Goal: Task Accomplishment & Management: Complete application form

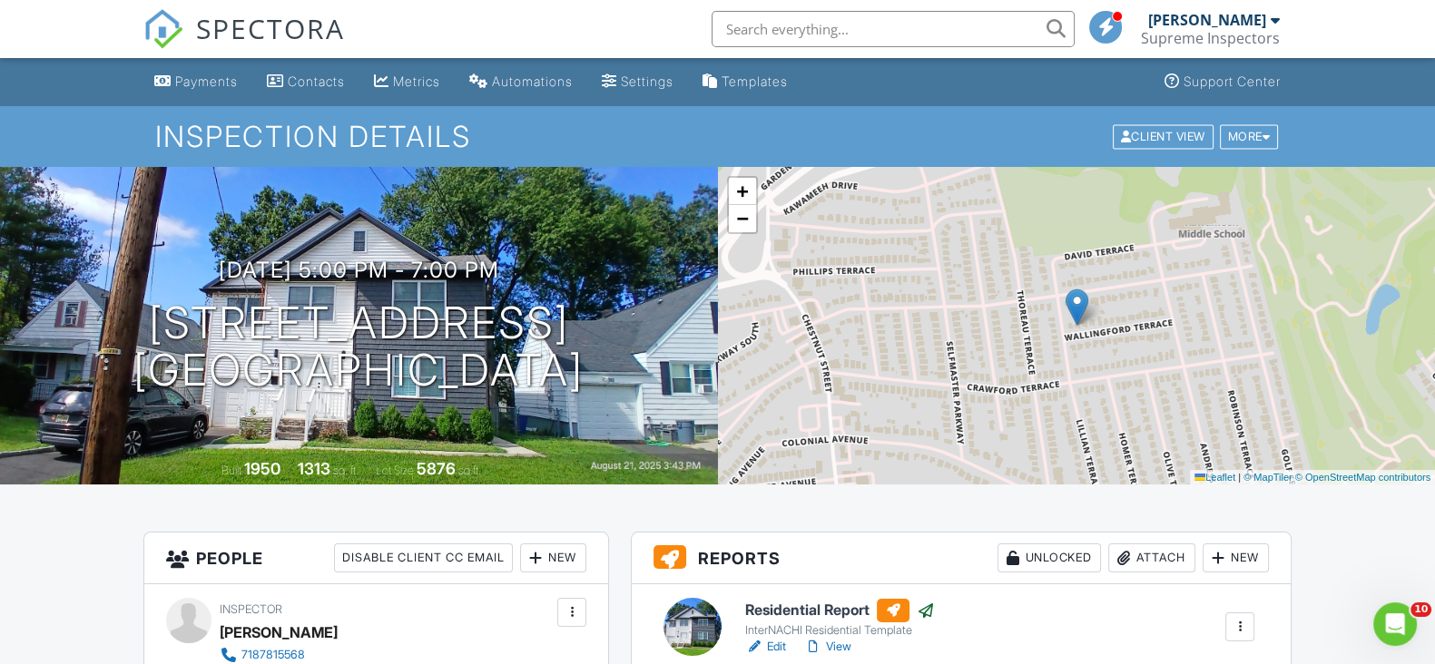
click at [319, 25] on span "SPECTORA" at bounding box center [270, 28] width 149 height 38
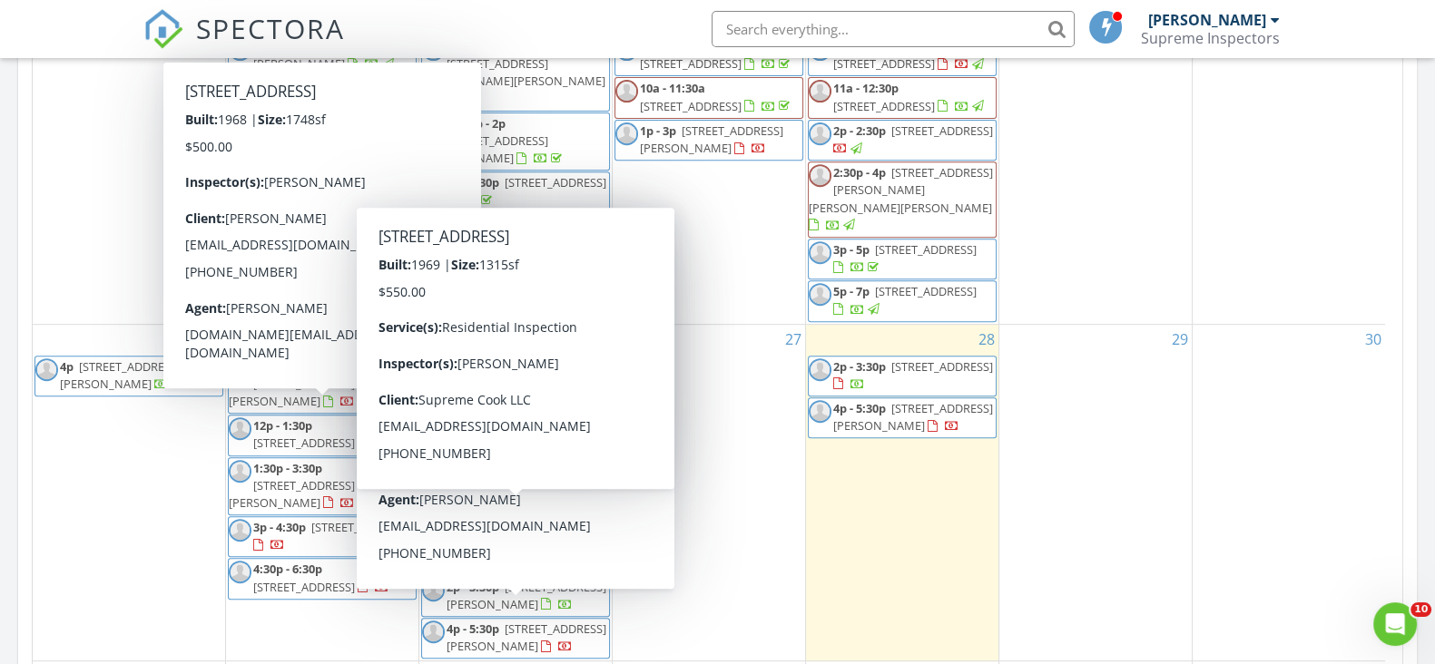
scroll to position [9, 9]
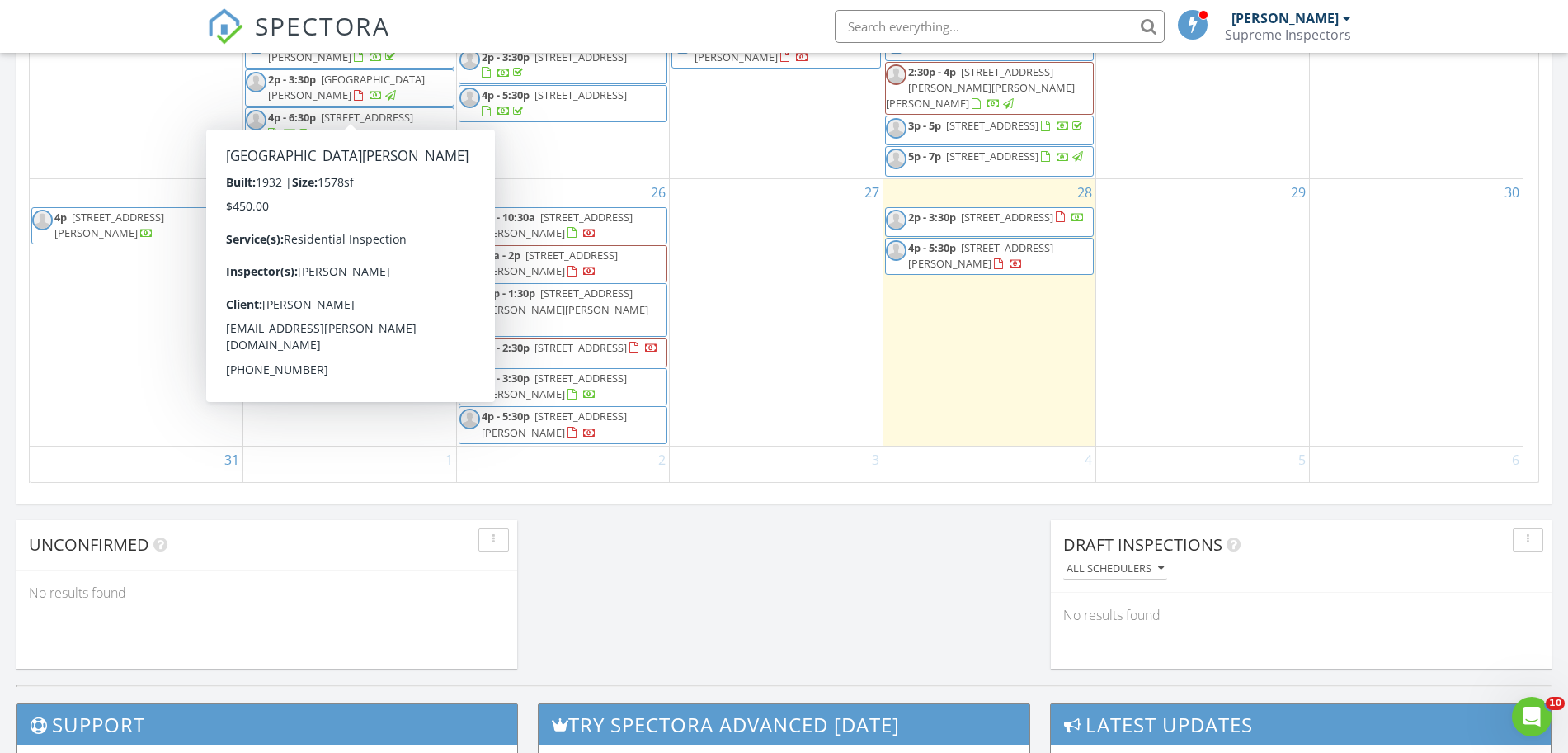
scroll to position [486, 0]
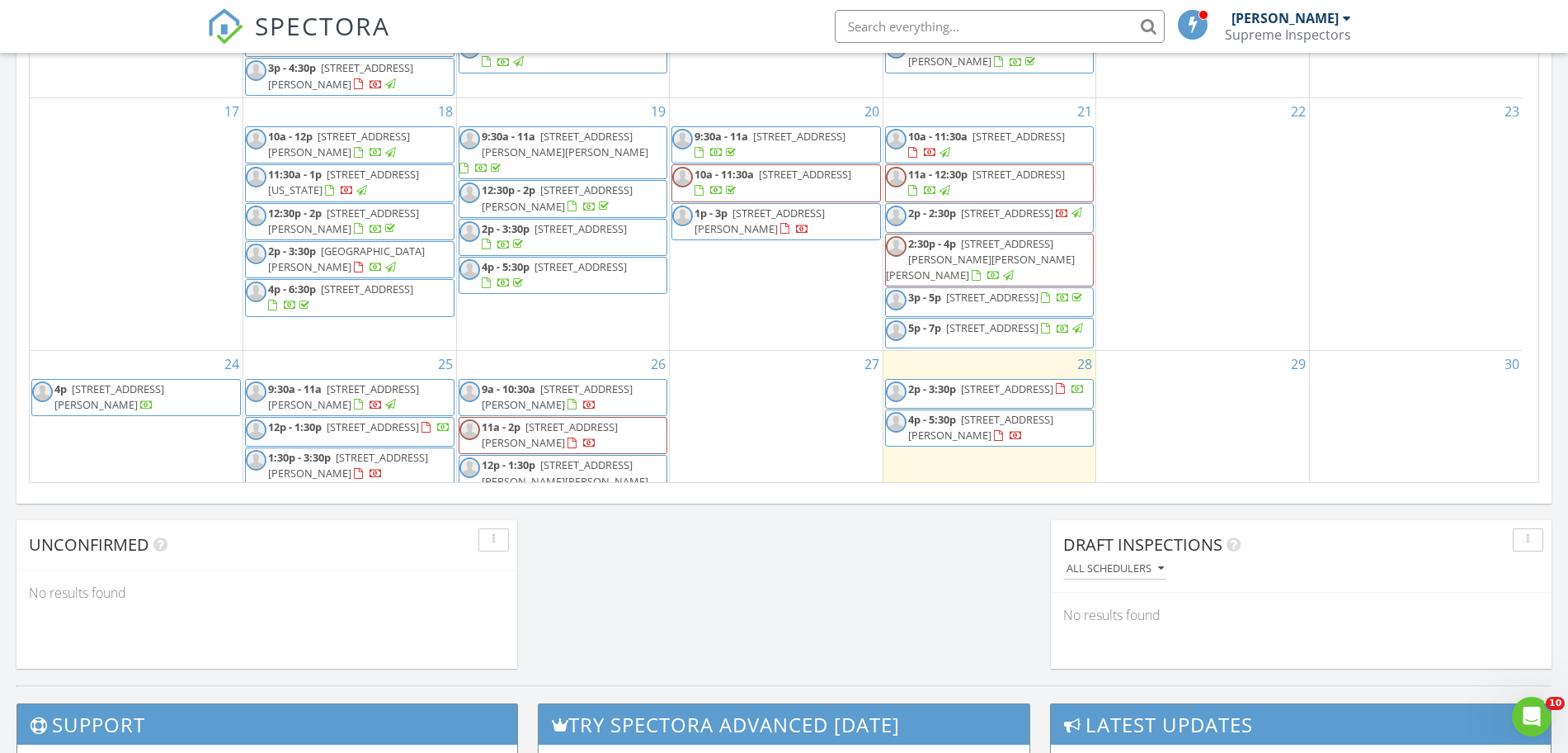
click at [143, 433] on div "24 4p 995 Hunt Dr, Toms River 08753" at bounding box center [136, 484] width 213 height 266
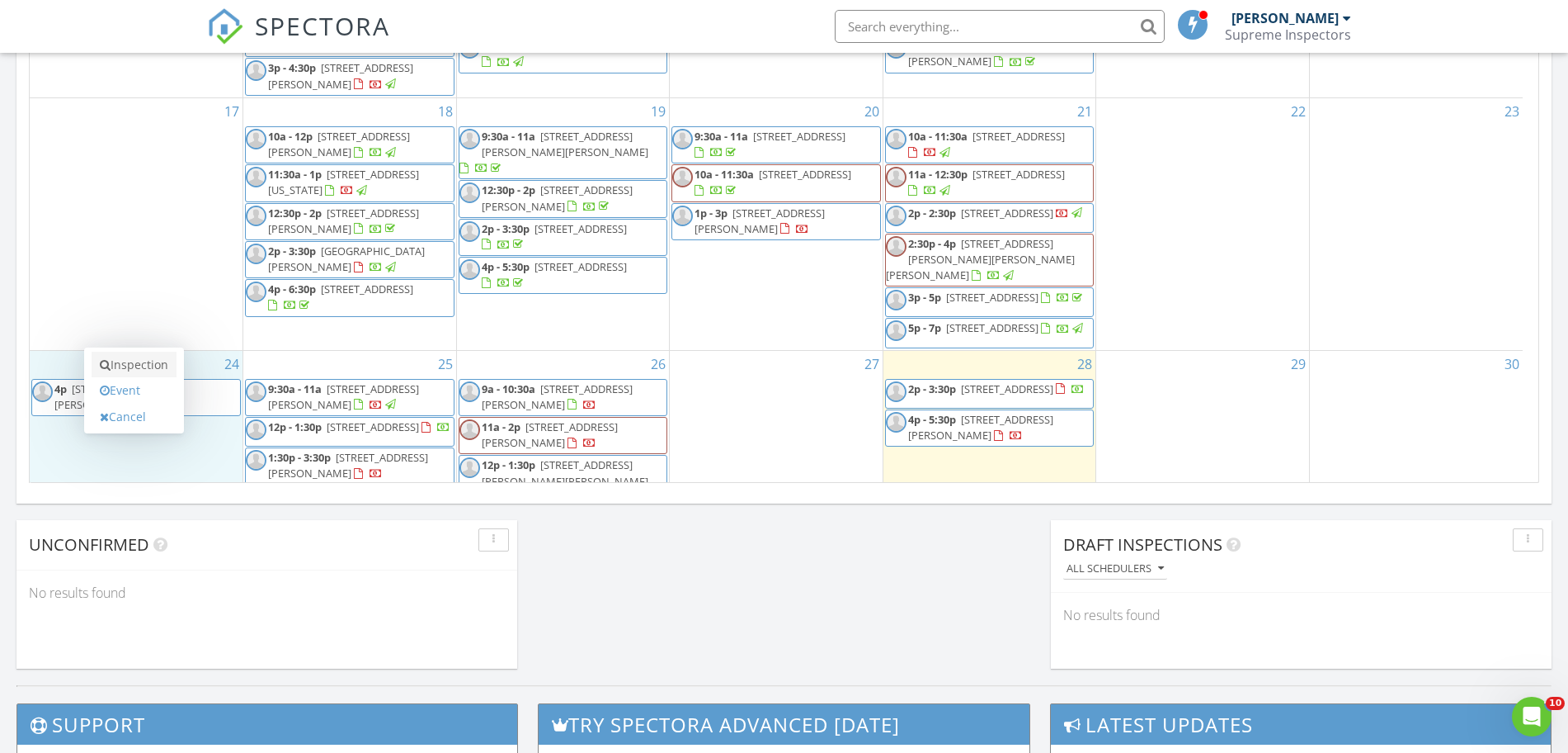
click at [143, 374] on link "Inspection" at bounding box center [134, 365] width 85 height 26
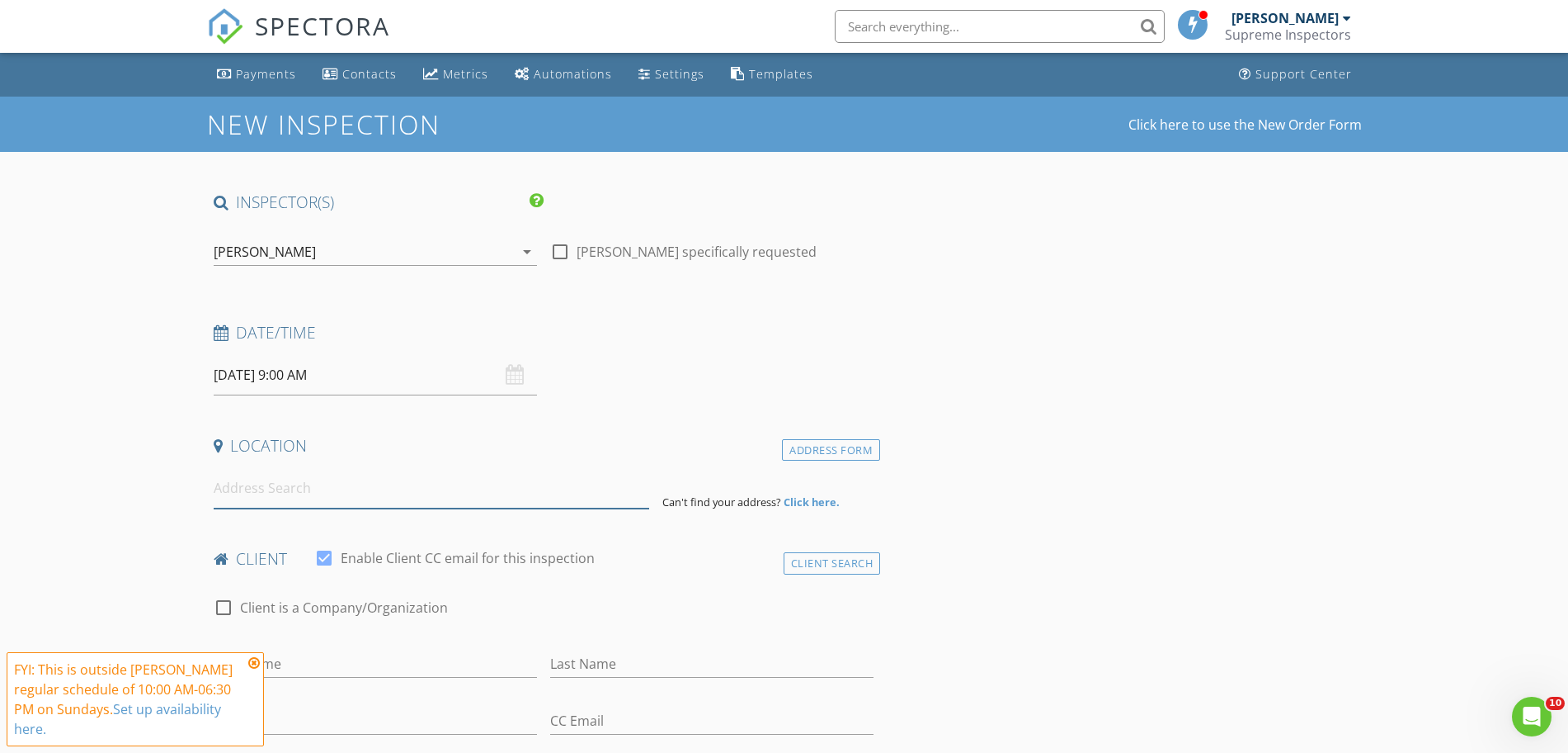
click at [352, 478] on input at bounding box center [431, 488] width 435 height 40
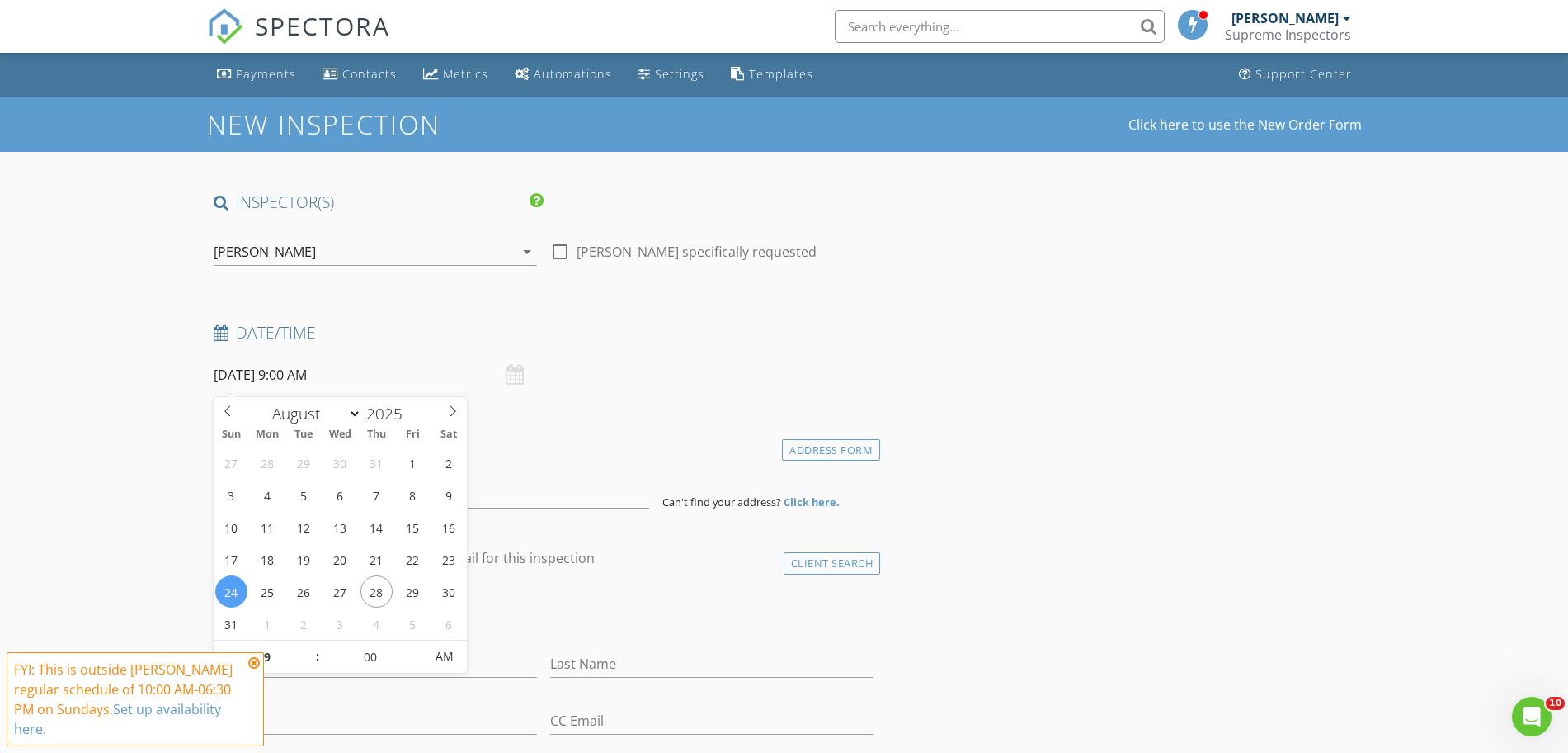
click at [373, 374] on input "08/24/2025 9:00 AM" at bounding box center [375, 375] width 324 height 40
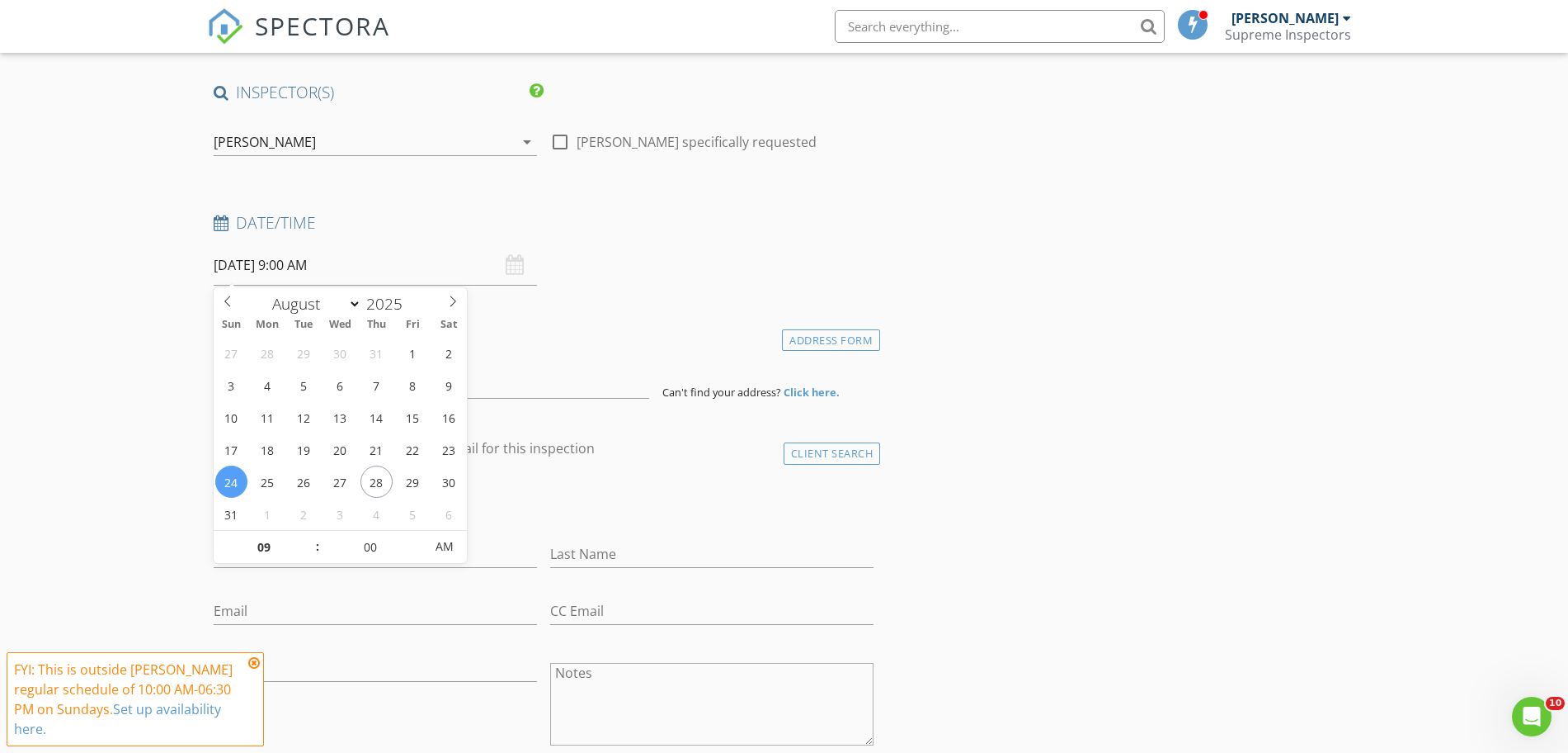
scroll to position [172, 0]
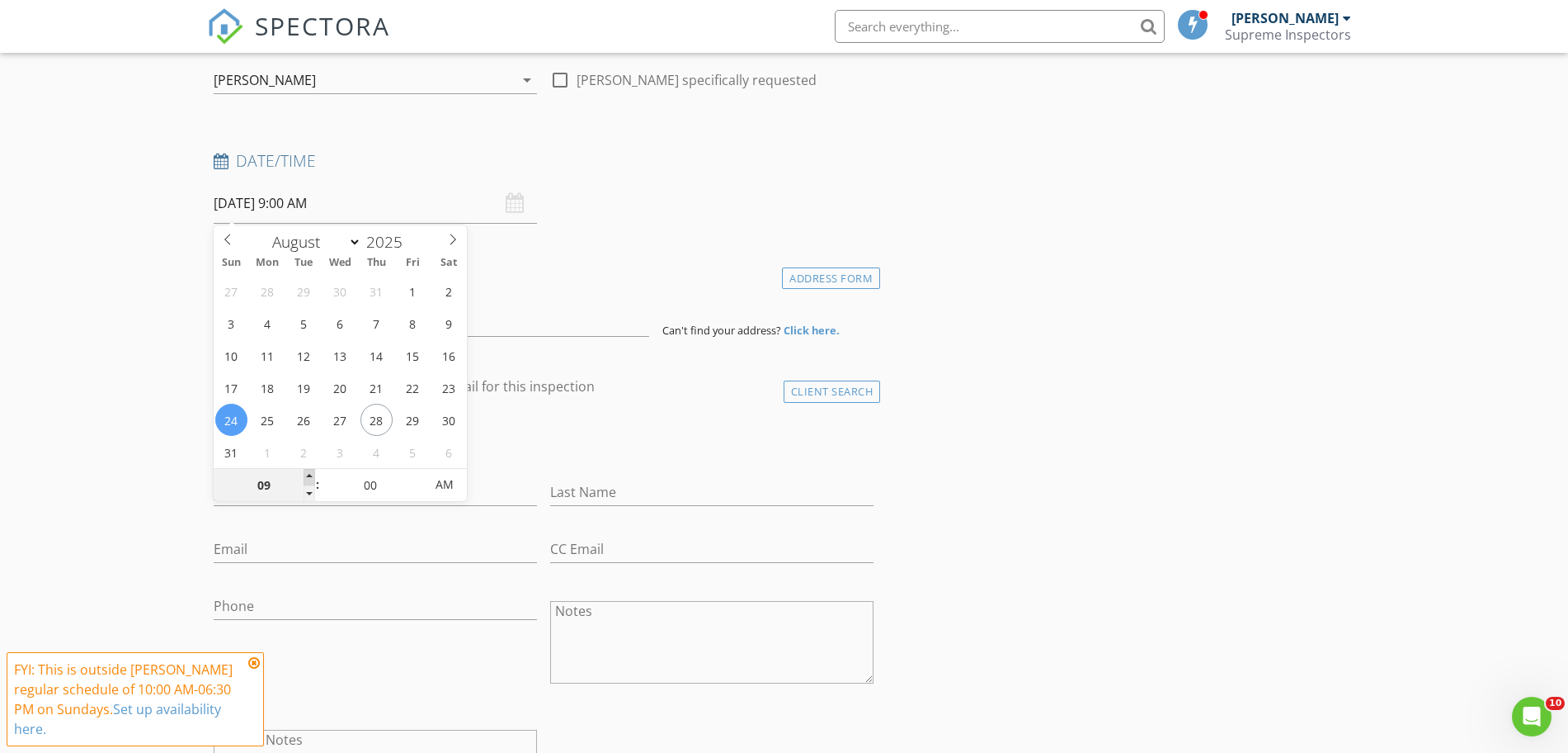
type input "10"
type input "08/24/2025 10:00 AM"
click at [304, 472] on span at bounding box center [309, 477] width 12 height 16
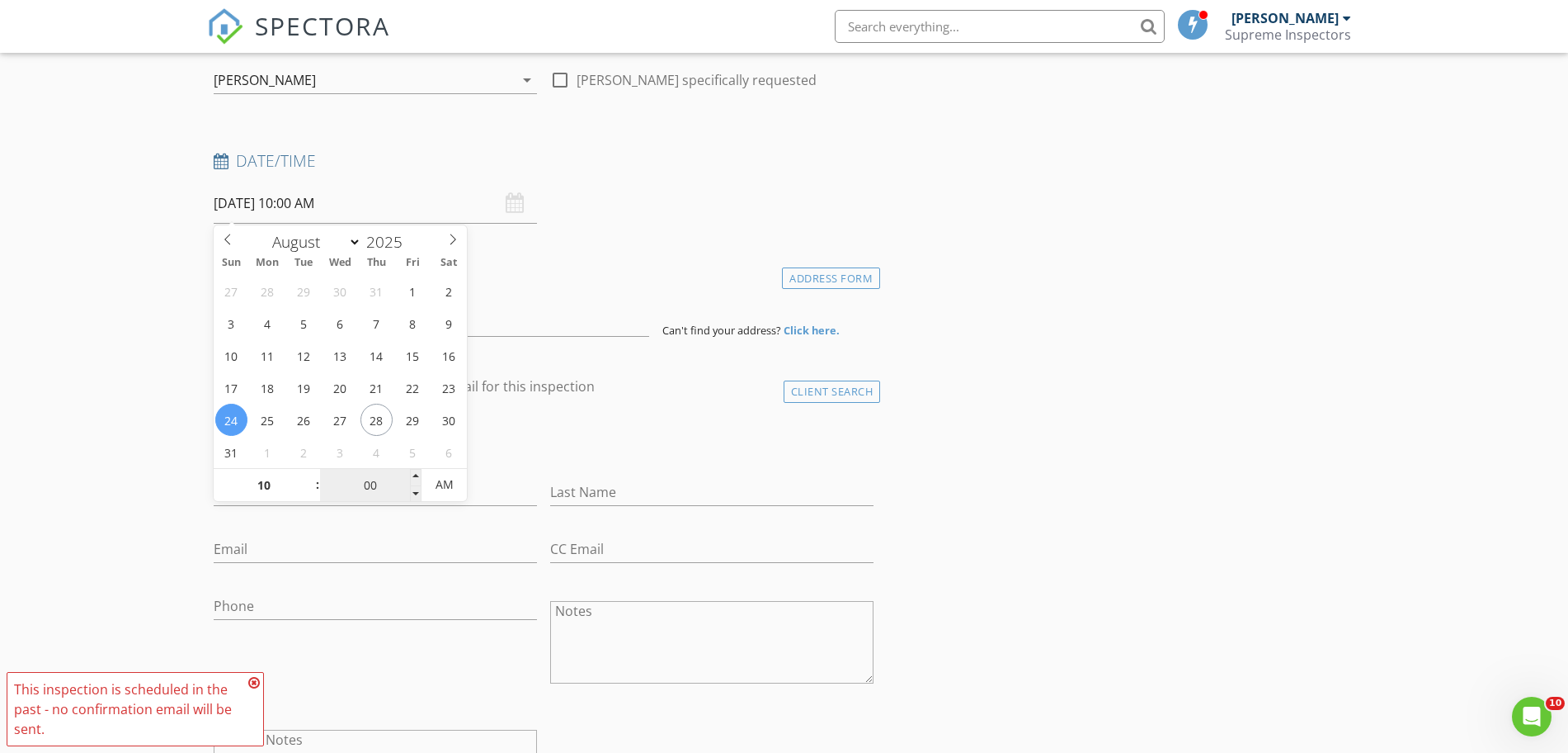
click at [353, 470] on input "00" at bounding box center [371, 485] width 102 height 33
type input "30"
type input "08/24/2025 10:30 AM"
click at [526, 307] on input at bounding box center [431, 316] width 435 height 40
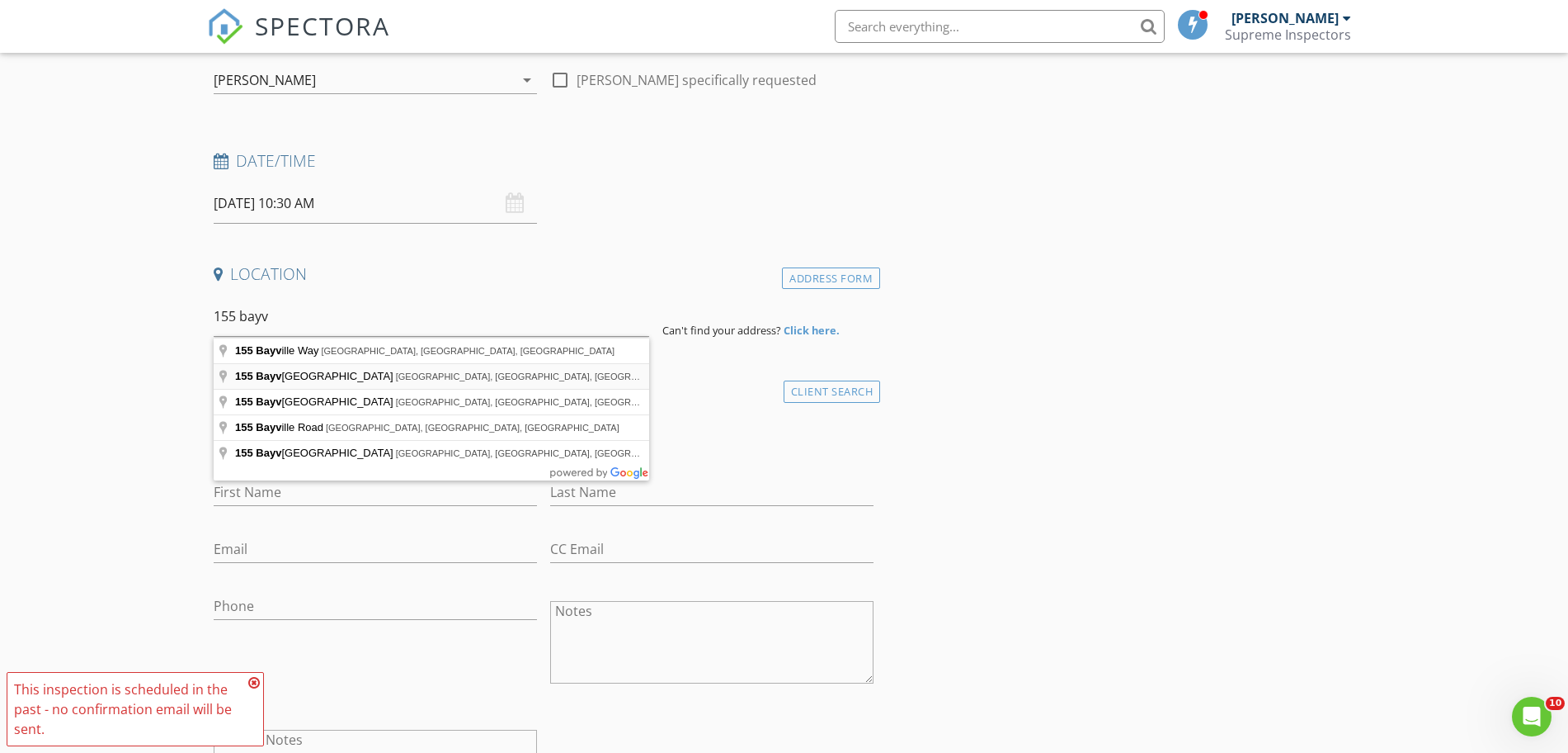
type input "155 Bayview Avenue, Jersey City, NJ, USA"
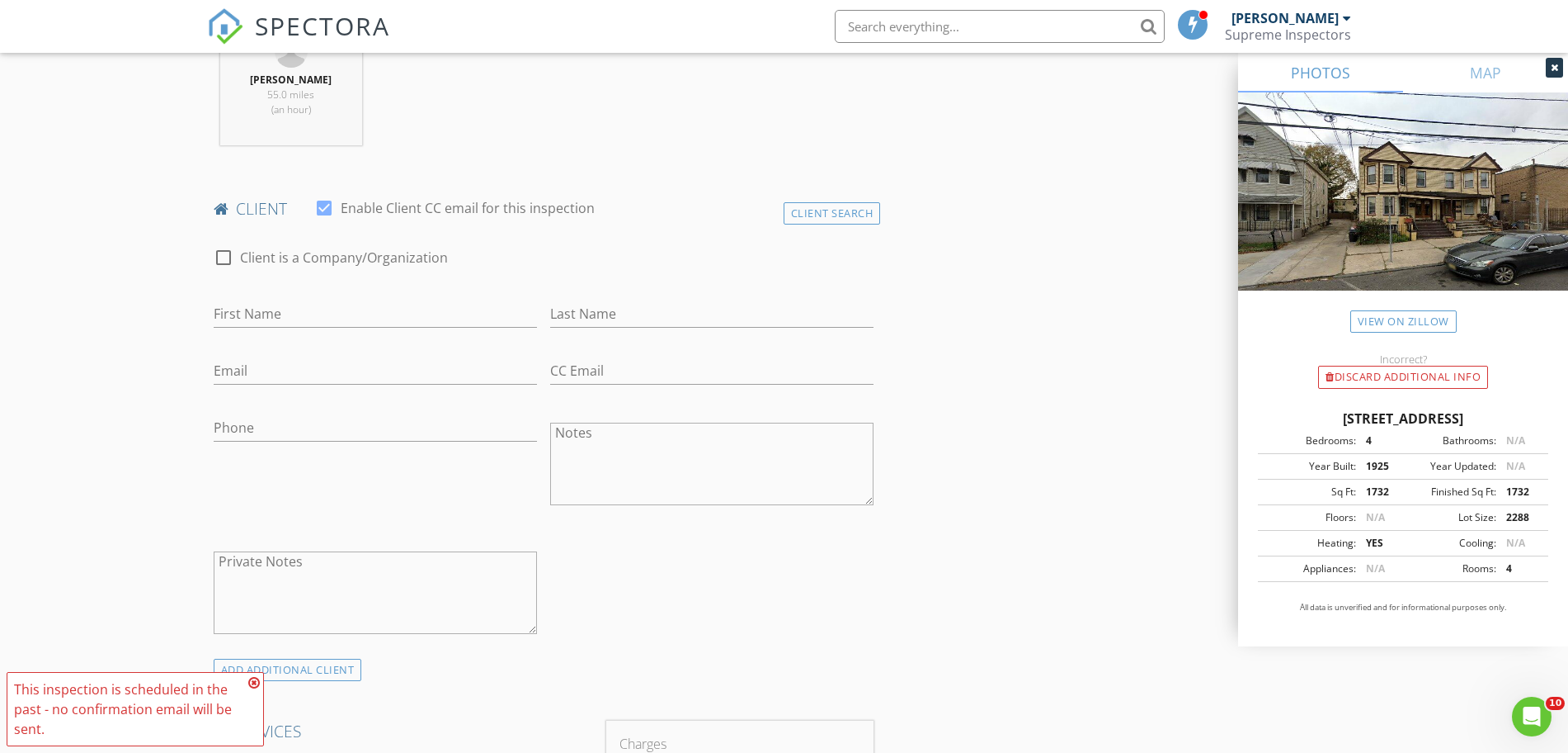
scroll to position [860, 0]
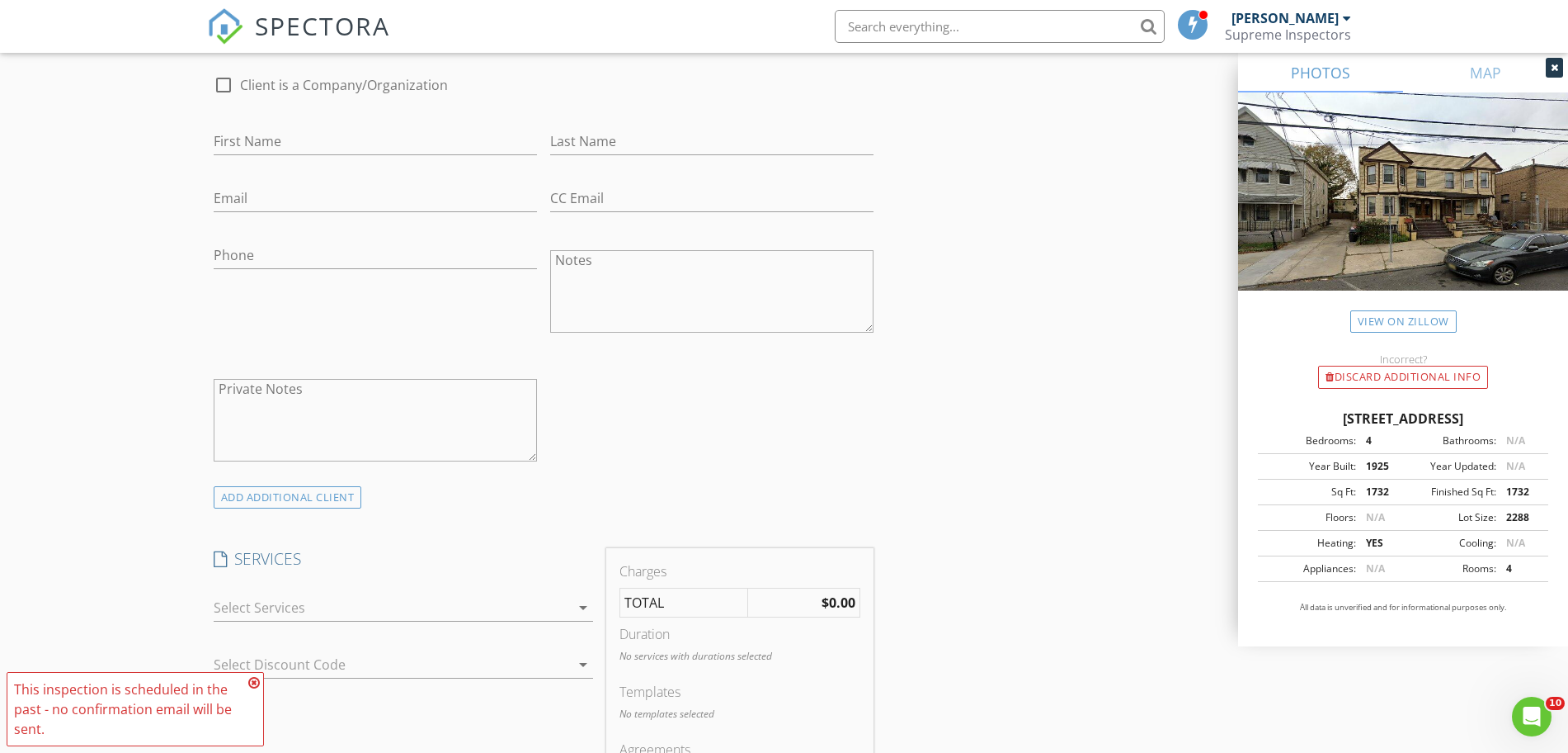
click at [376, 611] on div at bounding box center [392, 607] width 356 height 26
click at [376, 611] on div "Residential Inspection" at bounding box center [331, 614] width 137 height 20
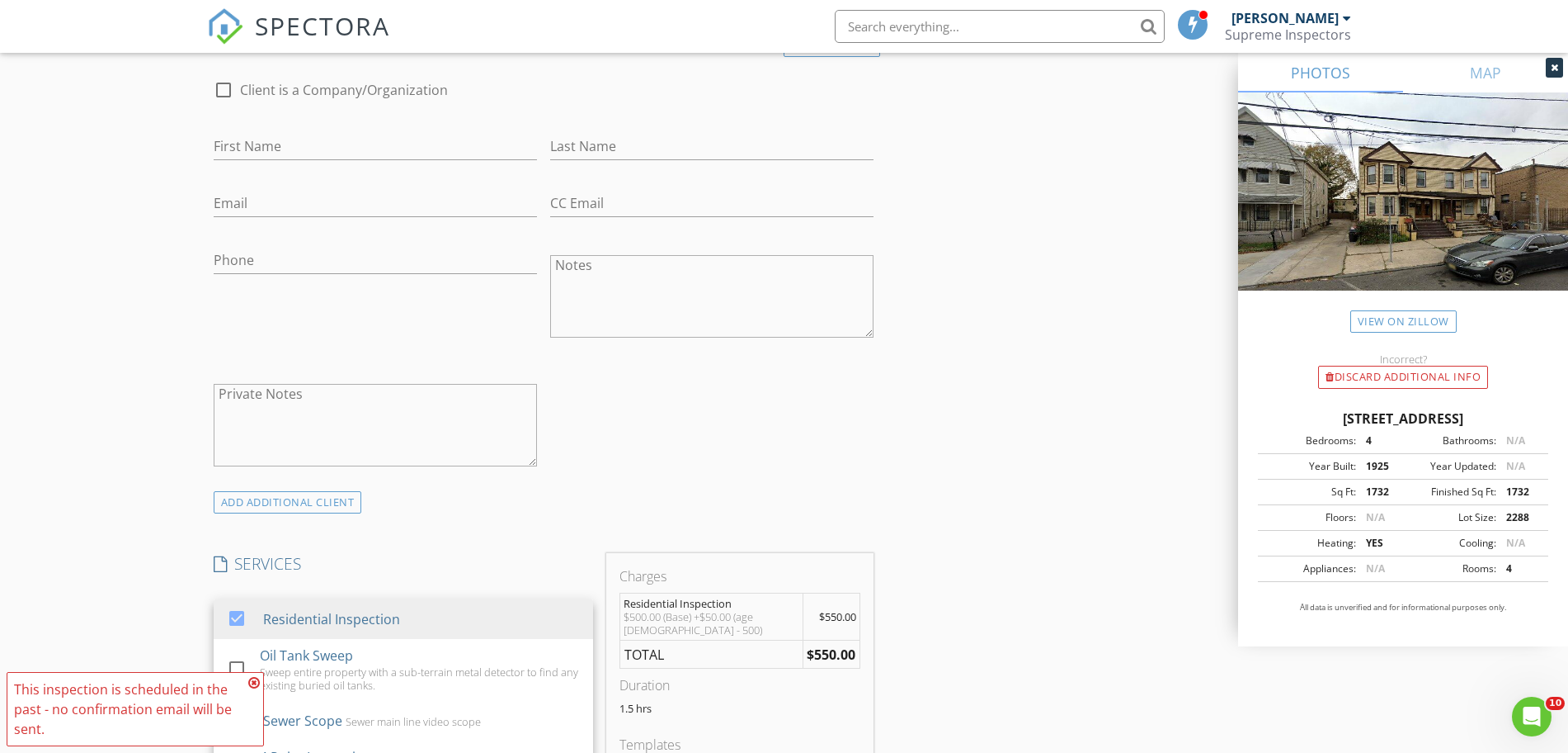
scroll to position [516, 0]
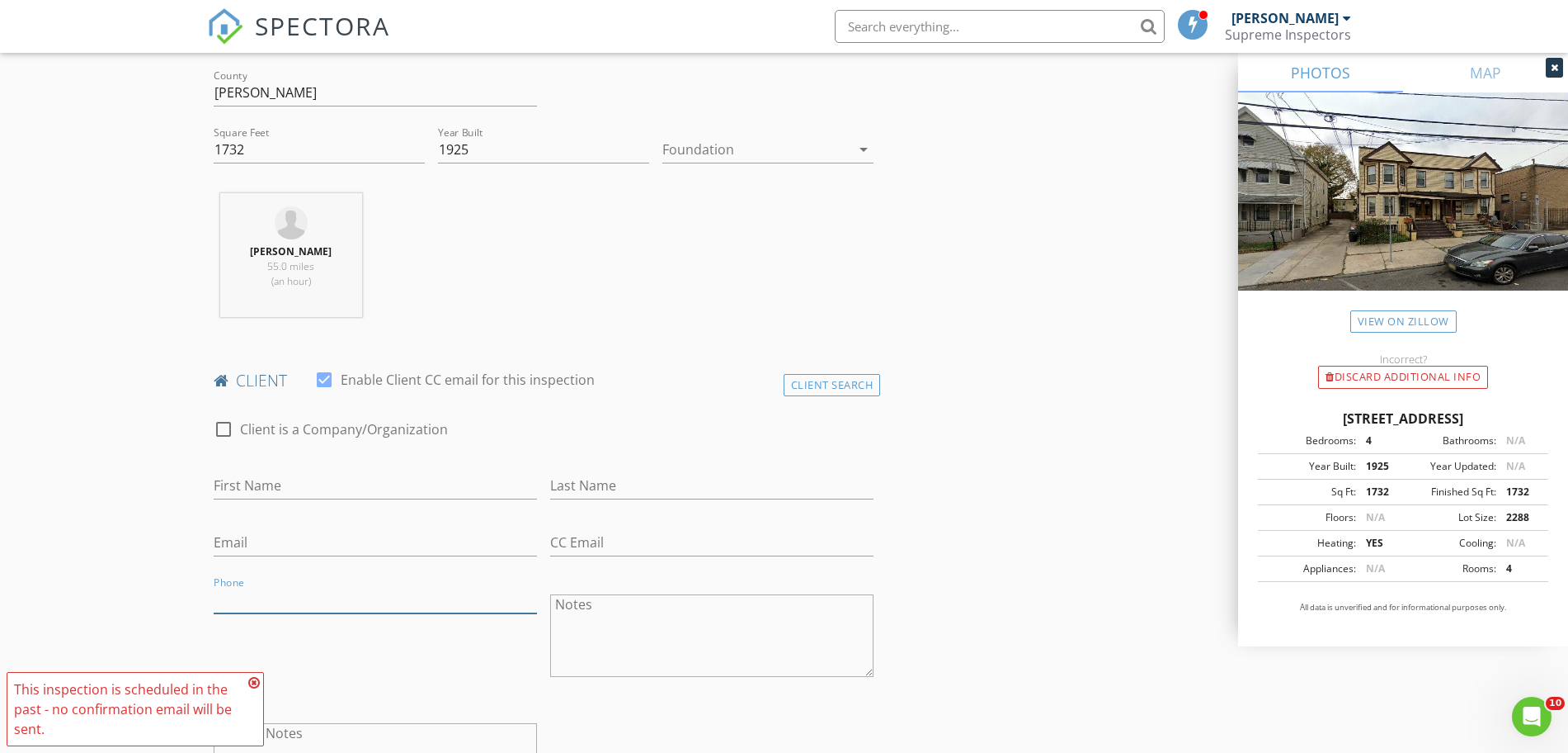
click at [287, 593] on input "Phone" at bounding box center [375, 599] width 324 height 27
type input "347-351-9779"
click at [309, 666] on div "Phone 347-351-9779" at bounding box center [375, 638] width 336 height 129
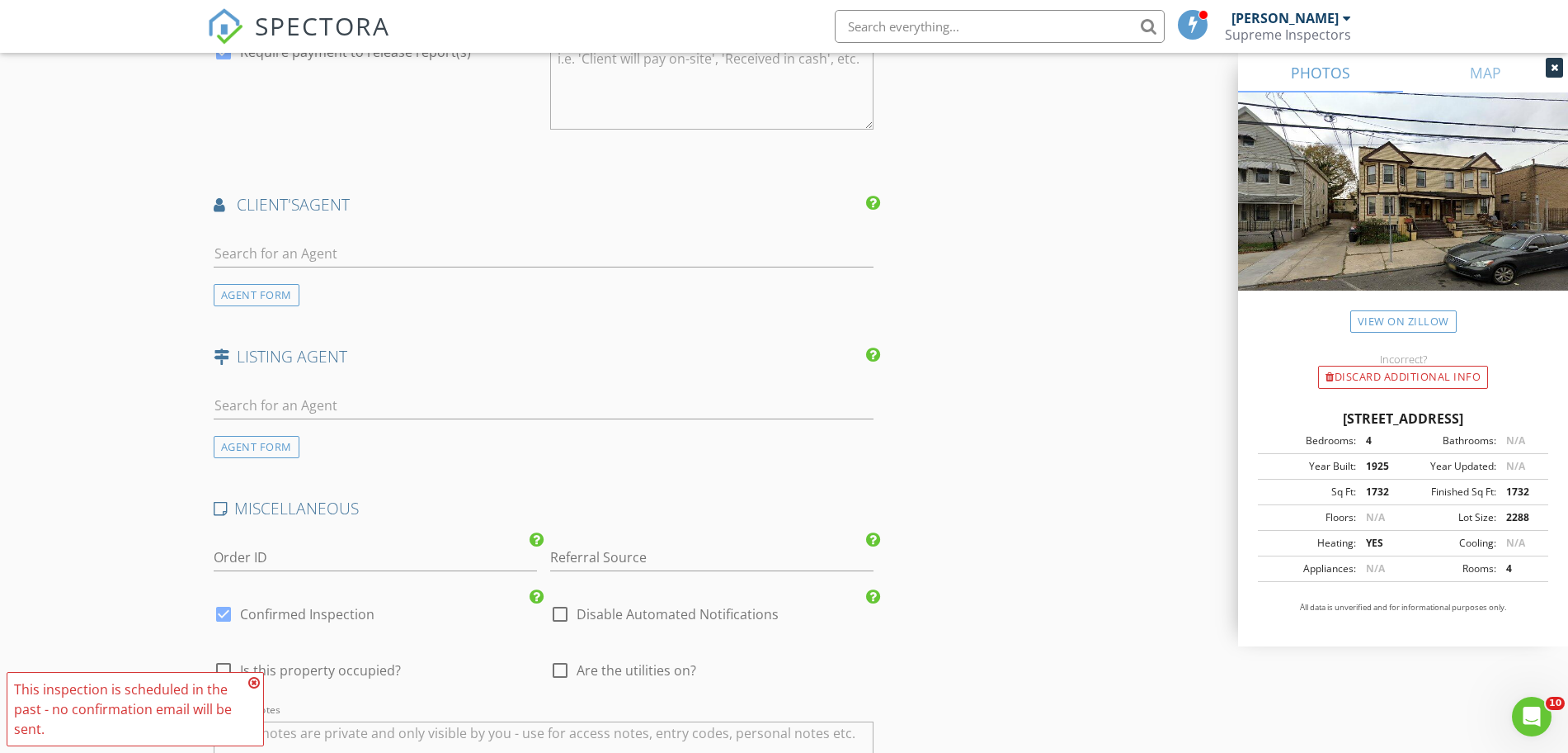
scroll to position [2234, 0]
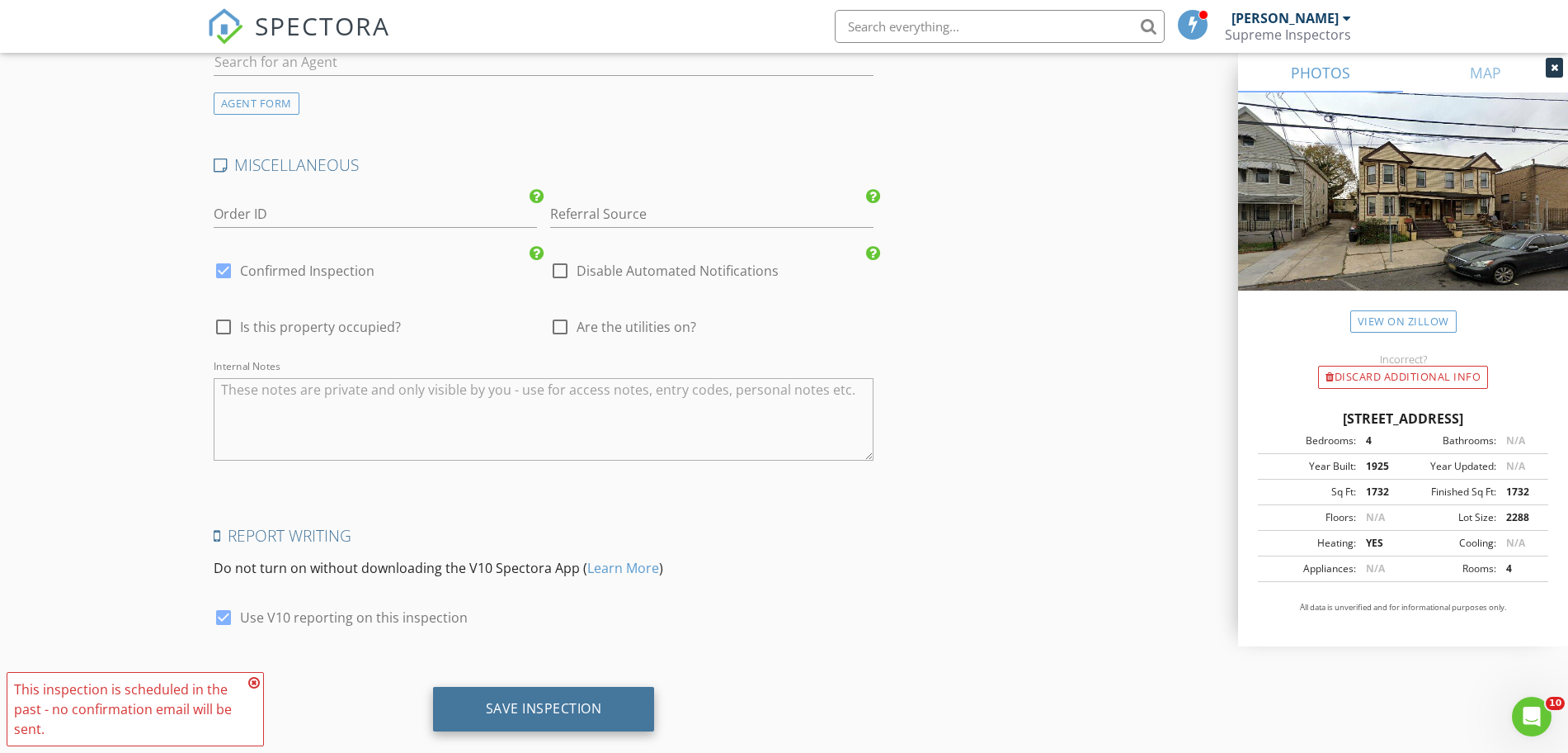
click at [500, 690] on div "Save Inspection" at bounding box center [544, 708] width 222 height 45
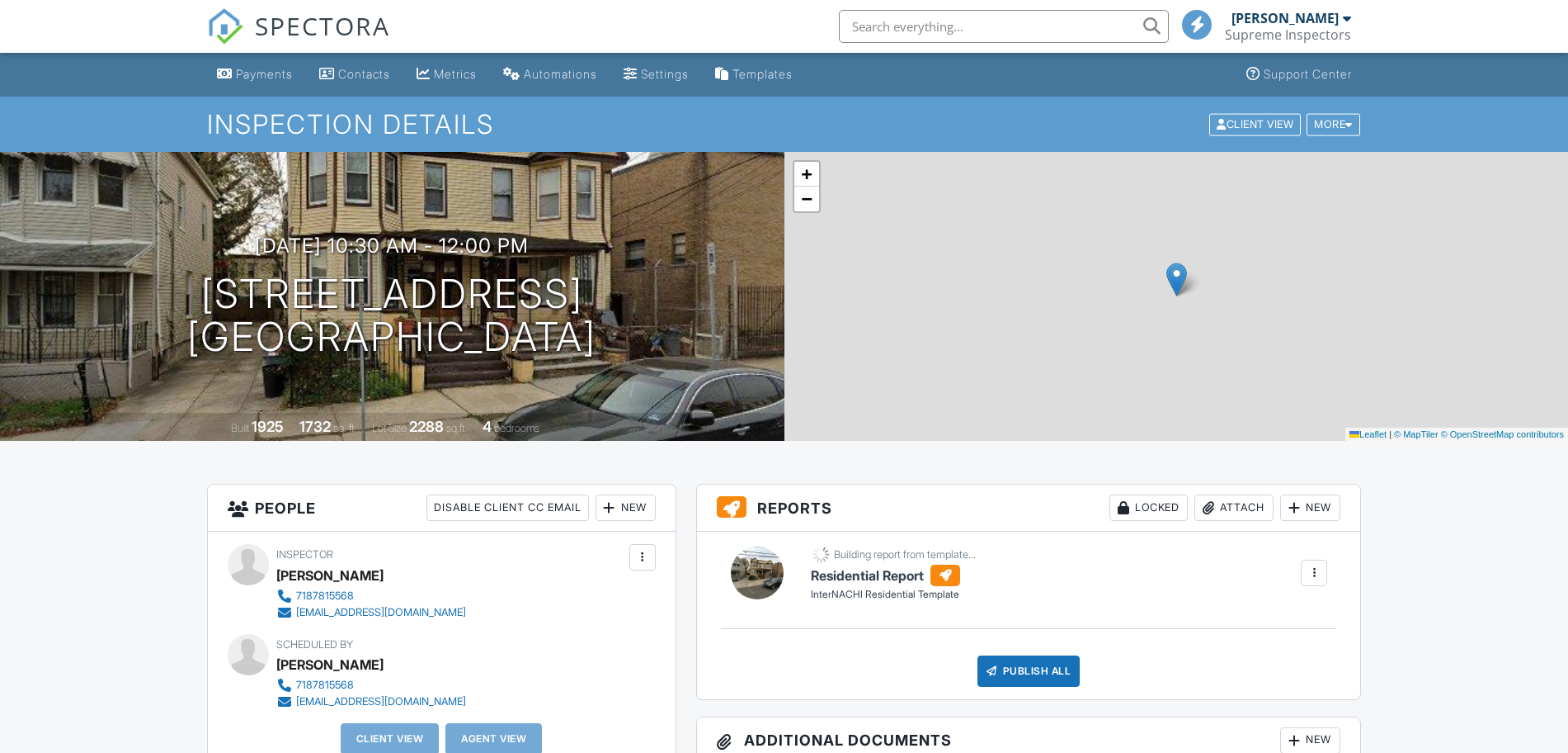
click at [317, 33] on span "SPECTORA" at bounding box center [322, 25] width 135 height 35
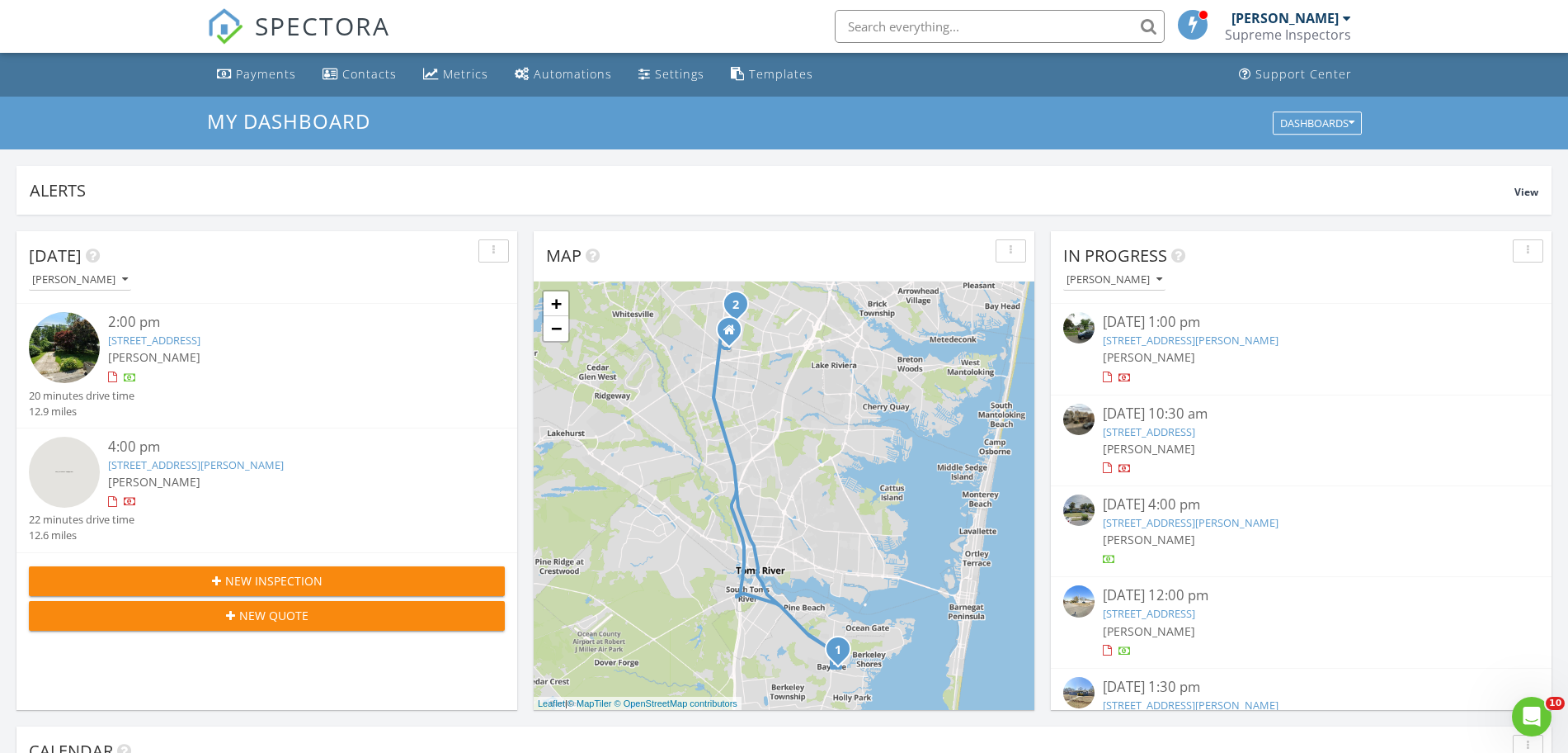
click at [1156, 340] on link "[STREET_ADDRESS][PERSON_NAME]" at bounding box center [1190, 340] width 175 height 15
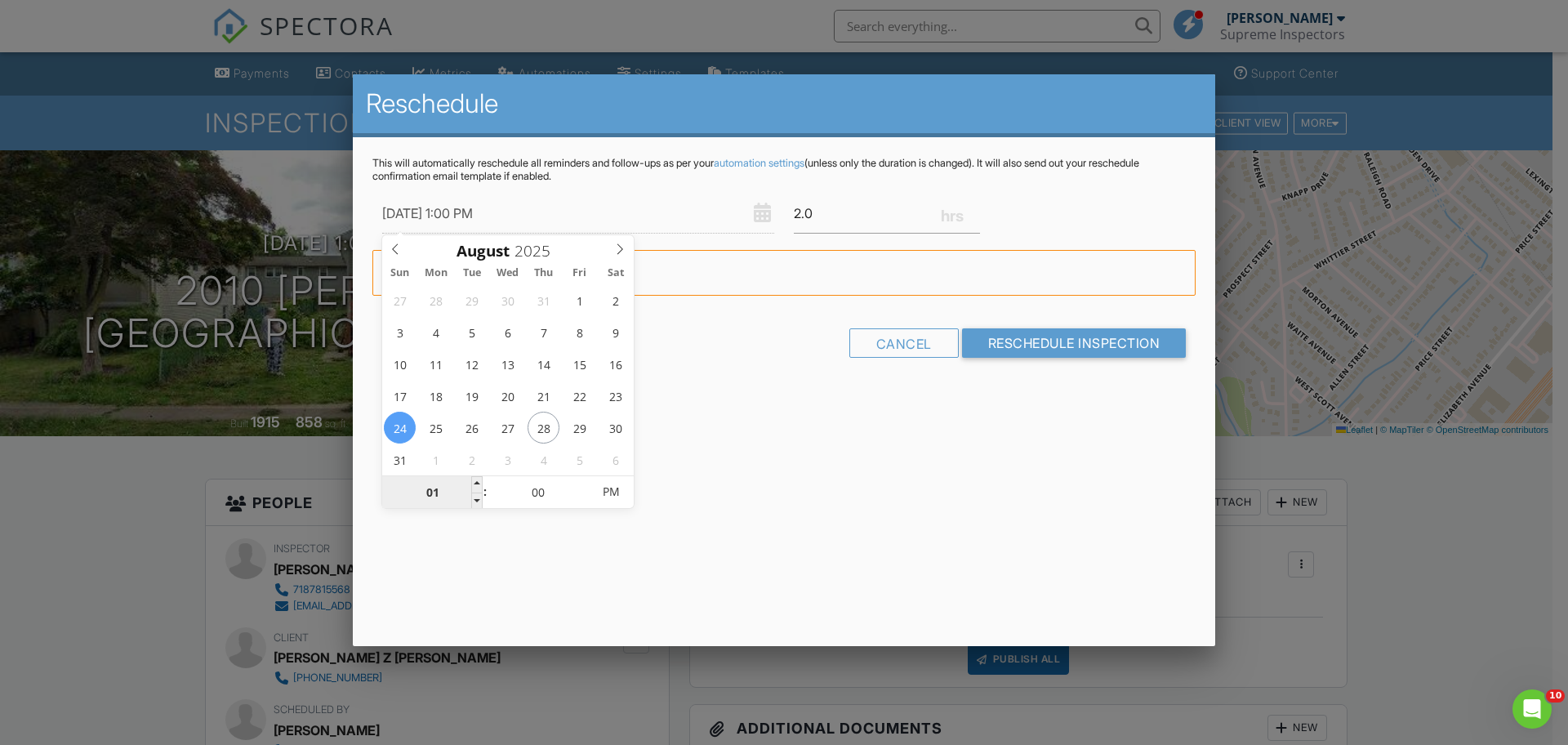
click at [449, 501] on input "01" at bounding box center [433, 492] width 101 height 32
type input "[DATE] 12:00 PM"
type input "12"
type input "[DATE] 1:00 PM"
type input "01"
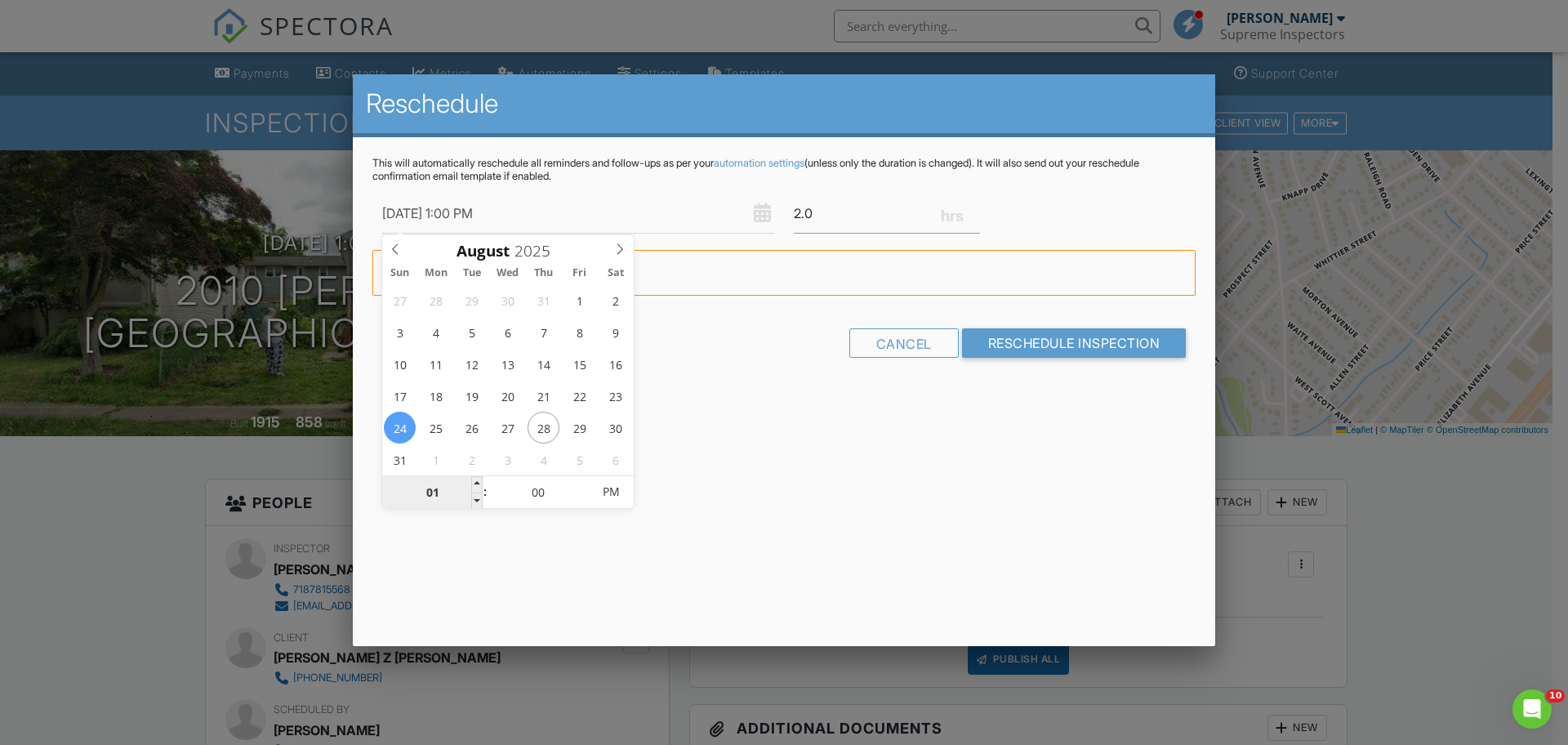
type input "08/24/2025 12:00 PM"
type input "12"
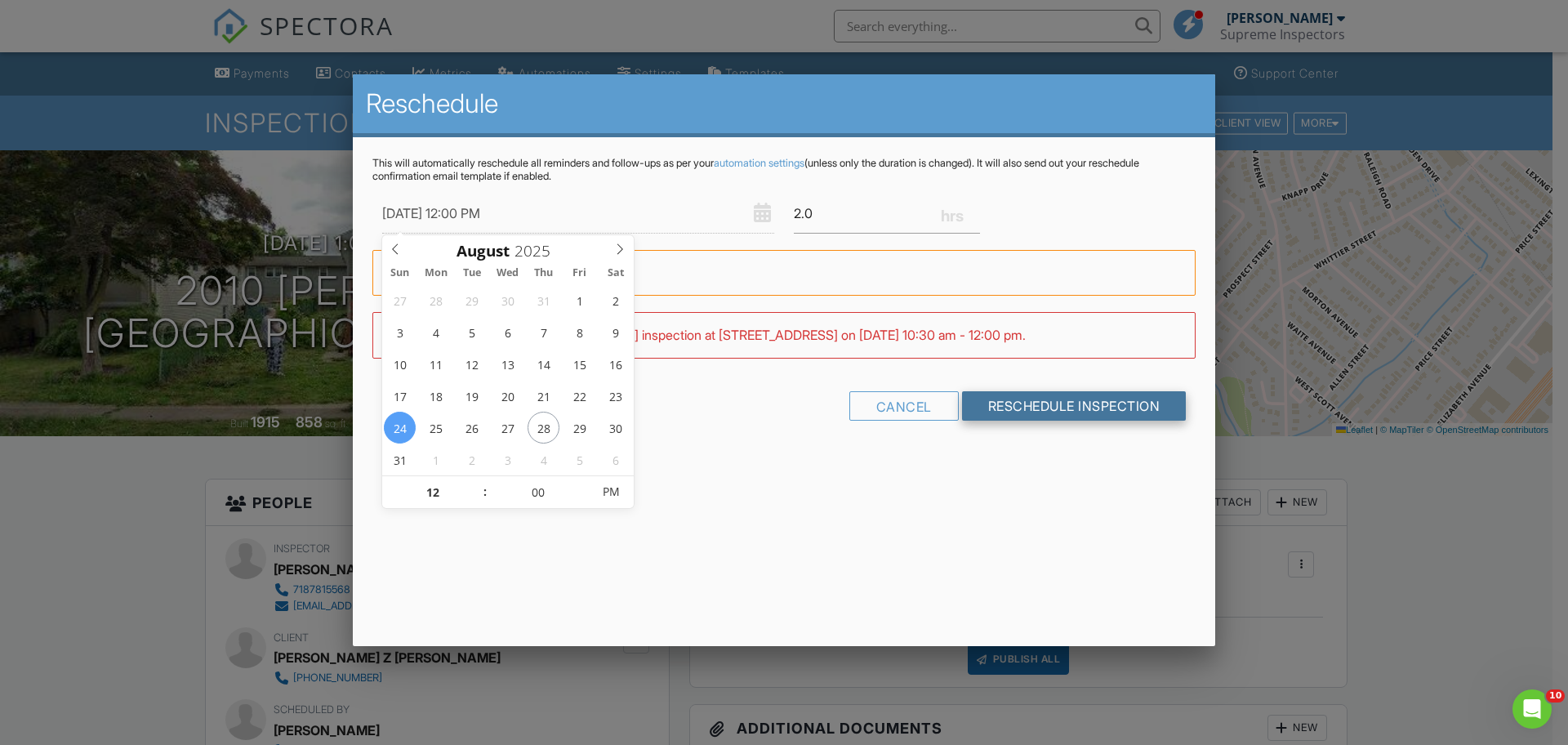
click at [967, 417] on input "Reschedule Inspection" at bounding box center [1075, 406] width 225 height 30
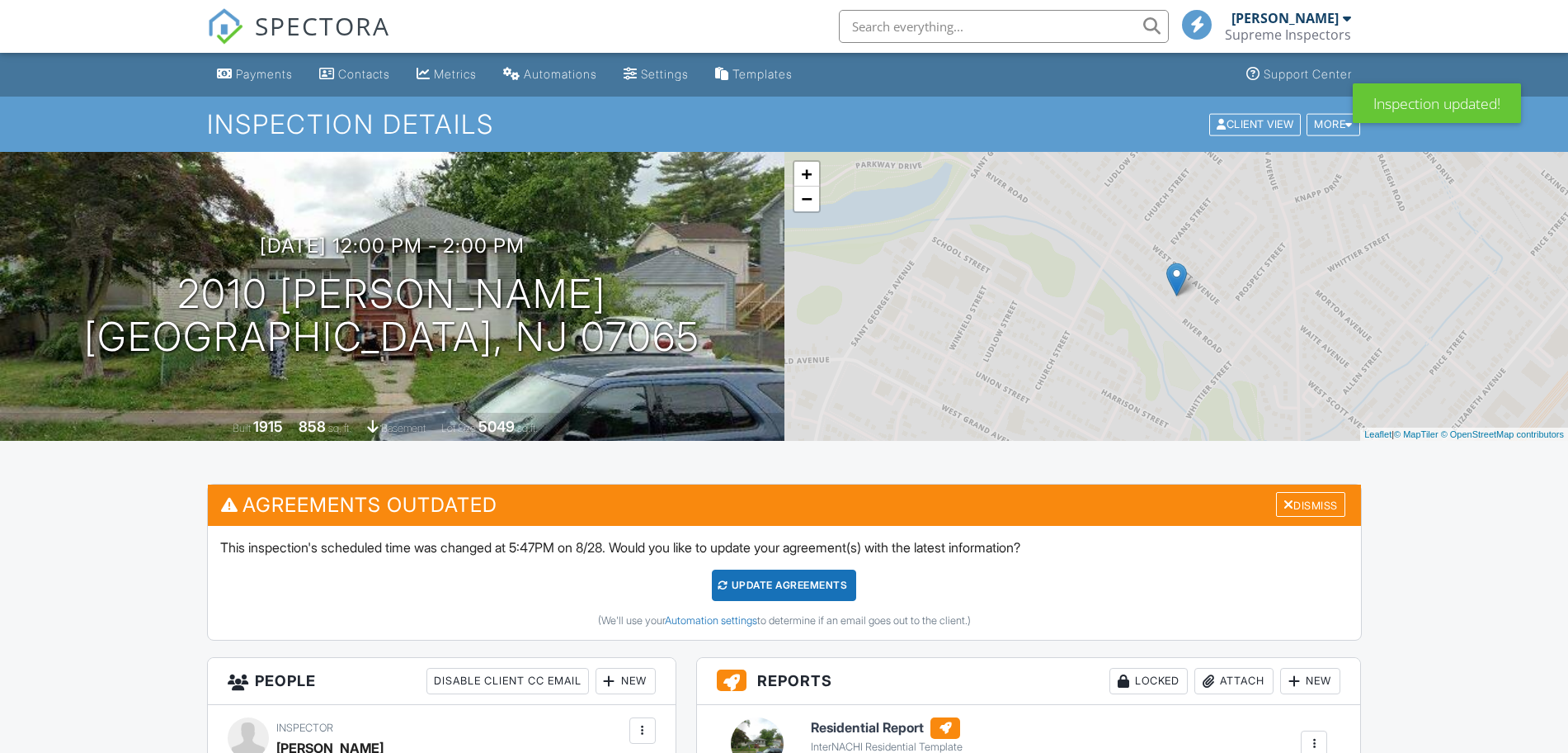
click at [759, 584] on div "Update Agreements" at bounding box center [784, 585] width 145 height 31
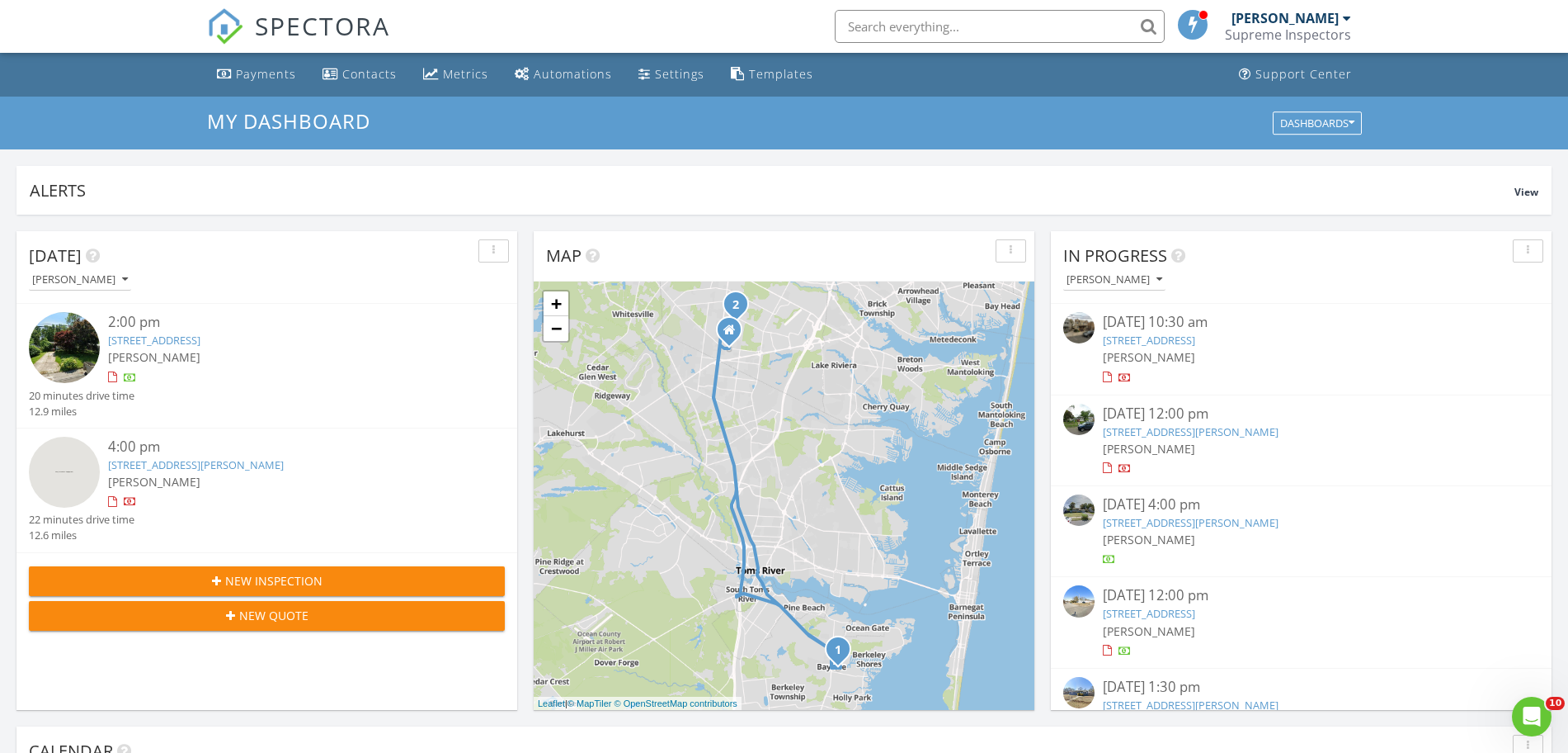
click at [1148, 336] on link "[STREET_ADDRESS]" at bounding box center [1149, 340] width 93 height 15
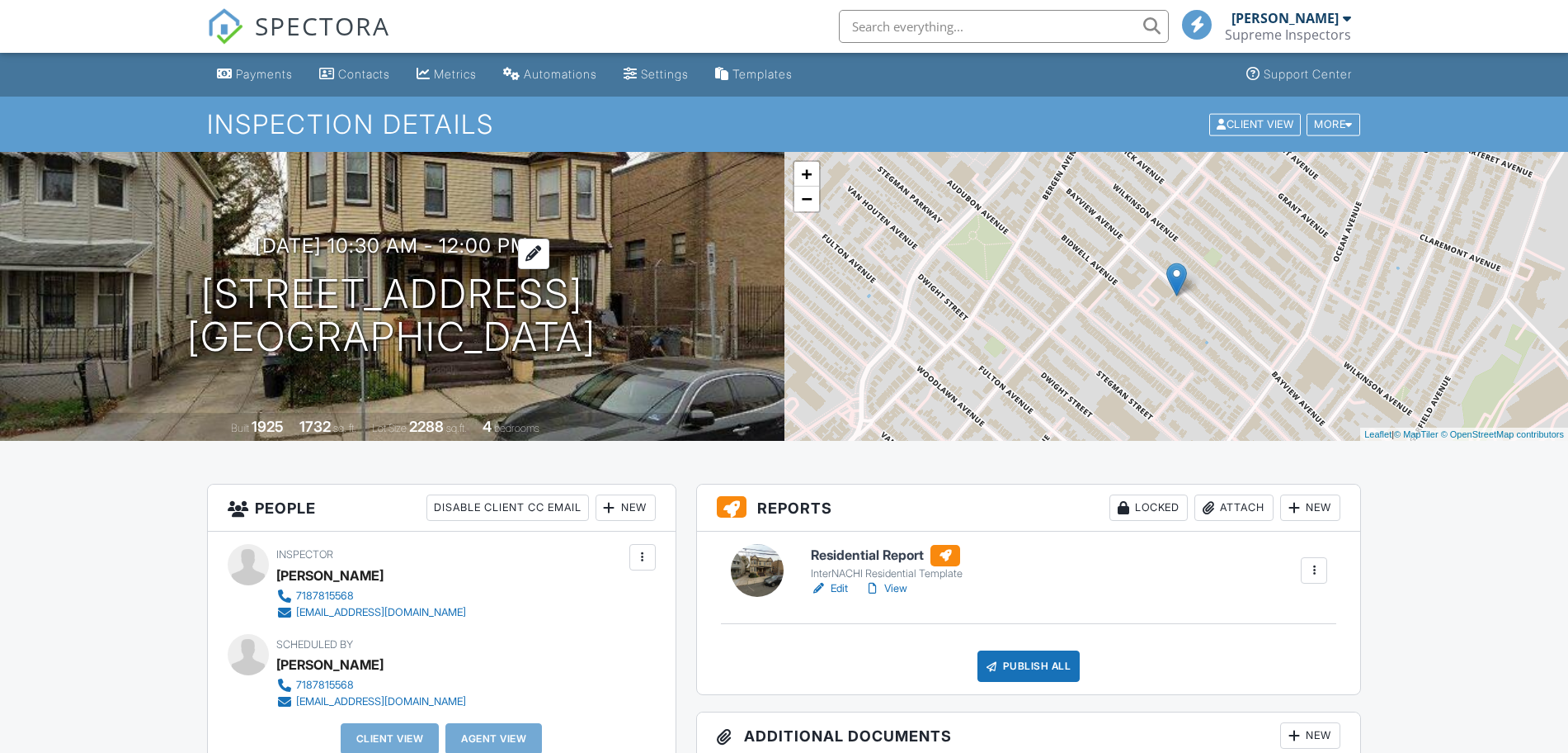
click at [438, 246] on h3 "[DATE] 10:30 am - 12:00 pm" at bounding box center [391, 246] width 274 height 23
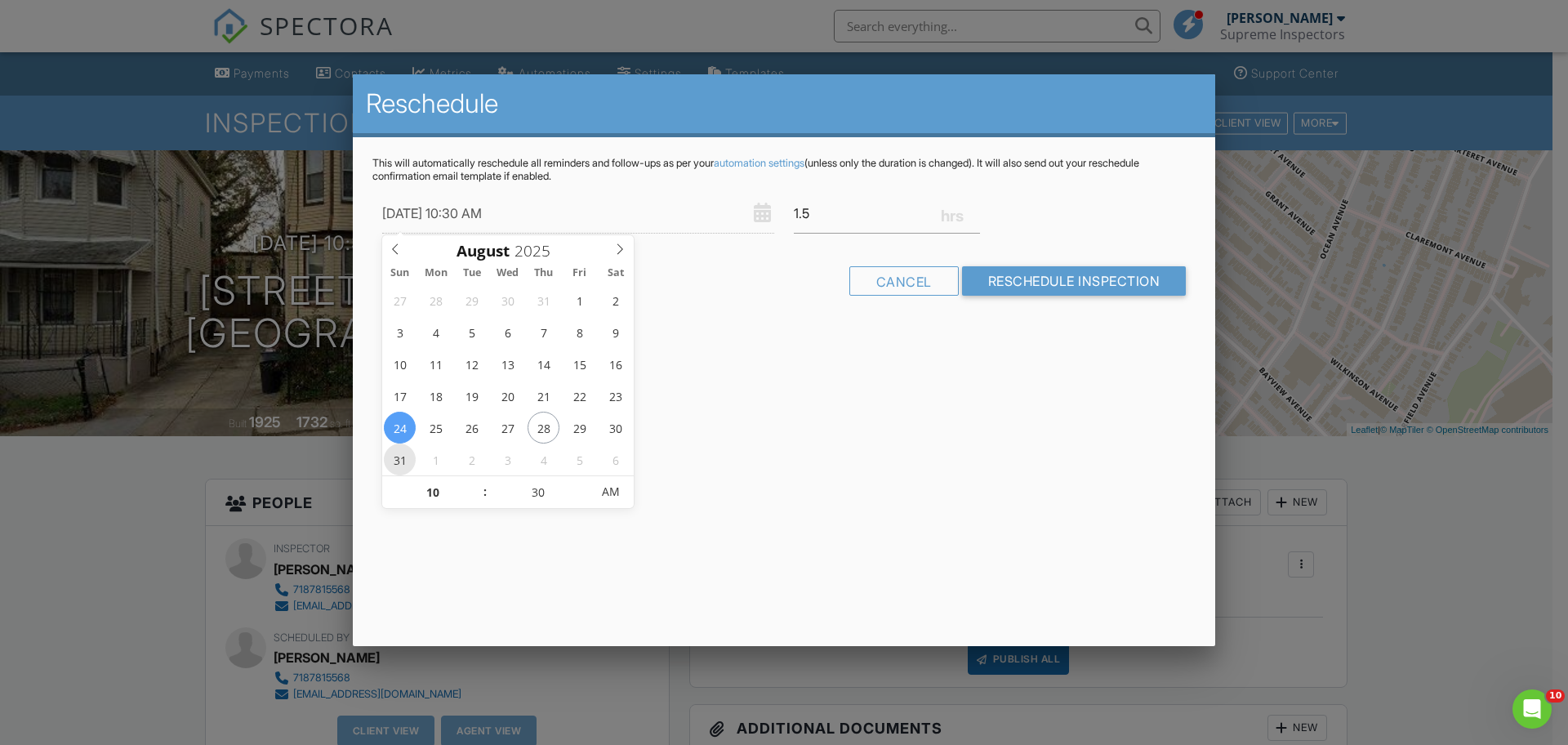
type input "[DATE] 10:30 AM"
click at [1064, 288] on input "Reschedule Inspection" at bounding box center [1075, 281] width 225 height 30
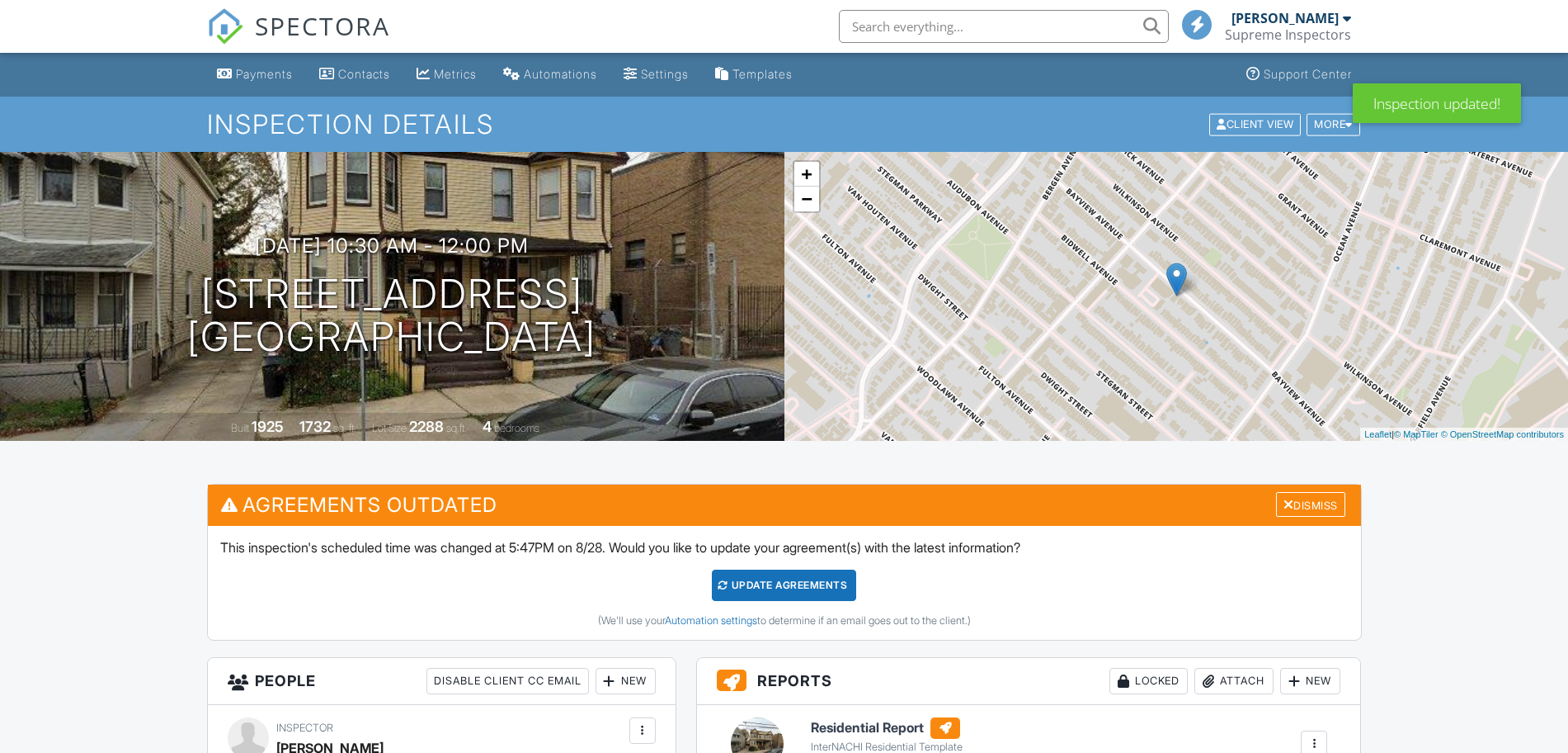
click at [798, 600] on div "Update Agreements" at bounding box center [784, 585] width 145 height 31
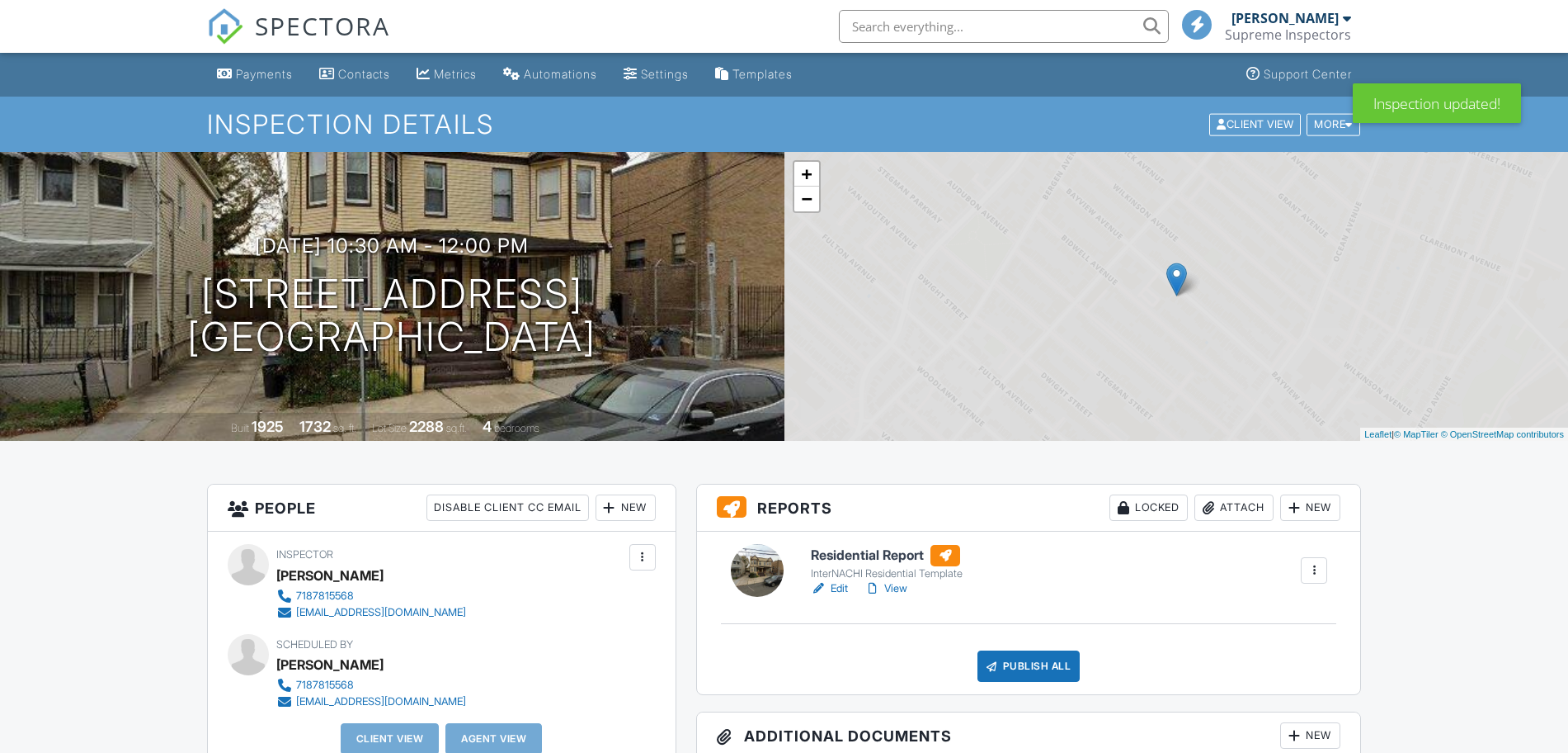
click at [226, 41] on img at bounding box center [225, 26] width 36 height 36
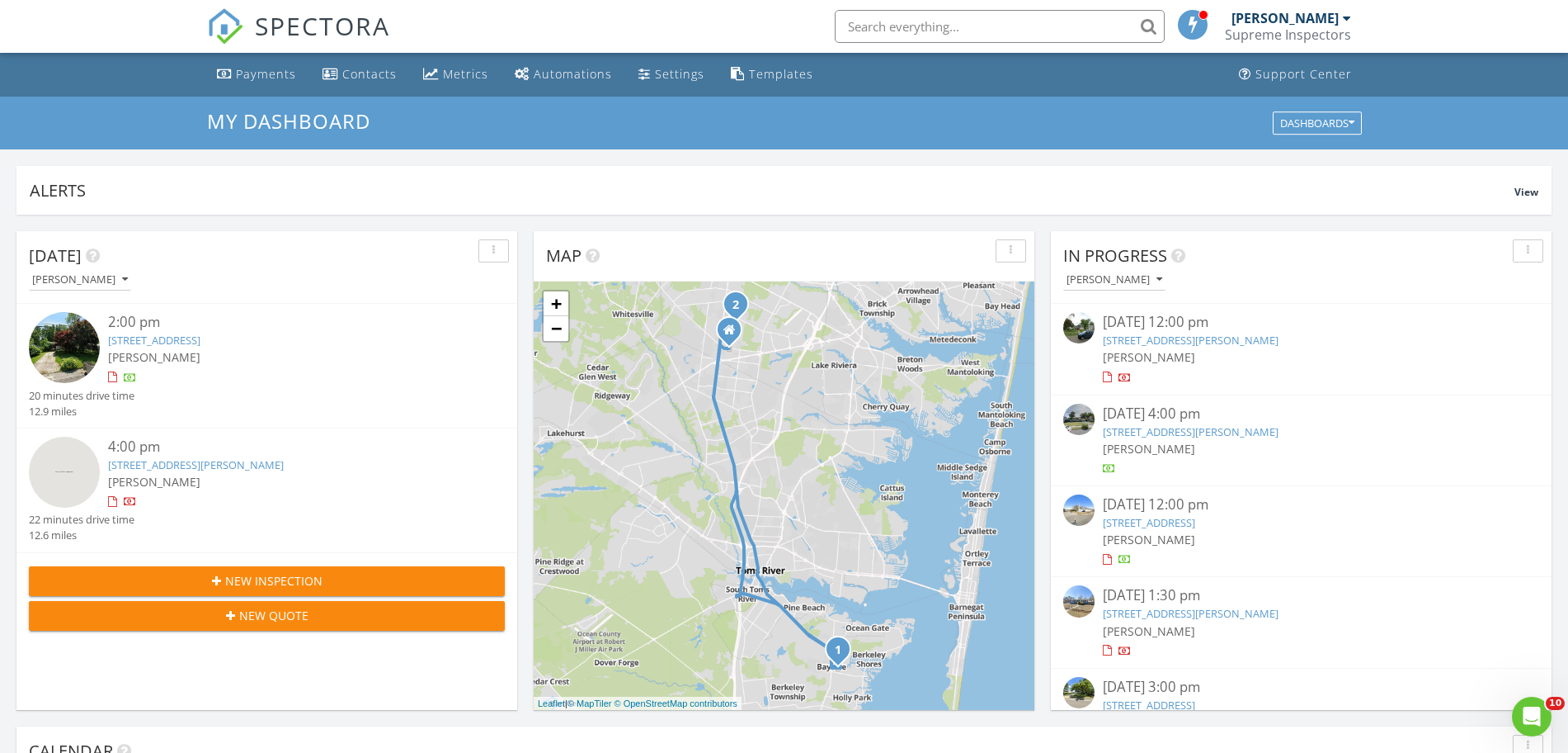
click at [1197, 354] on div "[PERSON_NAME]" at bounding box center [1301, 356] width 396 height 17
click at [1183, 336] on link "[STREET_ADDRESS][PERSON_NAME]" at bounding box center [1190, 340] width 175 height 15
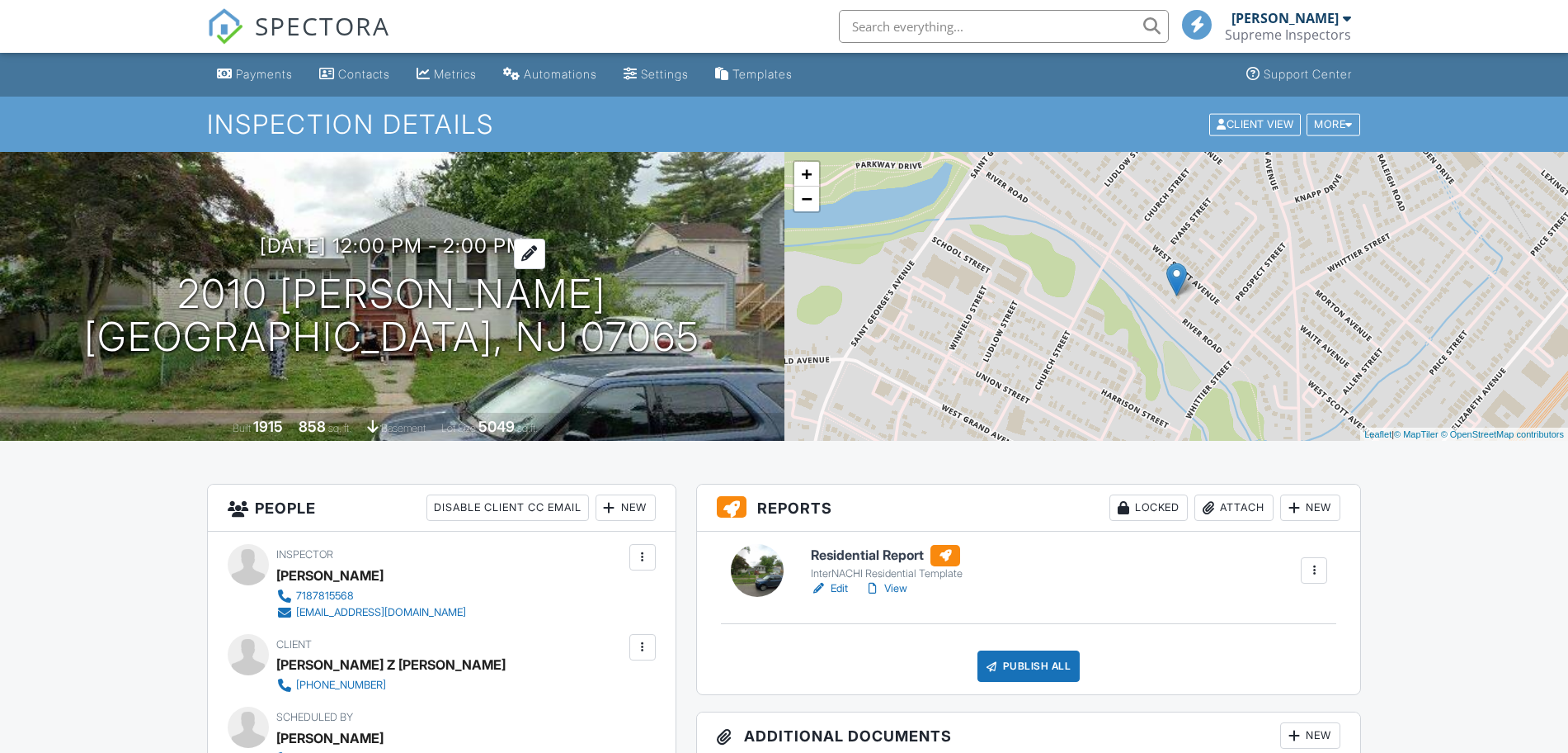
click at [475, 253] on h3 "[DATE] 12:00 pm - 2:00 pm" at bounding box center [392, 246] width 265 height 23
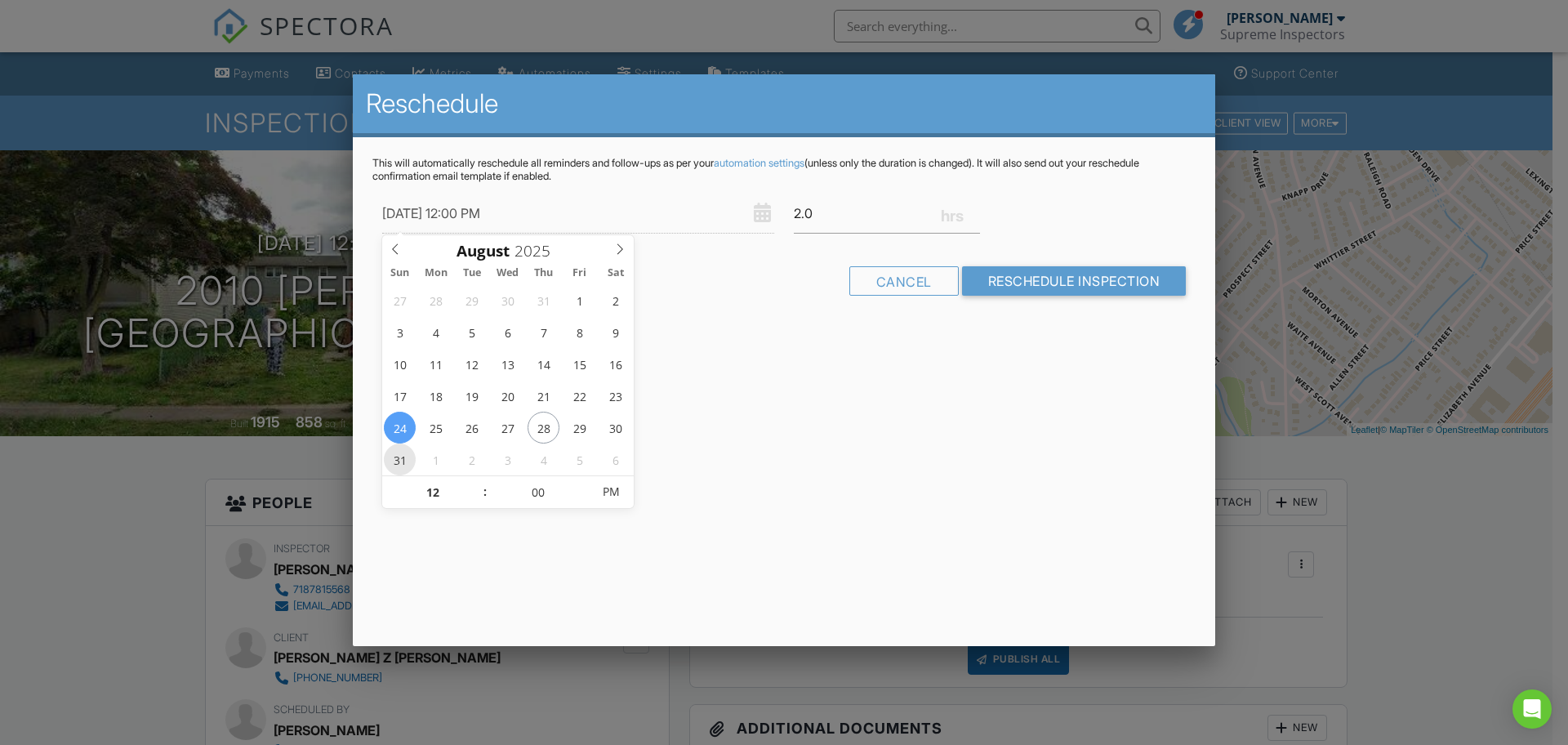
type input "[DATE] 12:00 PM"
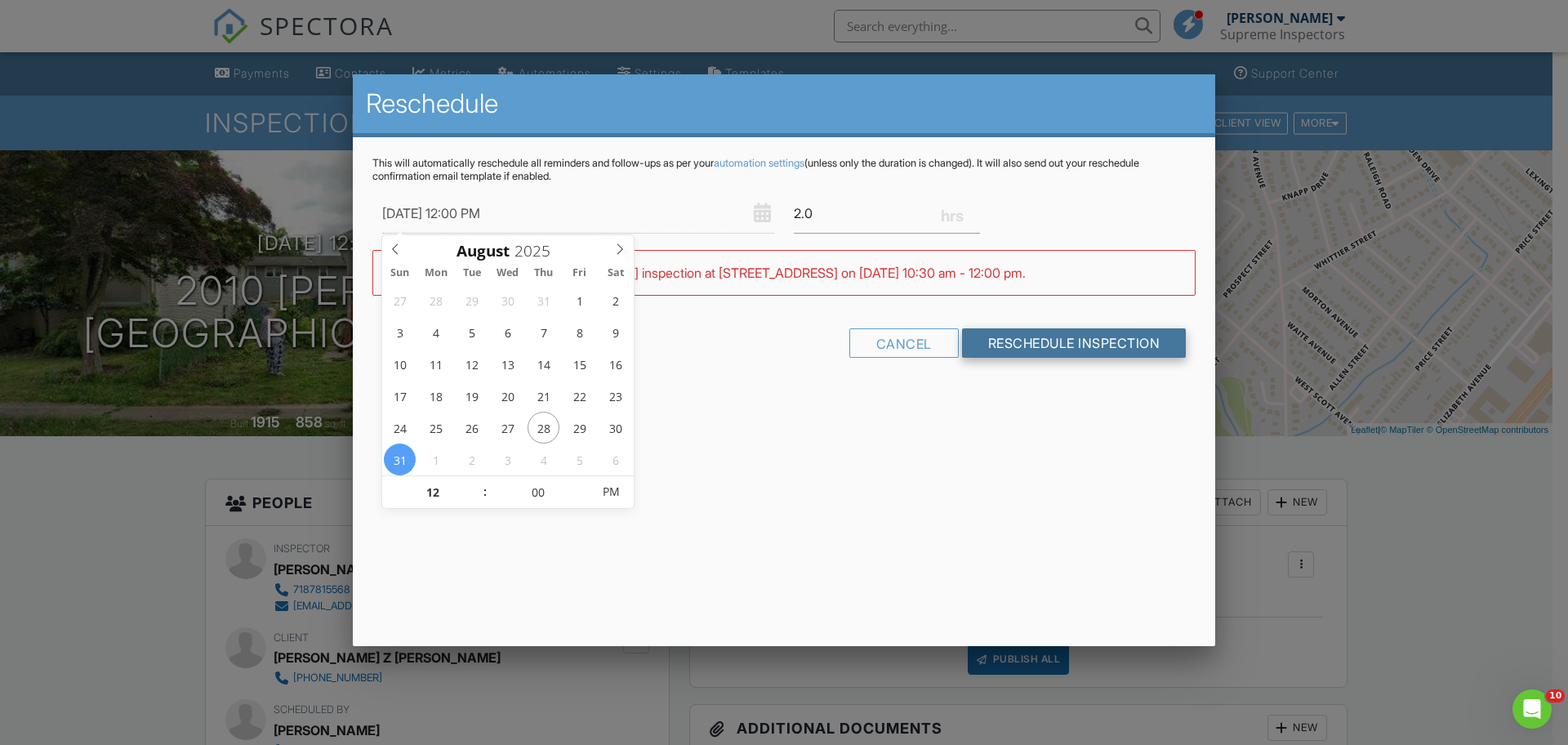
click at [1150, 331] on input "Reschedule Inspection" at bounding box center [1075, 343] width 225 height 30
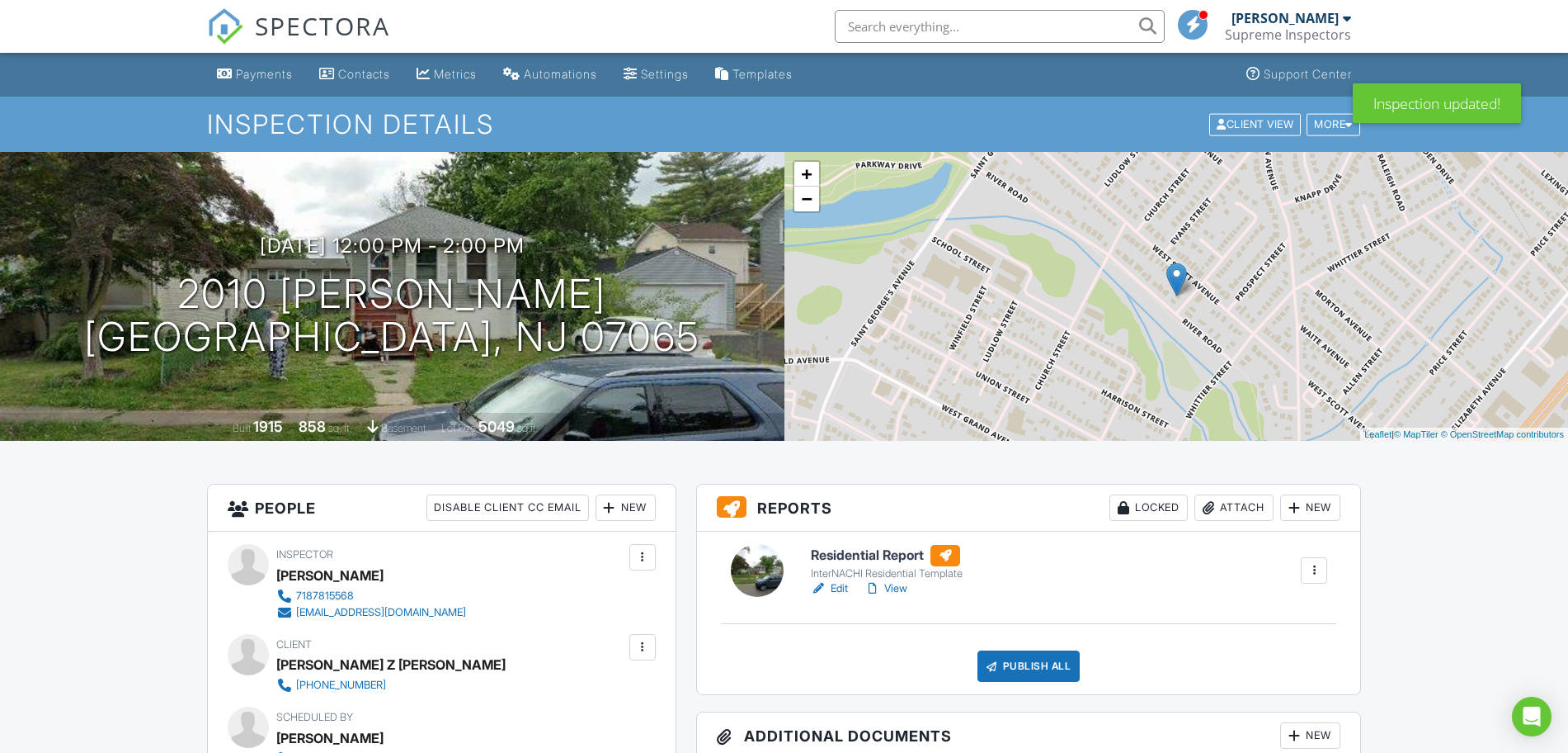
click at [309, 5] on div "SPECTORA" at bounding box center [298, 26] width 183 height 53
click at [309, 24] on span "SPECTORA" at bounding box center [322, 25] width 135 height 35
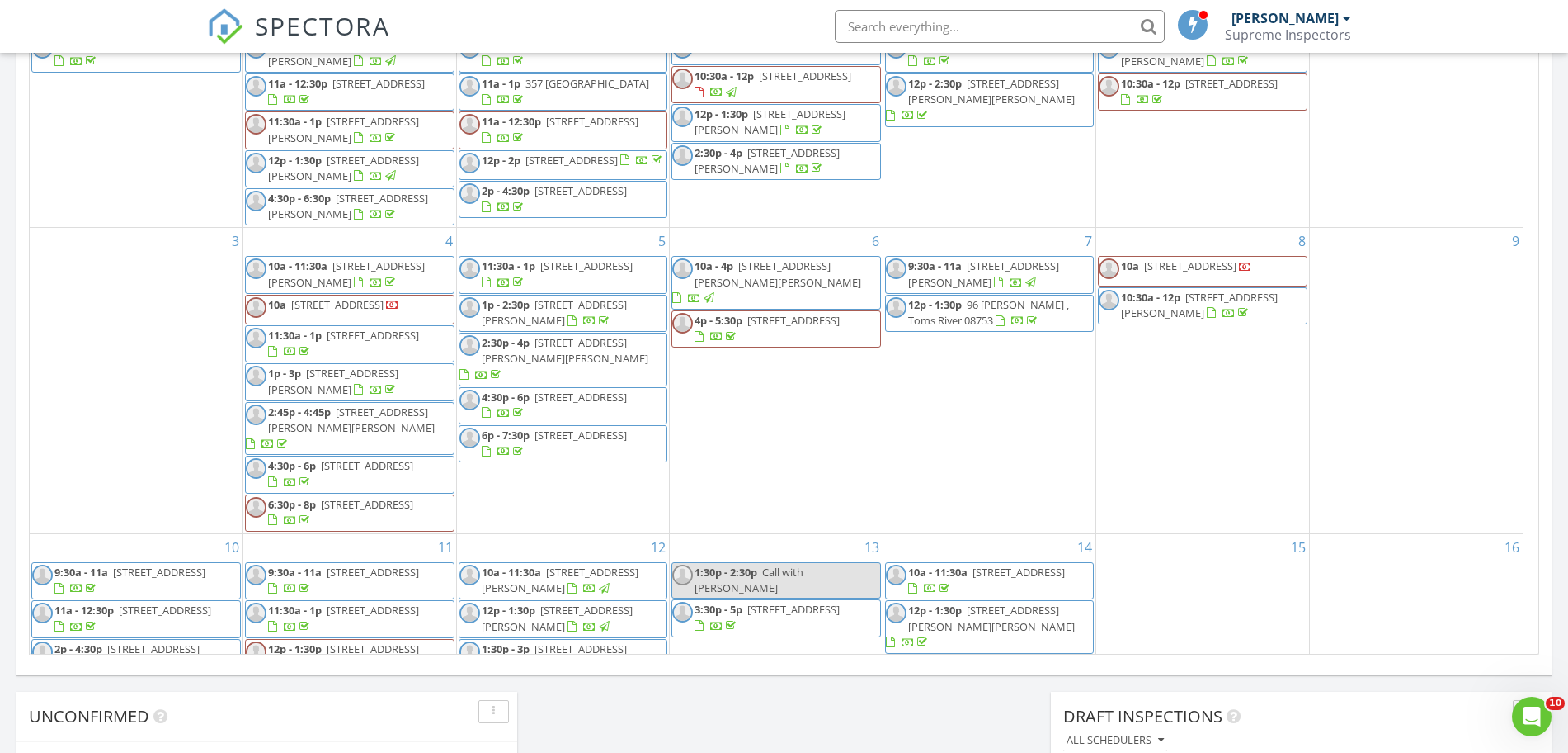
scroll to position [688, 0]
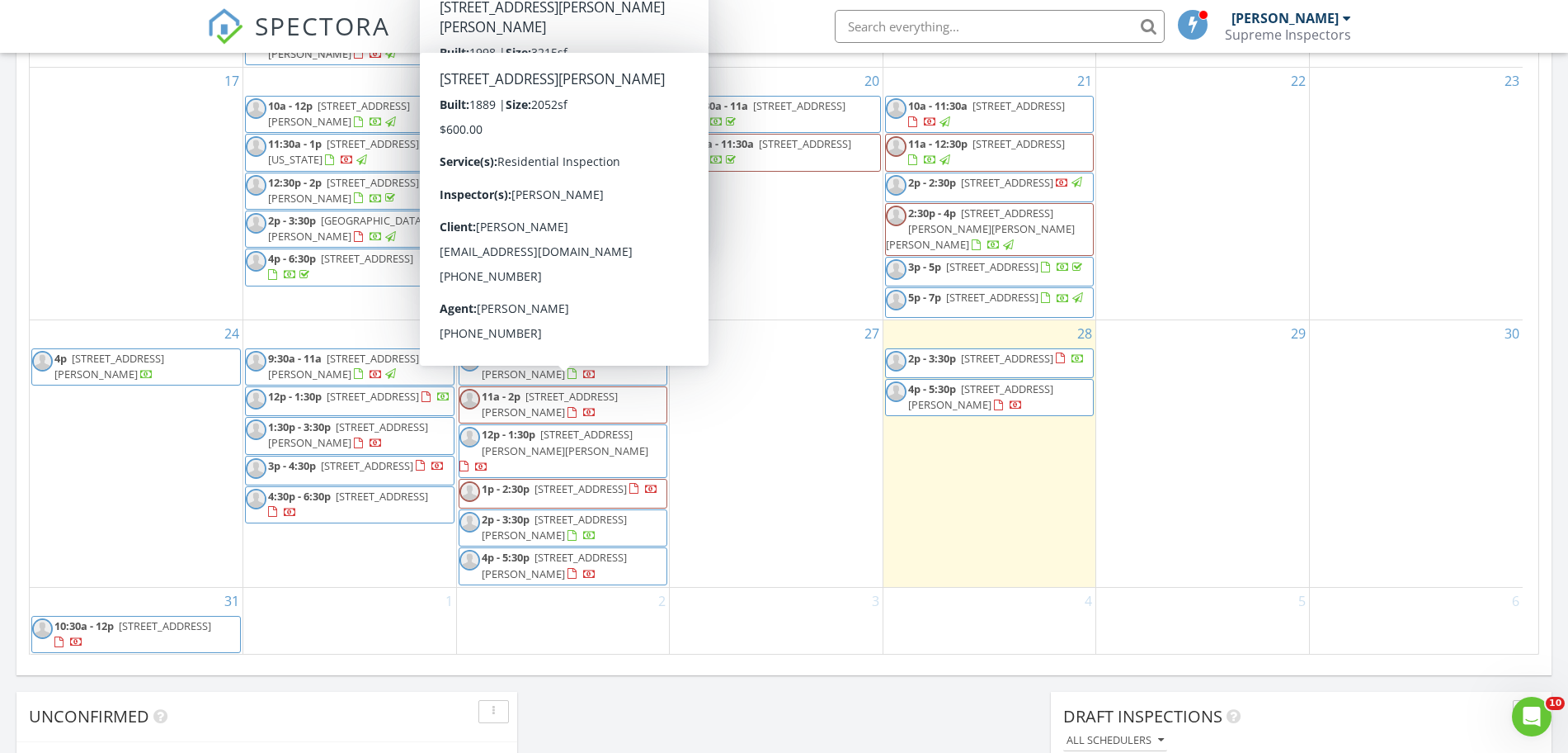
click at [1207, 508] on div "29" at bounding box center [1203, 453] width 213 height 266
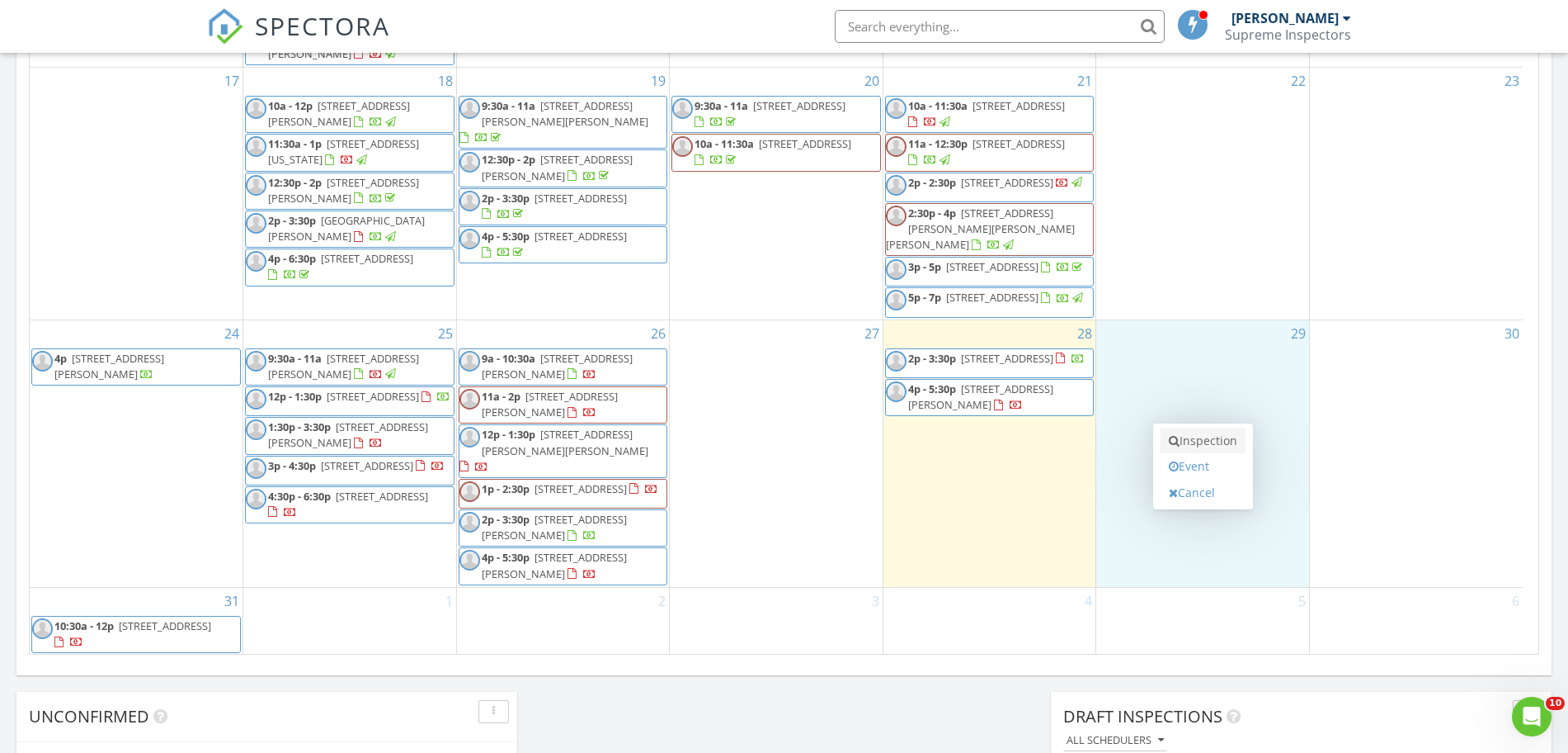
click at [1184, 433] on link "Inspection" at bounding box center [1203, 440] width 85 height 26
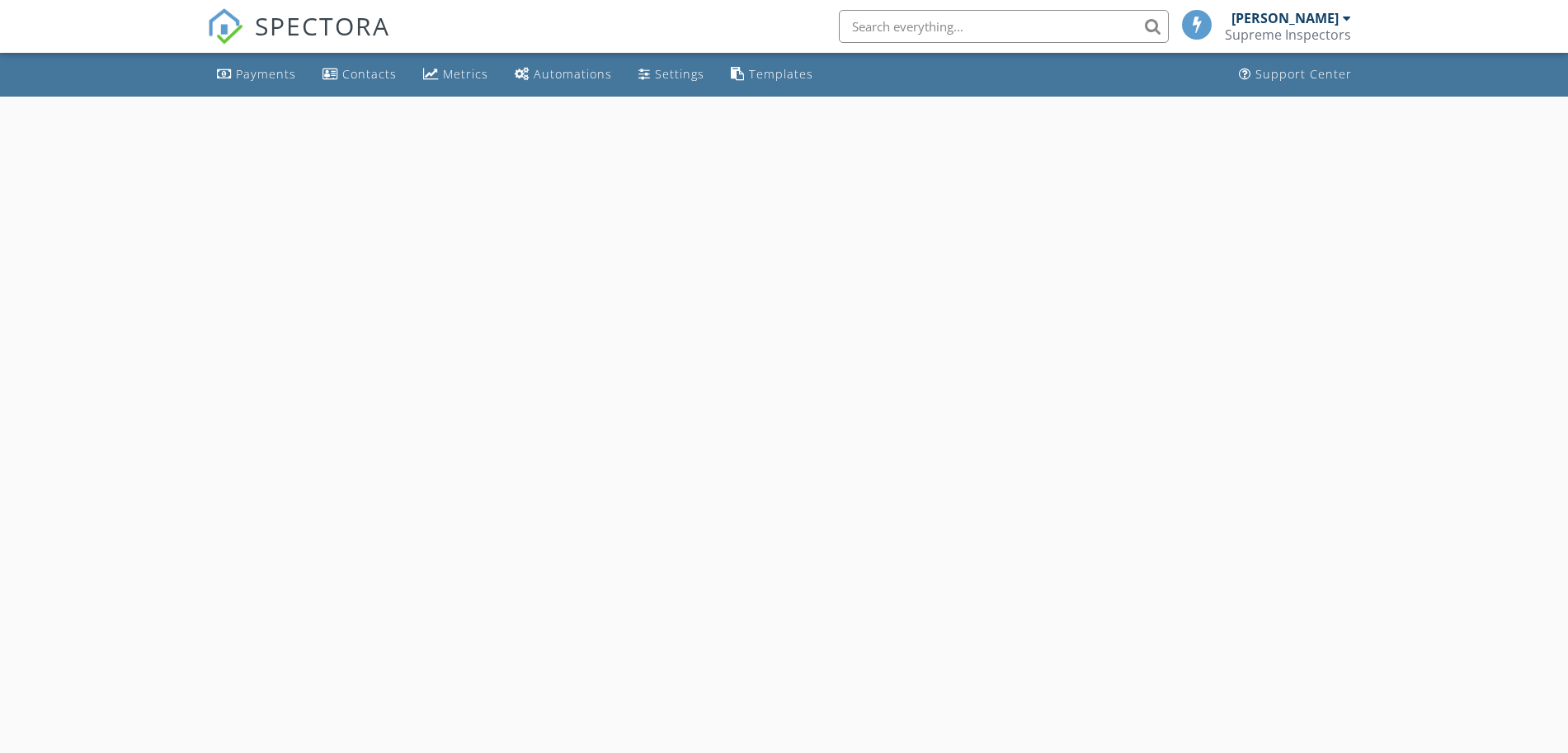
select select "7"
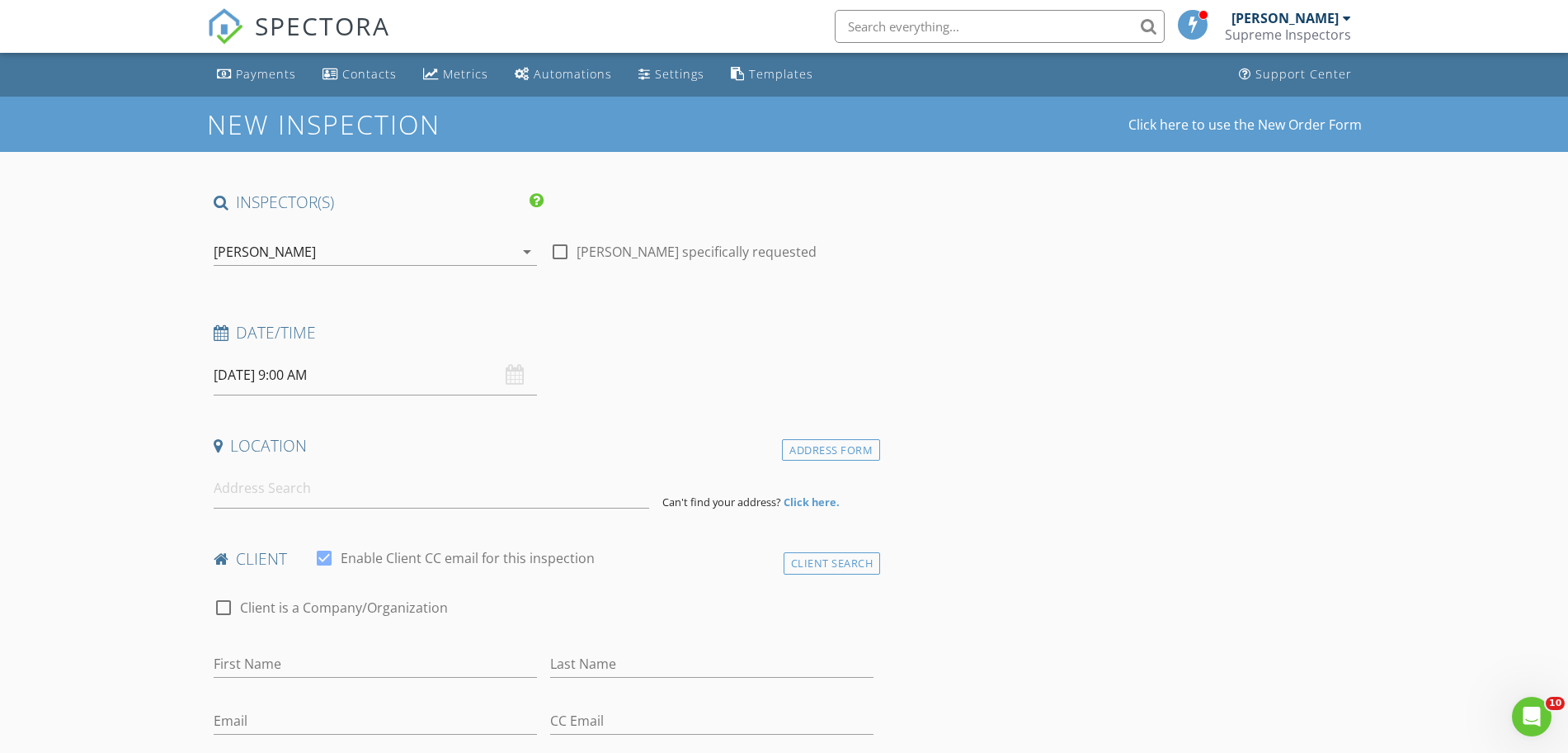
click at [395, 371] on input "08/29/2025 9:00 AM" at bounding box center [375, 375] width 324 height 40
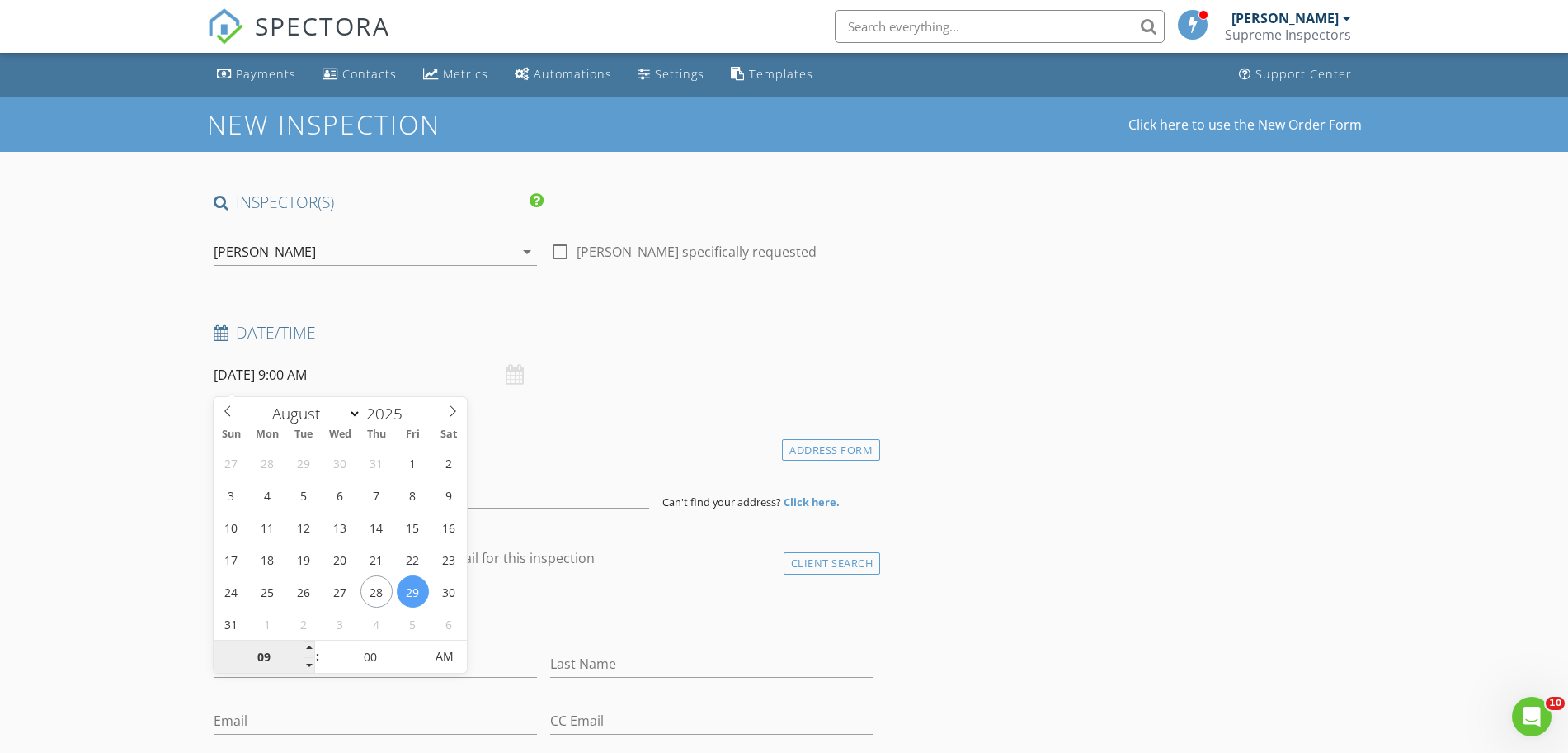
click at [273, 661] on input "09" at bounding box center [265, 657] width 102 height 33
type input "10"
type input "08/29/2025 10:00 AM"
click at [366, 655] on input "00" at bounding box center [371, 657] width 102 height 33
type input "30"
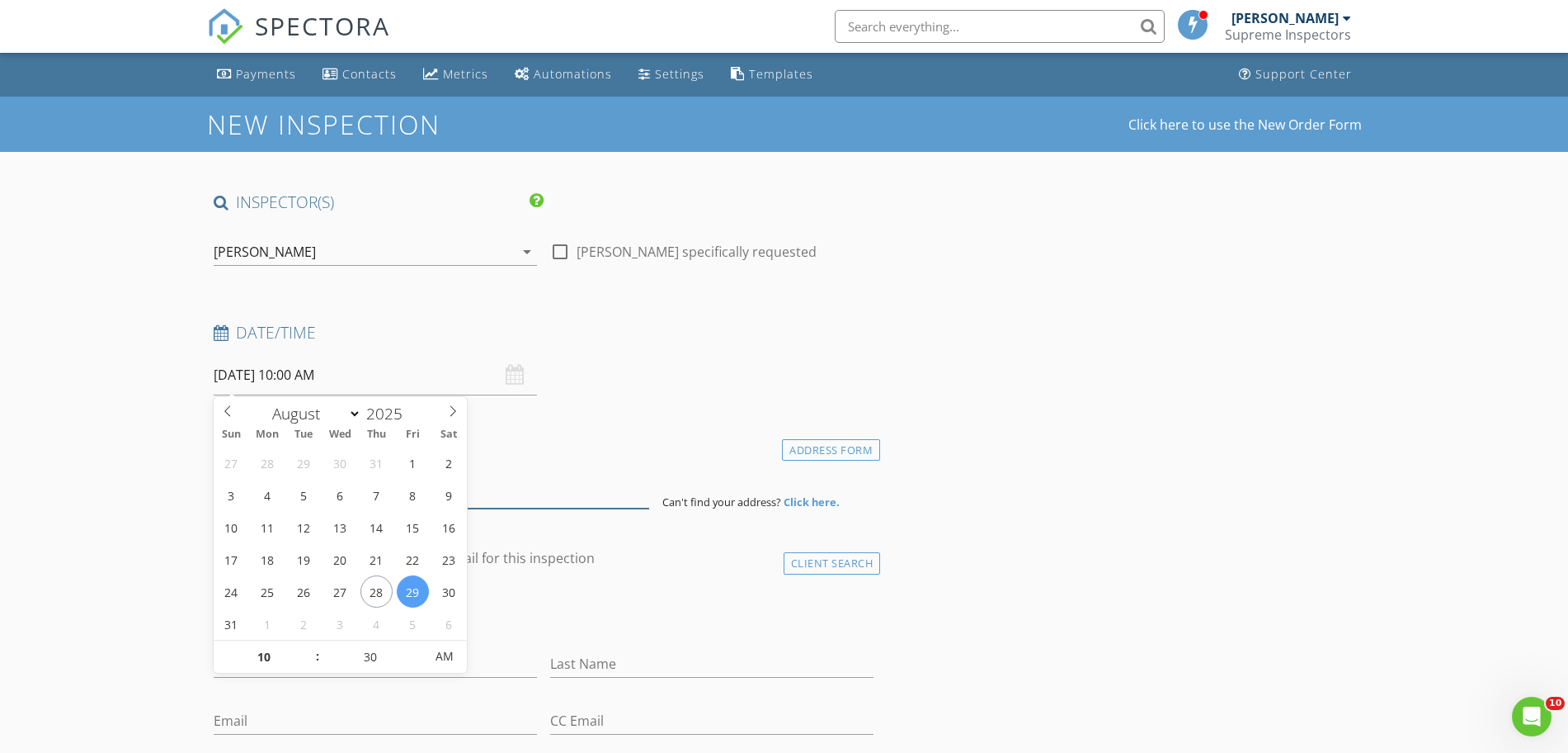
type input "08/29/2025 10:30 AM"
click at [586, 505] on input at bounding box center [431, 488] width 435 height 40
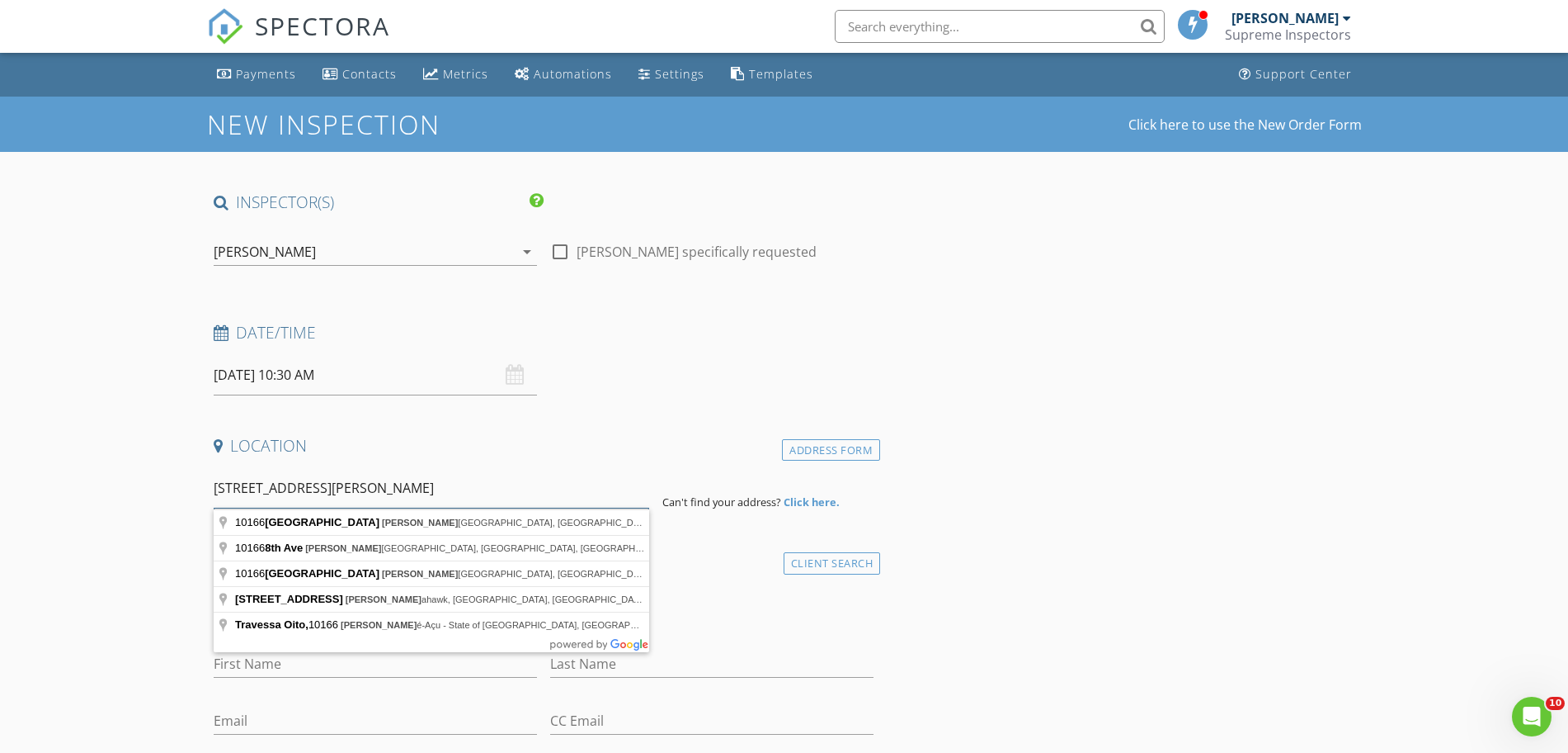
click at [245, 483] on input "10166 8 Ave tom" at bounding box center [431, 488] width 435 height 40
type input "1016 Eighth Avenue, Toms River, NJ, USA"
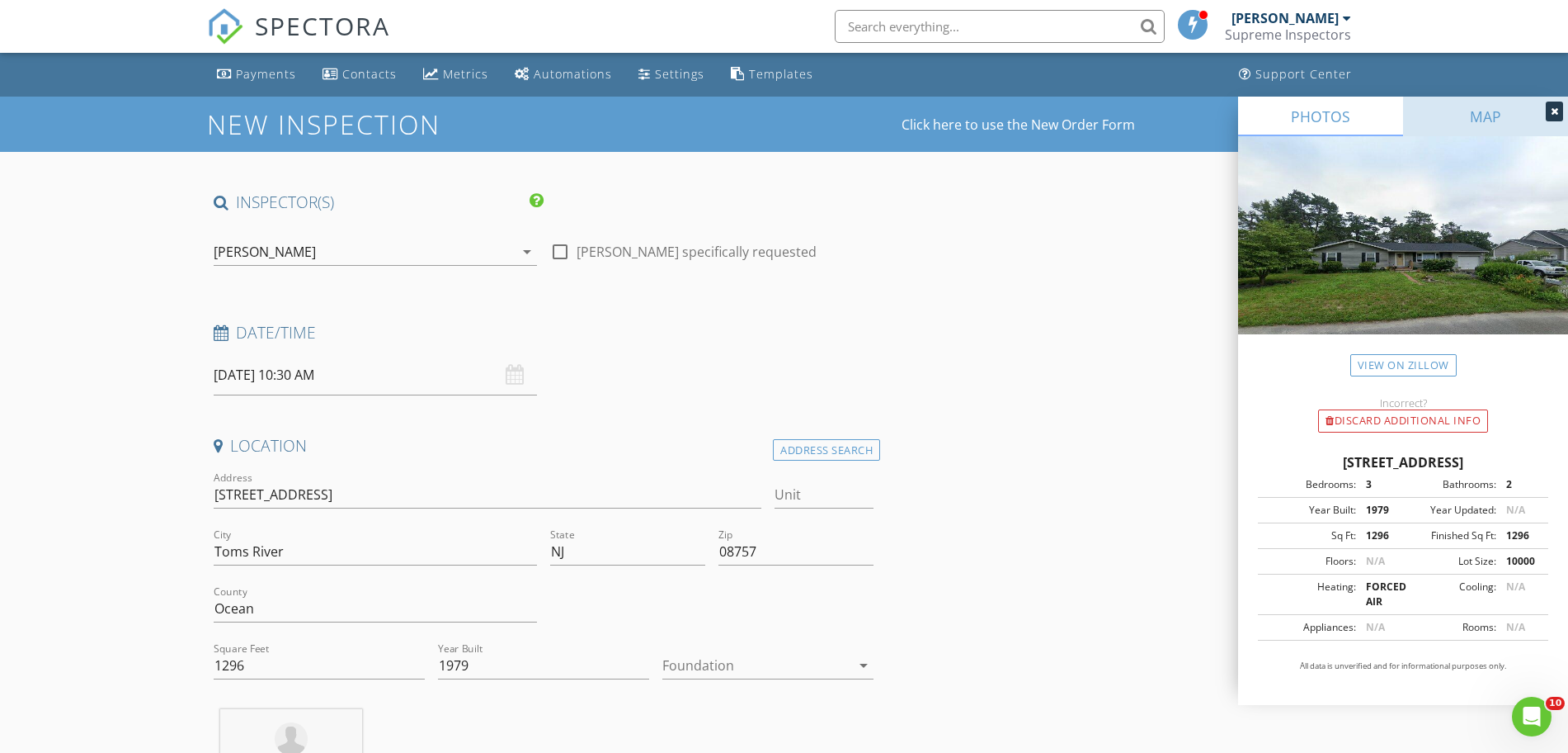
click at [1458, 114] on link "MAP" at bounding box center [1485, 116] width 165 height 40
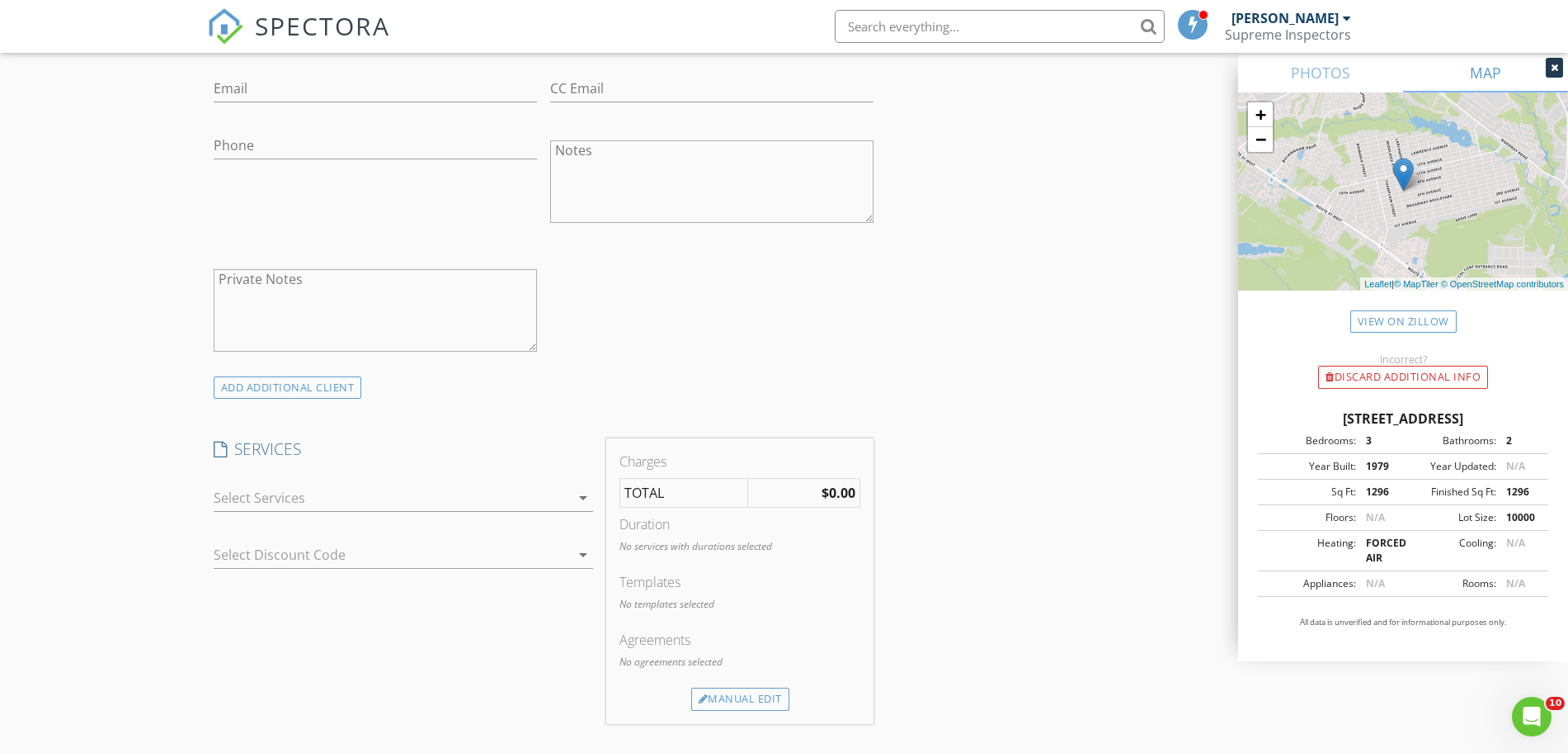
scroll to position [1031, 0]
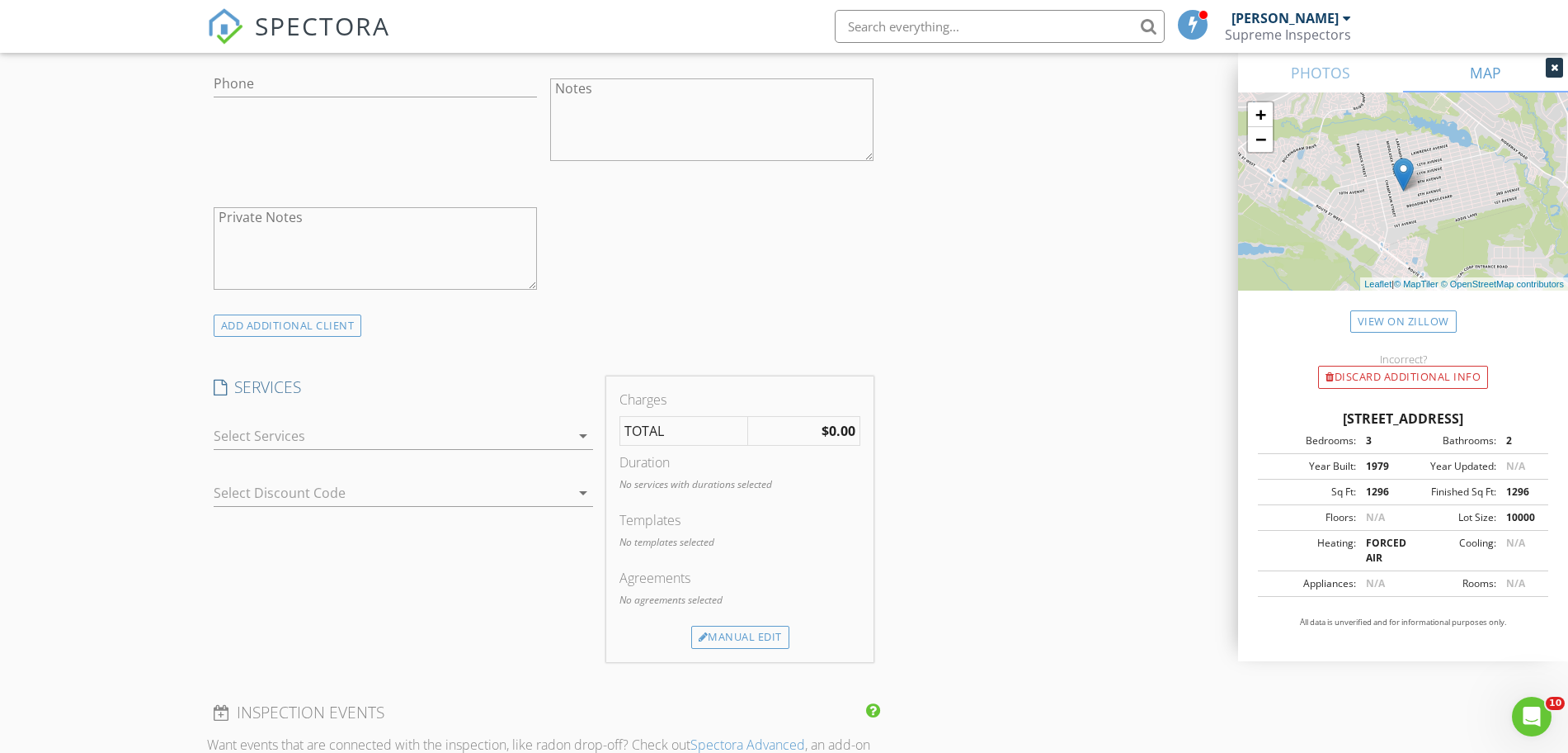
click at [411, 448] on div at bounding box center [392, 436] width 356 height 26
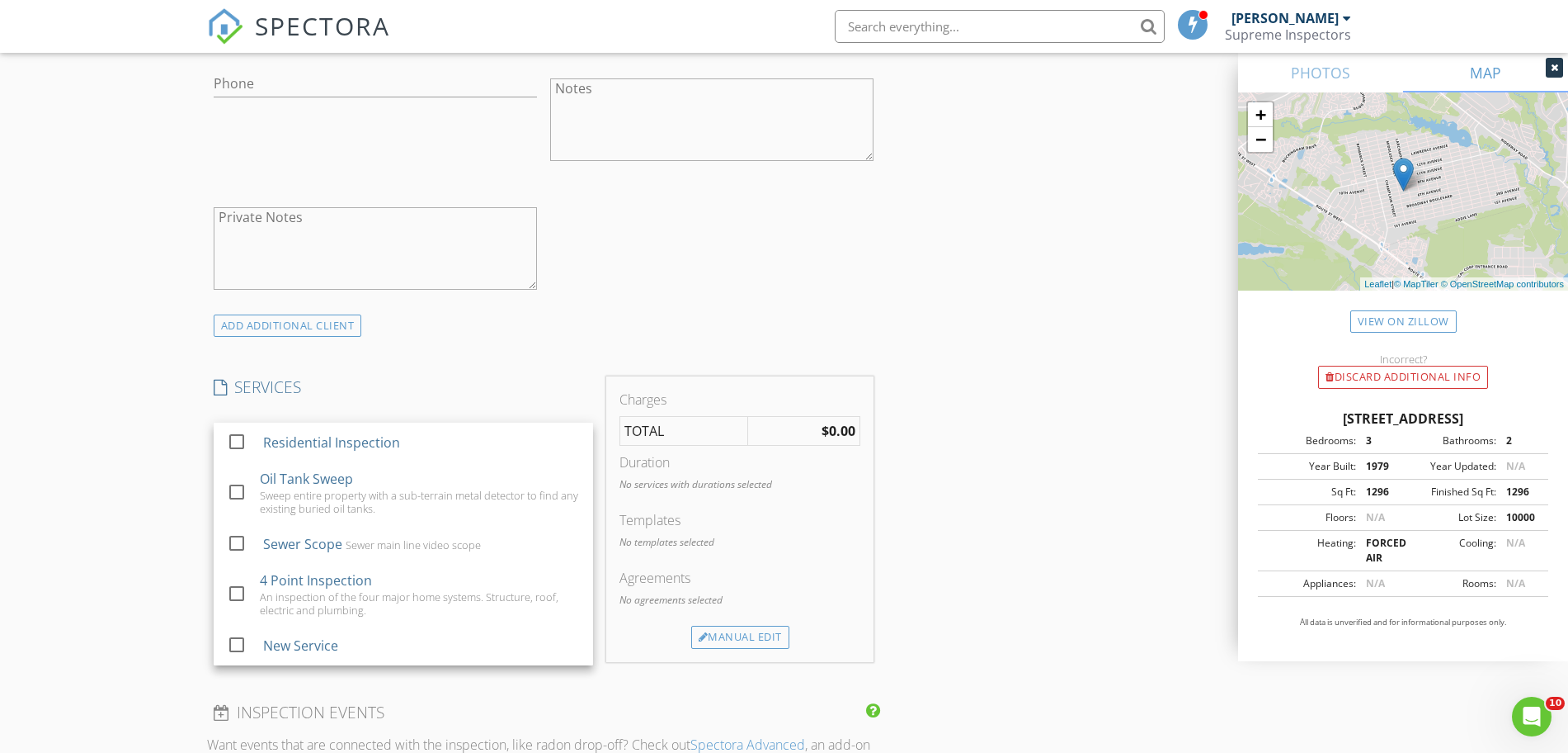
click at [411, 448] on div "Residential Inspection" at bounding box center [421, 442] width 316 height 33
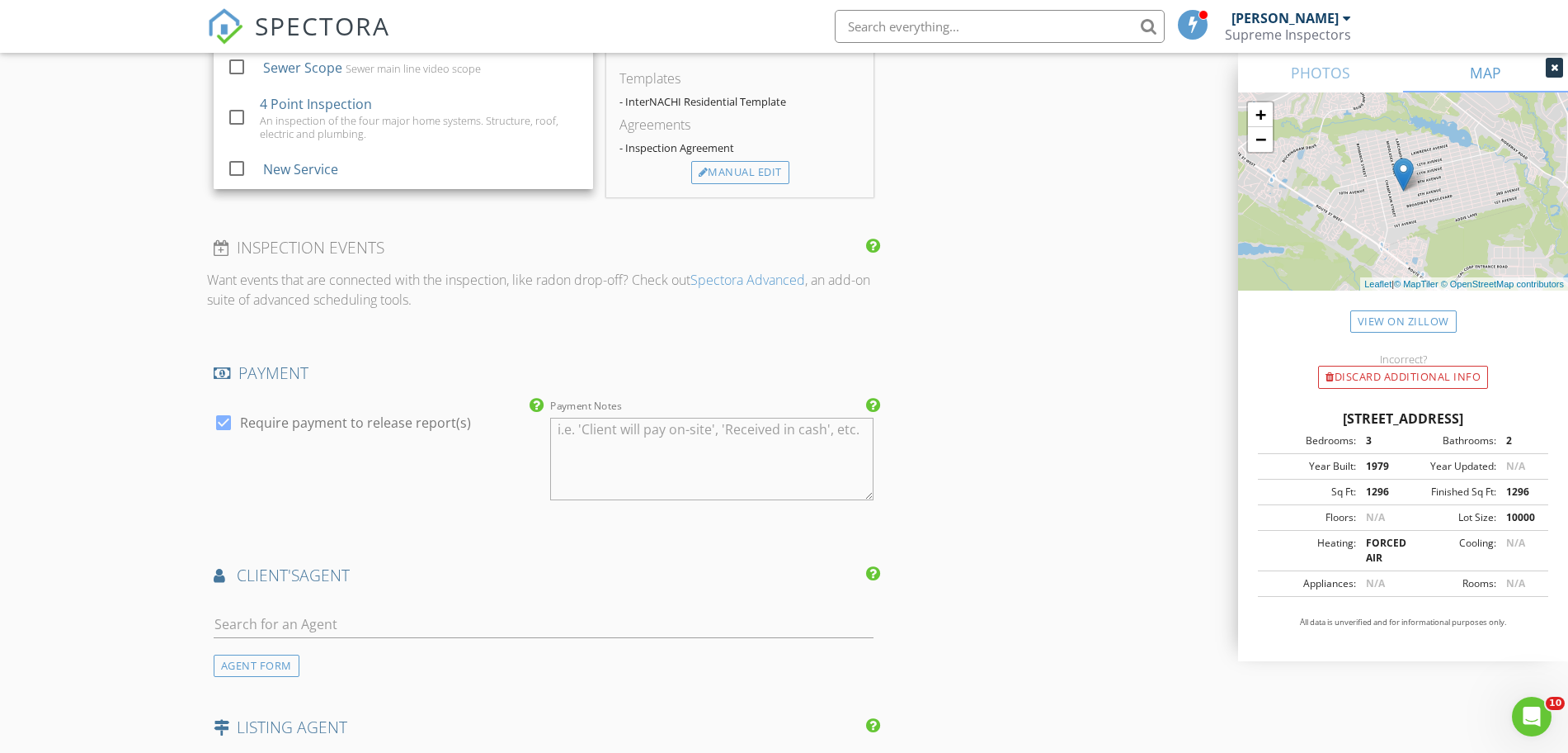
scroll to position [1548, 0]
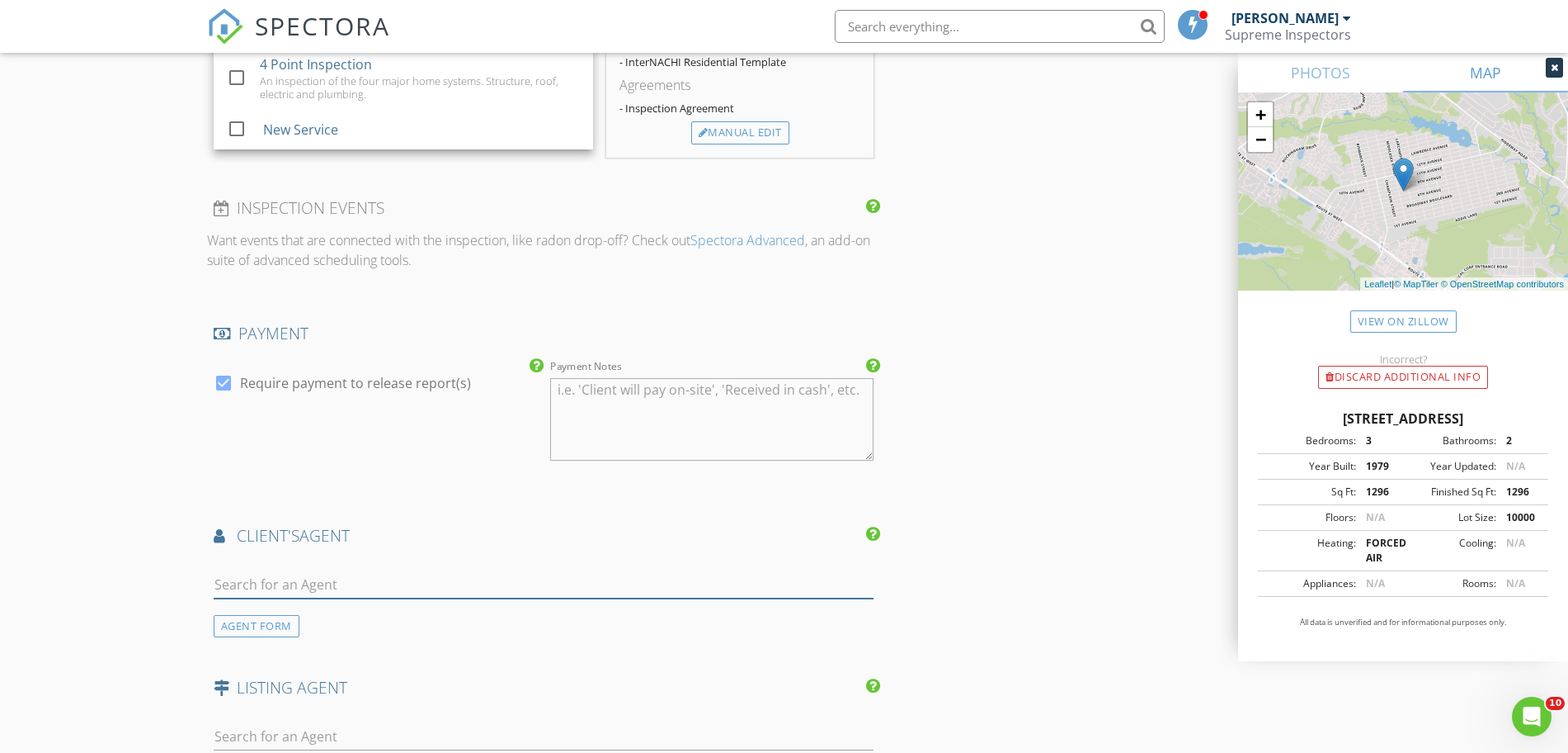
click at [422, 582] on input "text" at bounding box center [544, 585] width 661 height 27
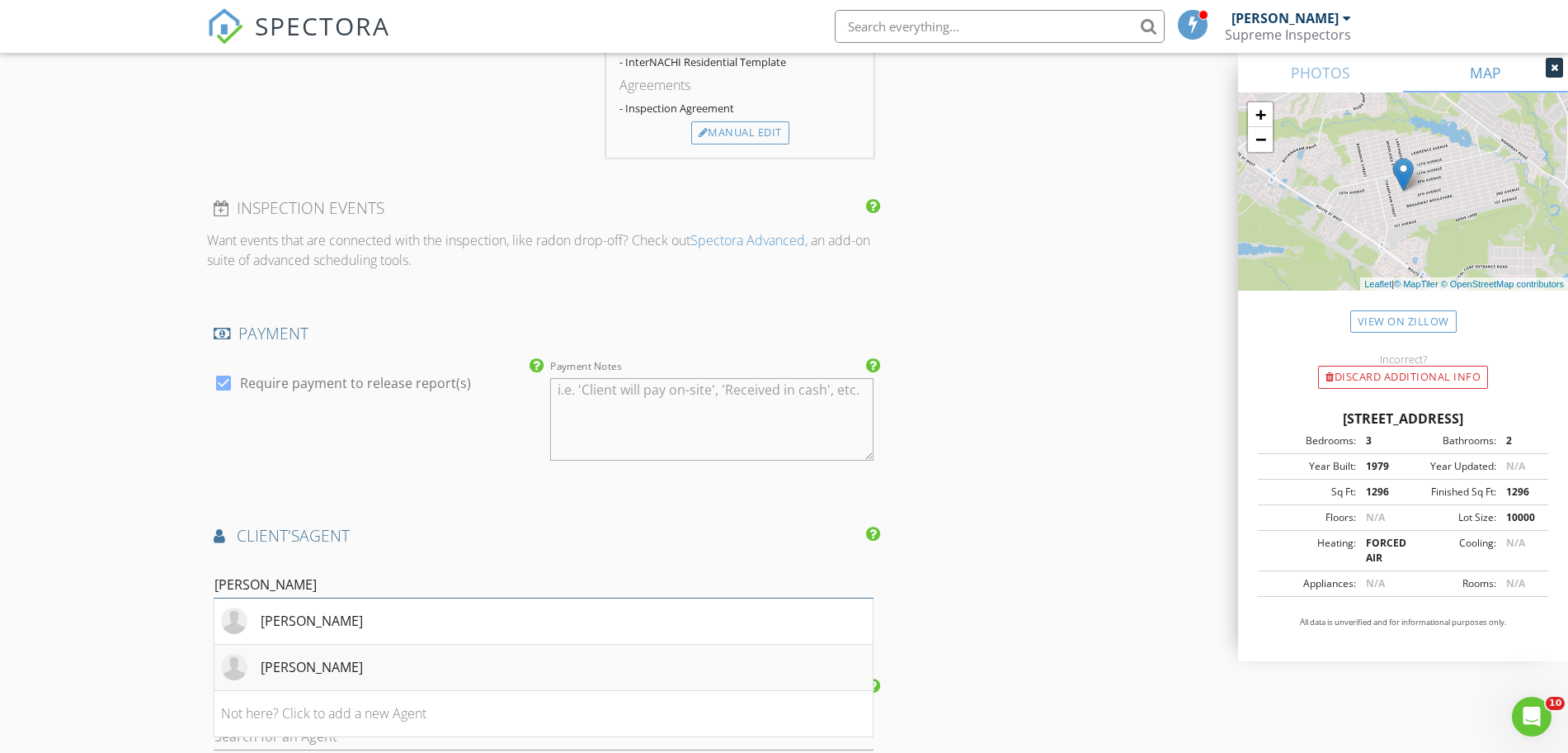
type input "joel"
click at [413, 682] on li "Yoel Jeremias" at bounding box center [544, 668] width 659 height 46
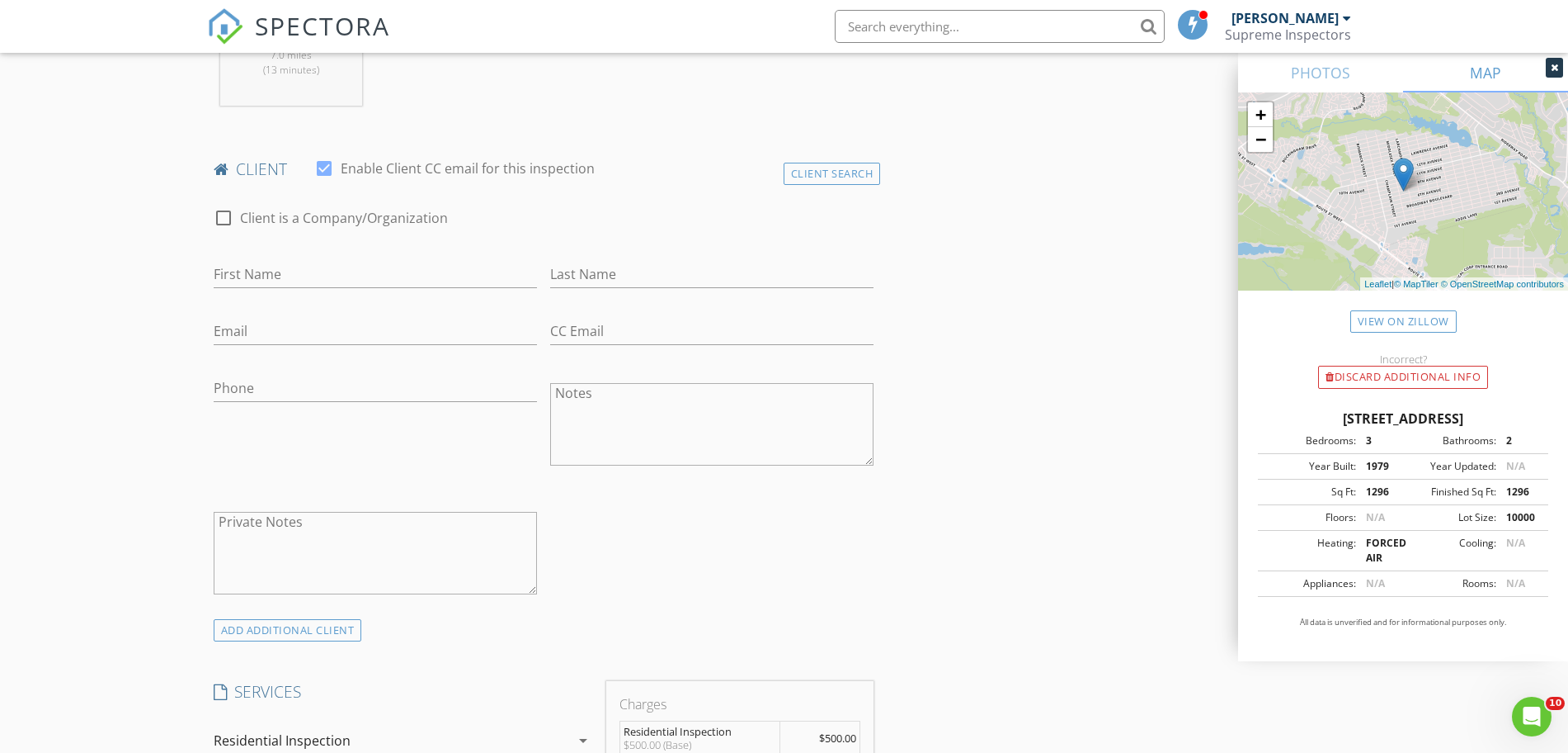
scroll to position [688, 0]
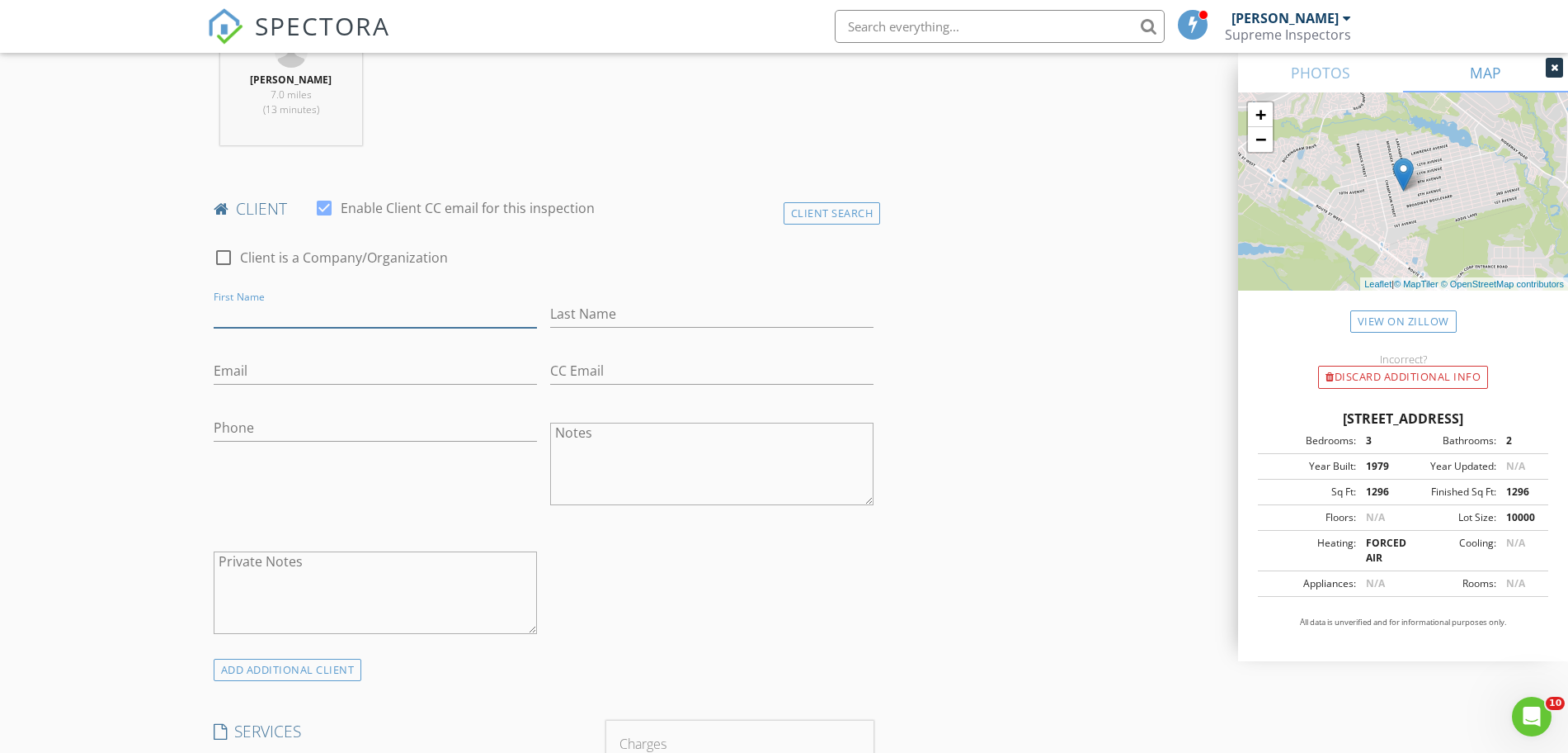
click at [457, 320] on input "First Name" at bounding box center [375, 314] width 324 height 27
click at [457, 304] on input "First Name" at bounding box center [375, 314] width 324 height 27
type input "[PERSON_NAME]"
type input "Hochman"
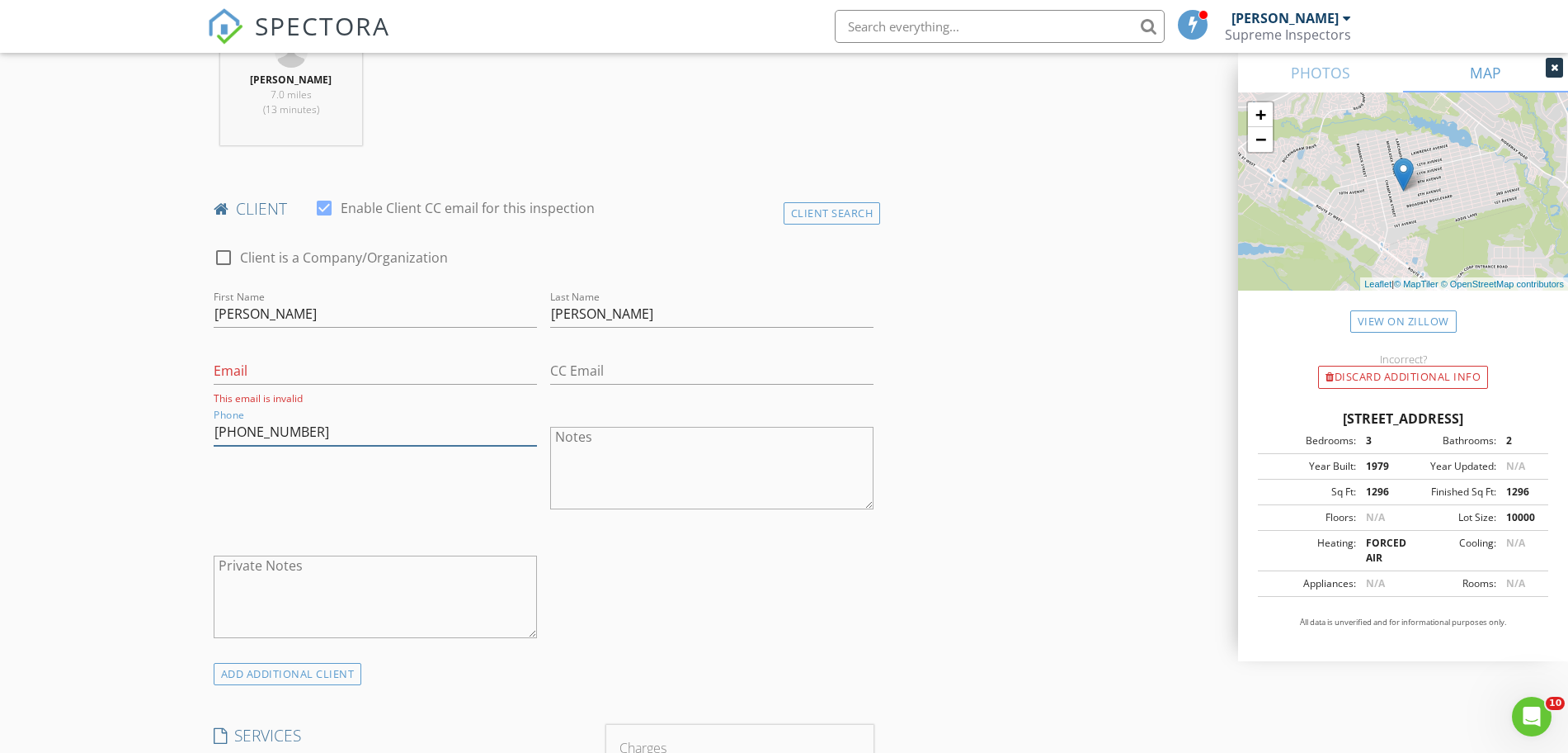
type input "848-224-5150"
click at [434, 370] on input "Email" at bounding box center [375, 371] width 324 height 27
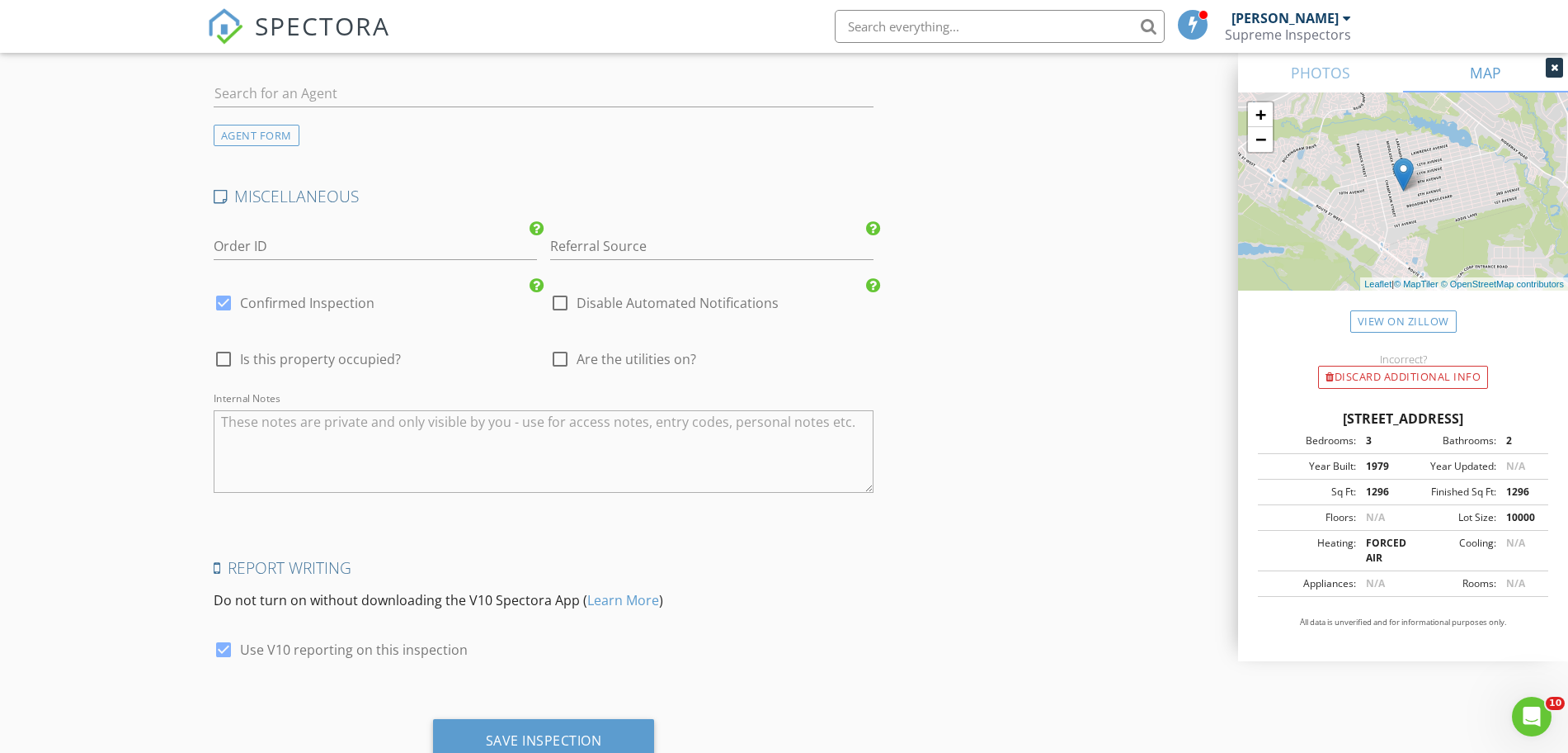
scroll to position [2746, 0]
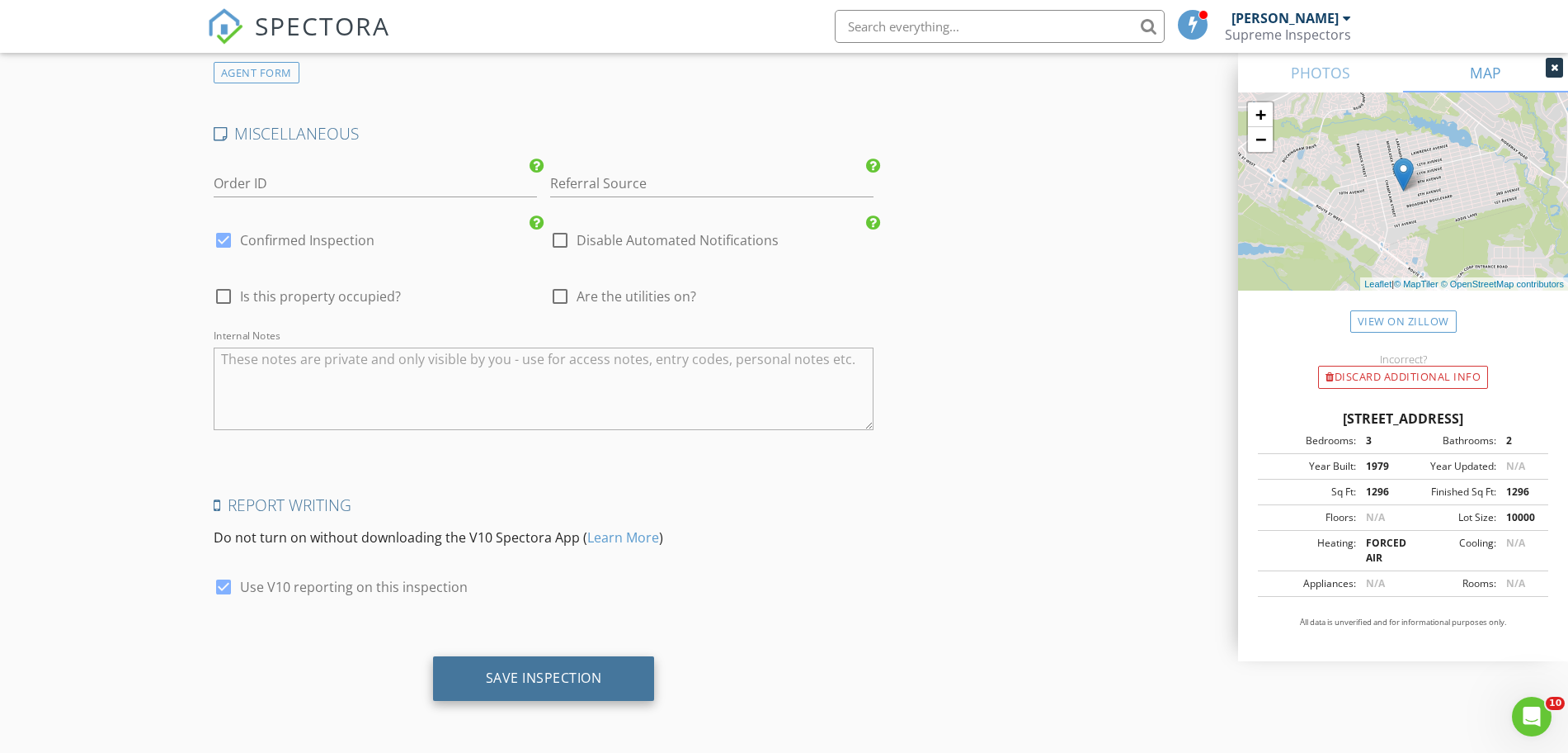
click at [474, 665] on div "Save Inspection" at bounding box center [544, 678] width 222 height 45
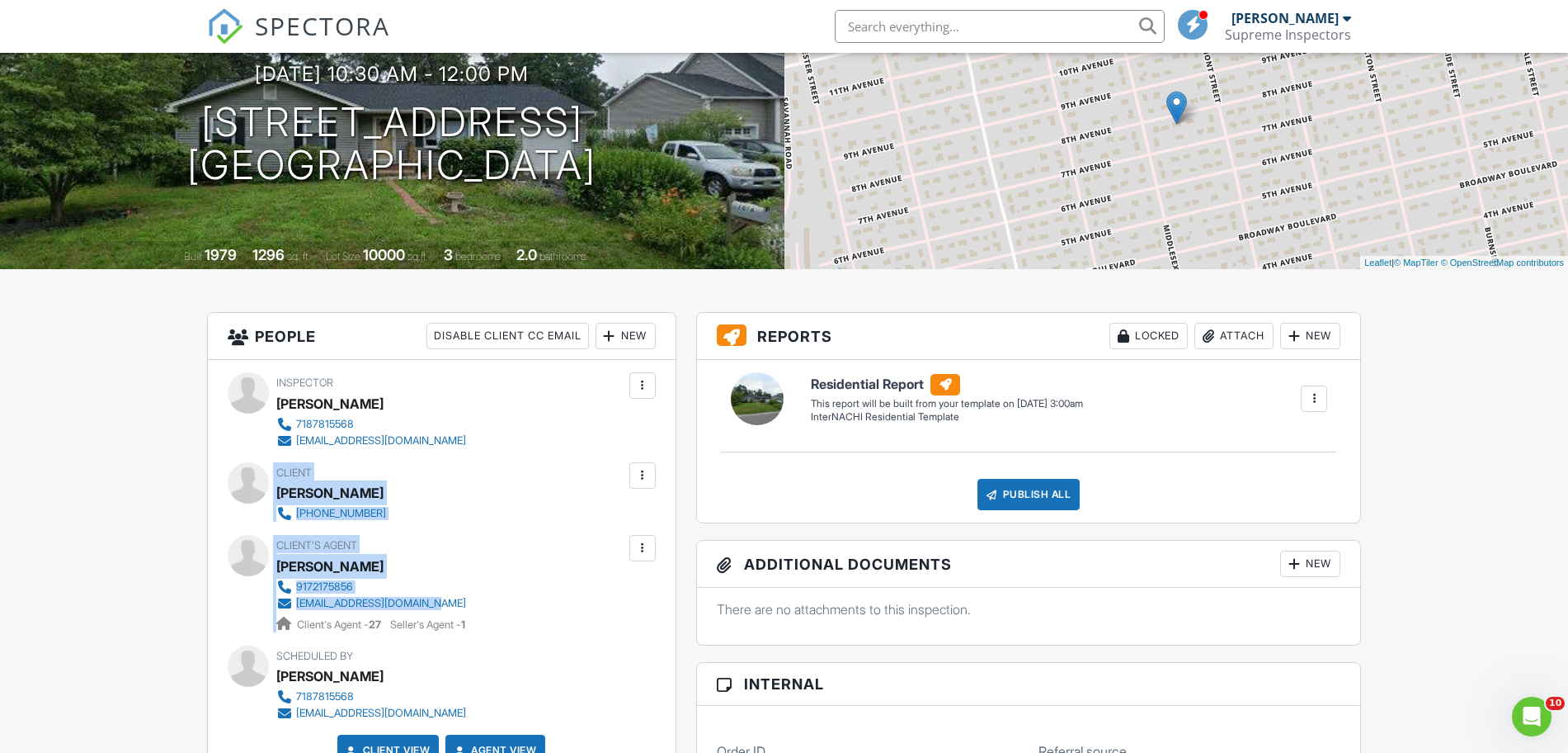
drag, startPoint x: 258, startPoint y: 470, endPoint x: 423, endPoint y: 602, distance: 211.3
click at [423, 602] on div "Inspector [PERSON_NAME] 7187815568 [EMAIL_ADDRESS][DOMAIN_NAME] Make Invisible …" at bounding box center [442, 576] width 468 height 431
click at [444, 554] on div "[PERSON_NAME]" at bounding box center [377, 566] width 203 height 25
drag, startPoint x: 417, startPoint y: 519, endPoint x: 276, endPoint y: 491, distance: 143.8
click at [276, 491] on div "Client Shmuel Hochman 848-224-5150" at bounding box center [371, 491] width 189 height 59
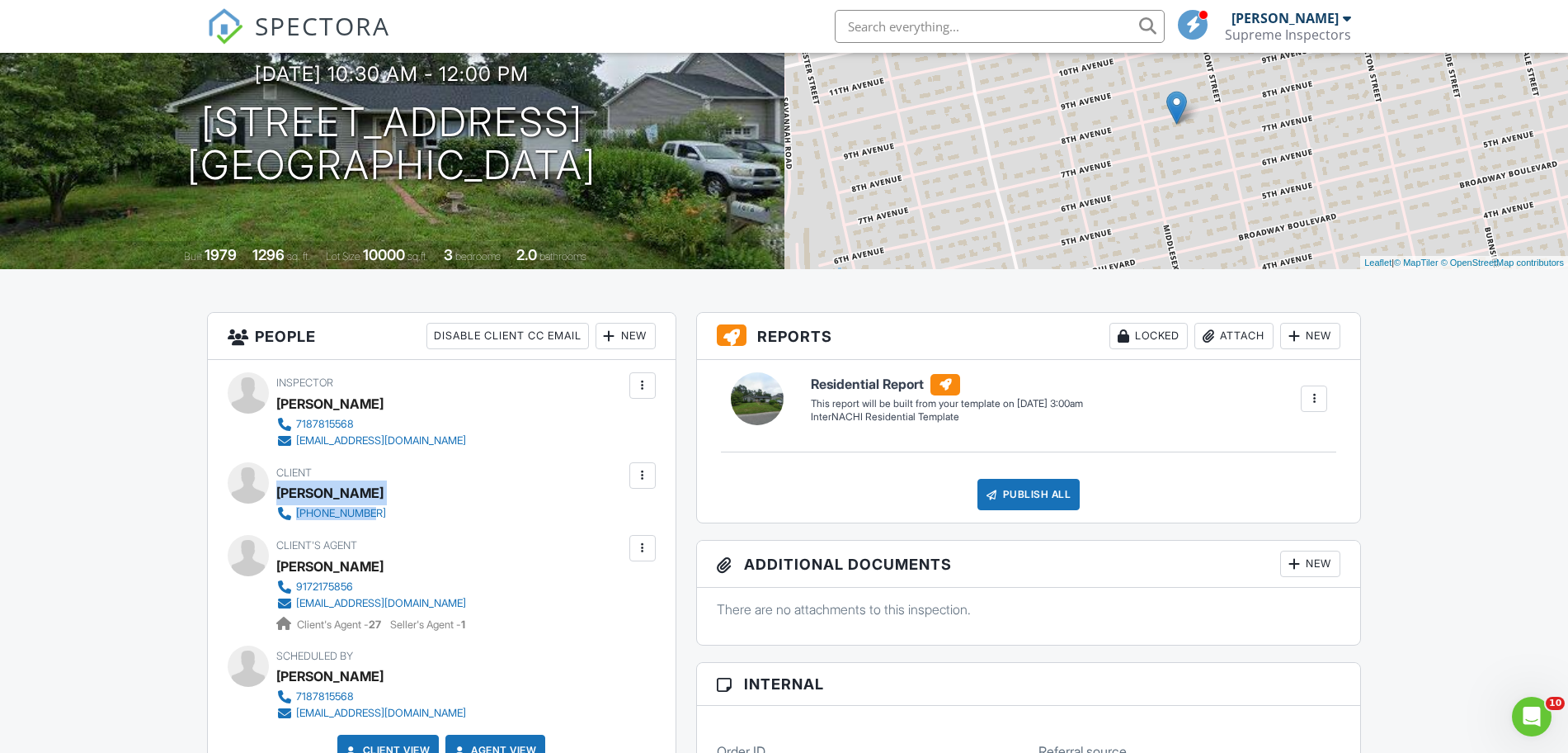
copy div "Shmuel Hochman 848-224-5150"
click at [301, 22] on span "SPECTORA" at bounding box center [322, 25] width 135 height 35
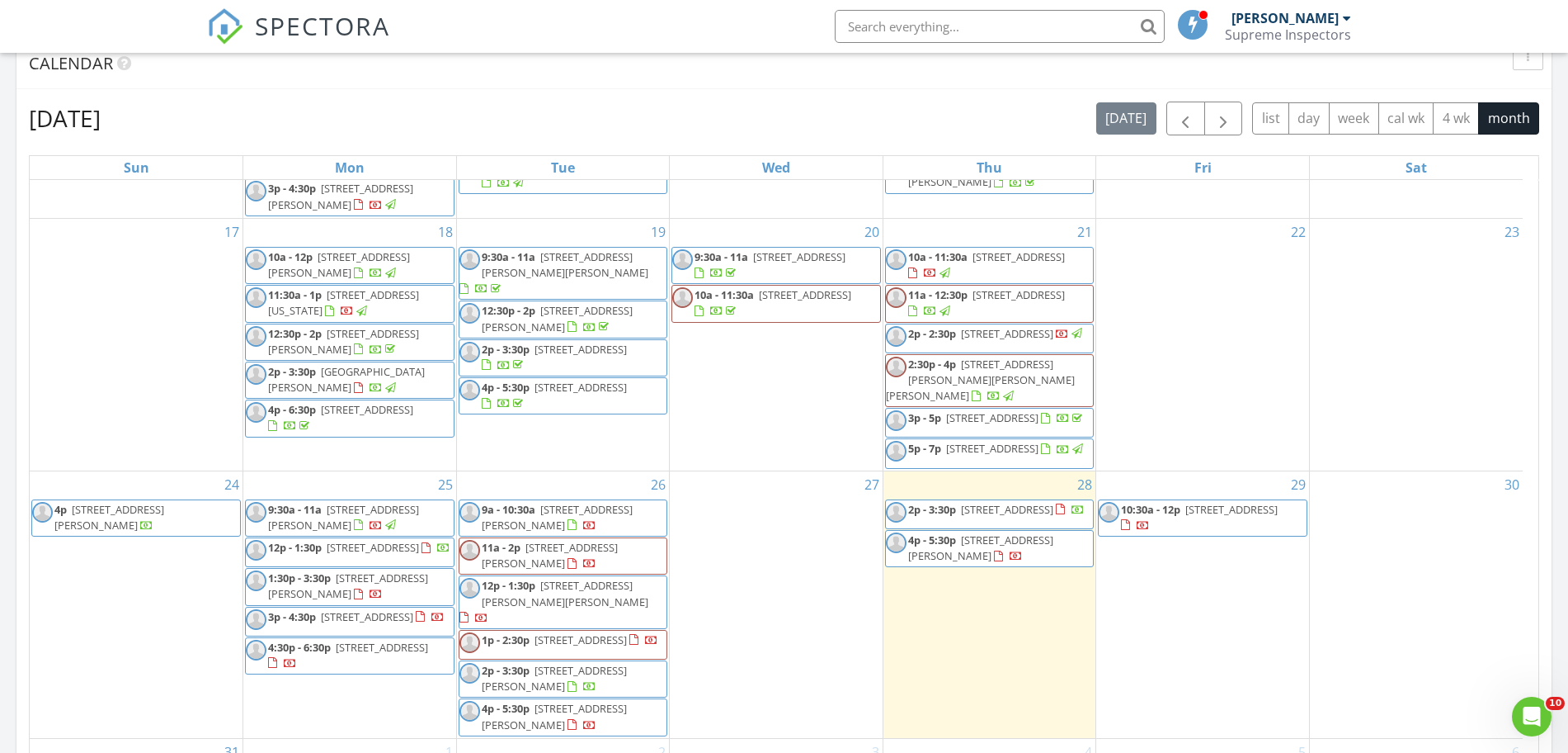
scroll to position [860, 0]
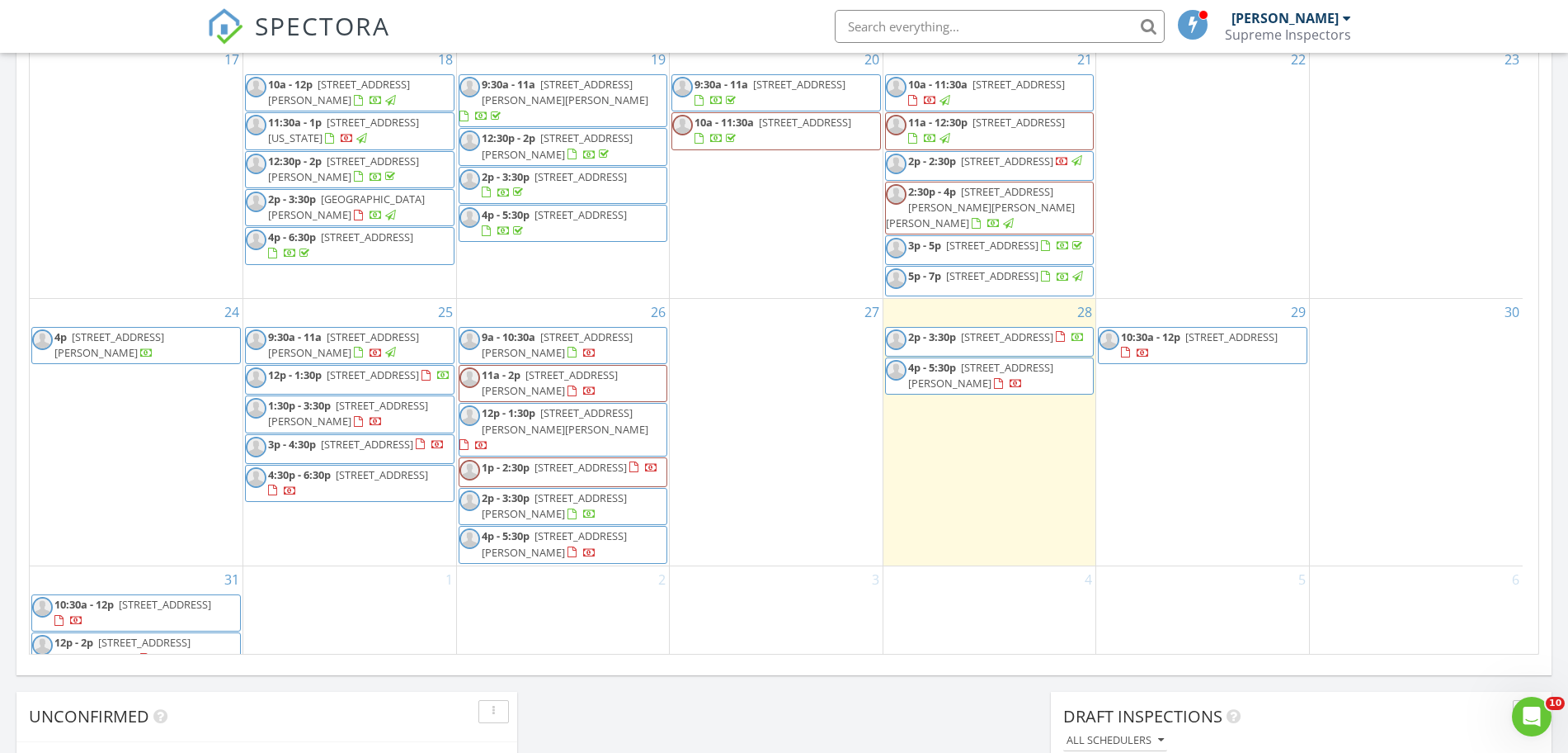
click at [726, 601] on div "3" at bounding box center [776, 619] width 213 height 105
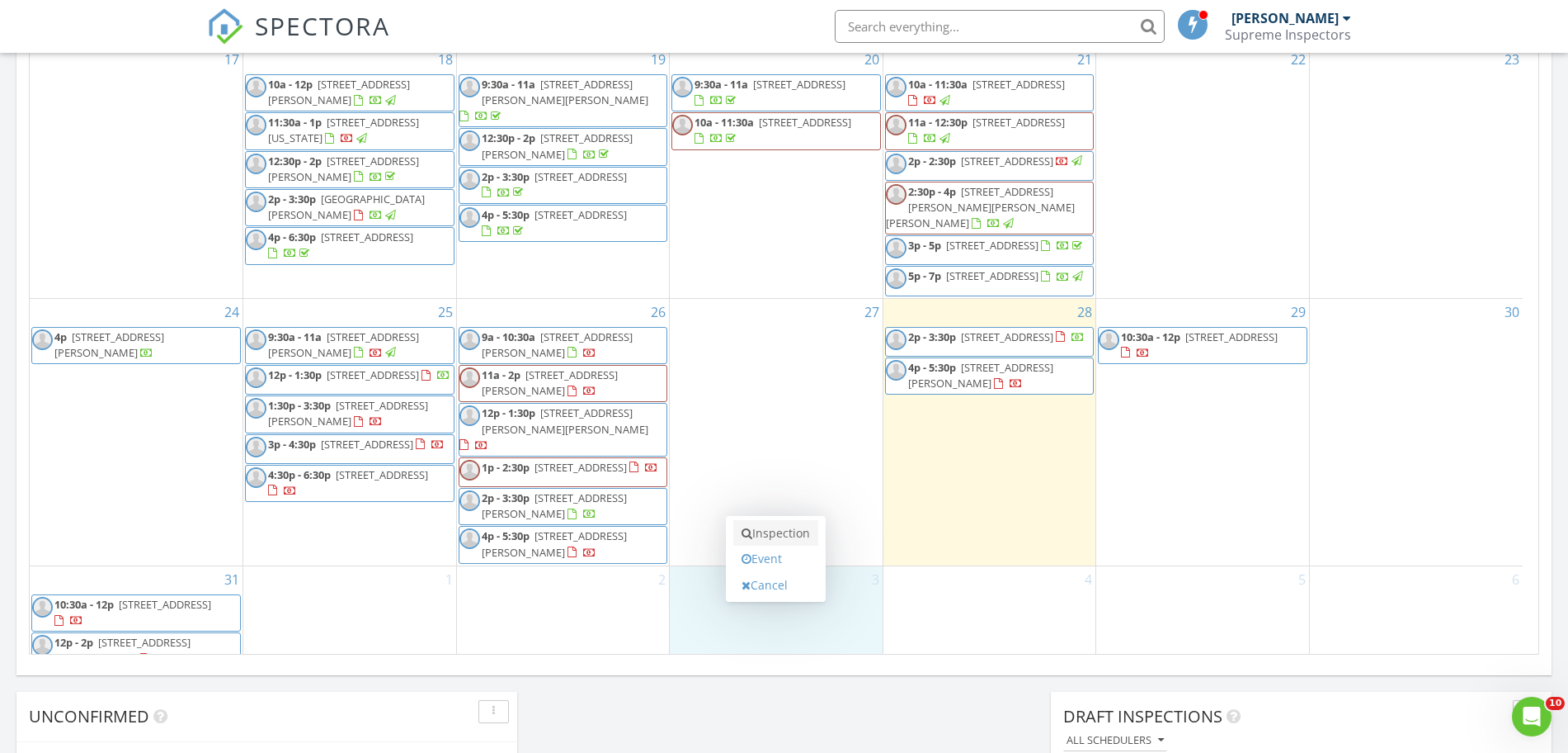
click at [750, 535] on icon at bounding box center [747, 533] width 11 height 12
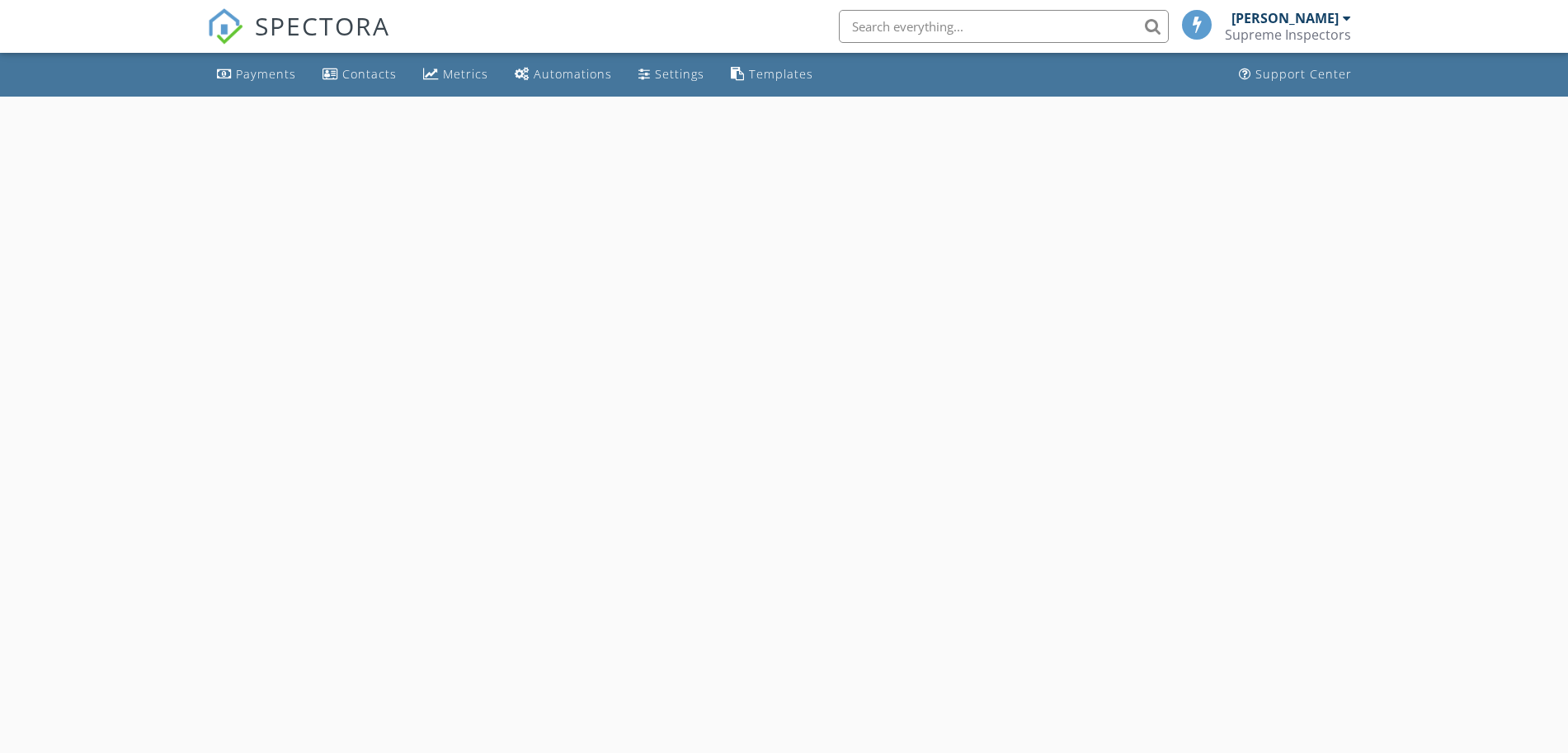
select select "8"
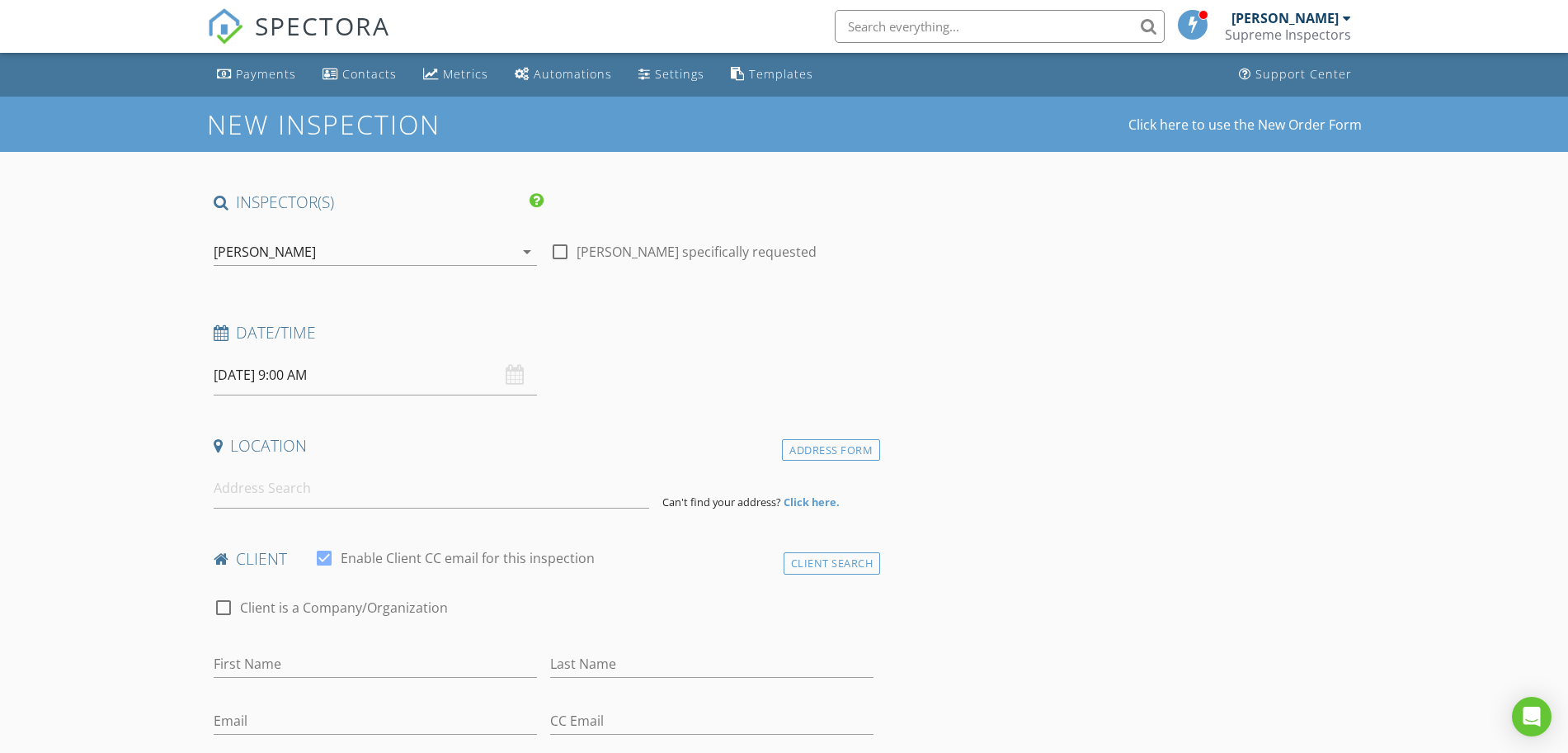
click at [395, 370] on input "09/03/2025 9:00 AM" at bounding box center [375, 375] width 324 height 40
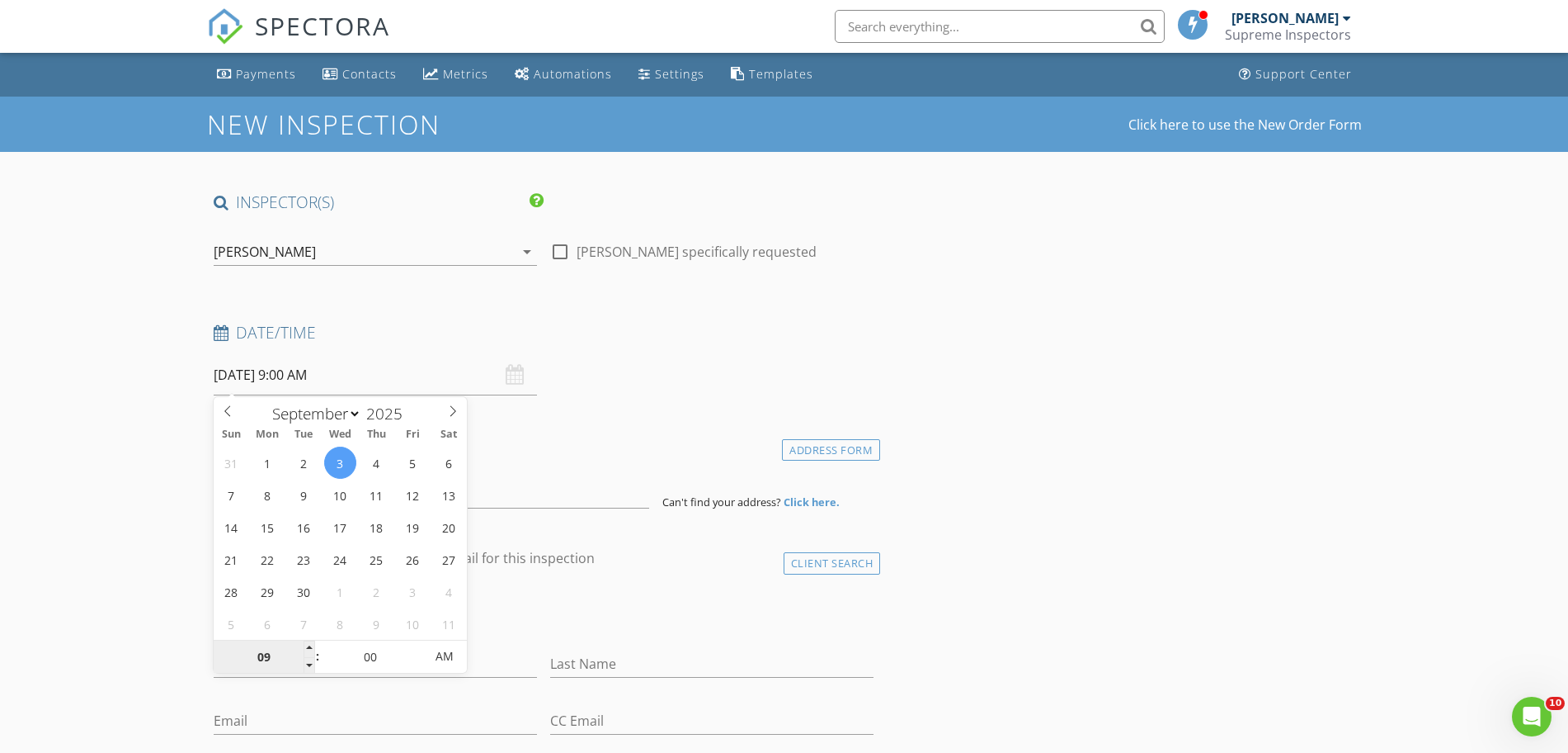
click at [283, 645] on input "09" at bounding box center [265, 657] width 102 height 33
type input "04"
type input "05"
type input "09/03/2025 4:05 AM"
click at [410, 654] on span at bounding box center [415, 648] width 12 height 16
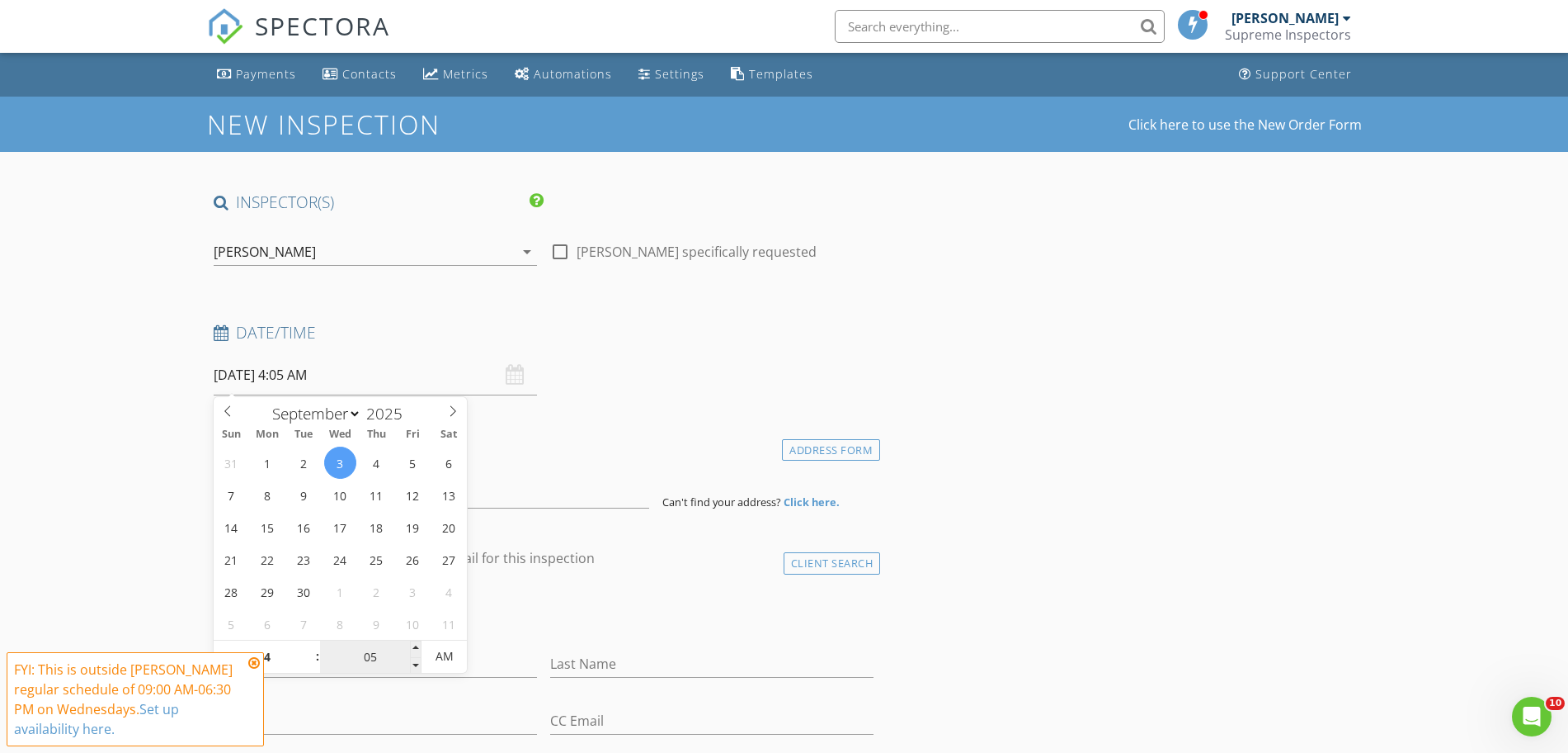
click at [406, 665] on input "05" at bounding box center [371, 657] width 102 height 33
type input "00"
click at [419, 665] on span at bounding box center [415, 665] width 12 height 16
type input "09/03/2025 4:00 PM"
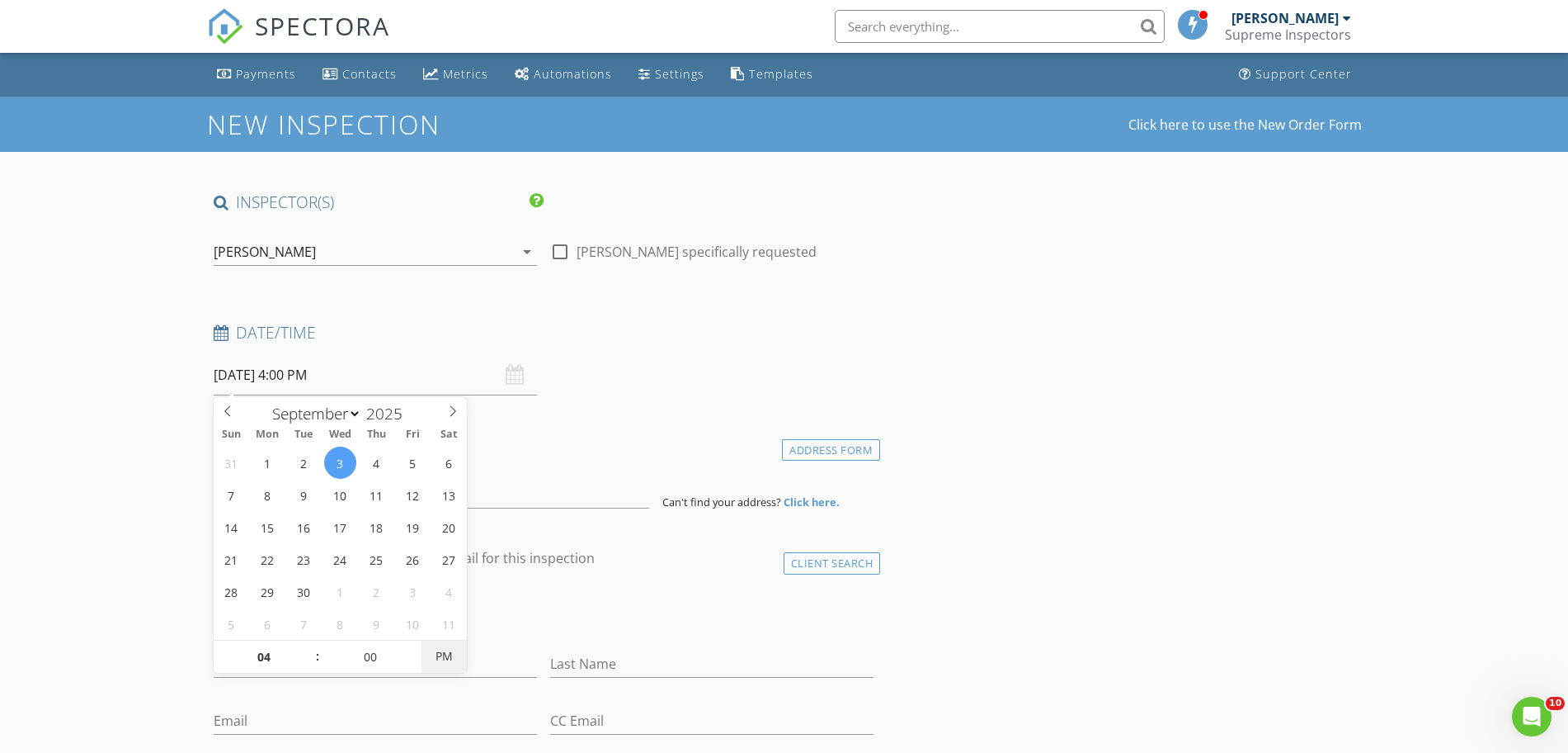
click at [437, 662] on span "PM" at bounding box center [444, 656] width 45 height 33
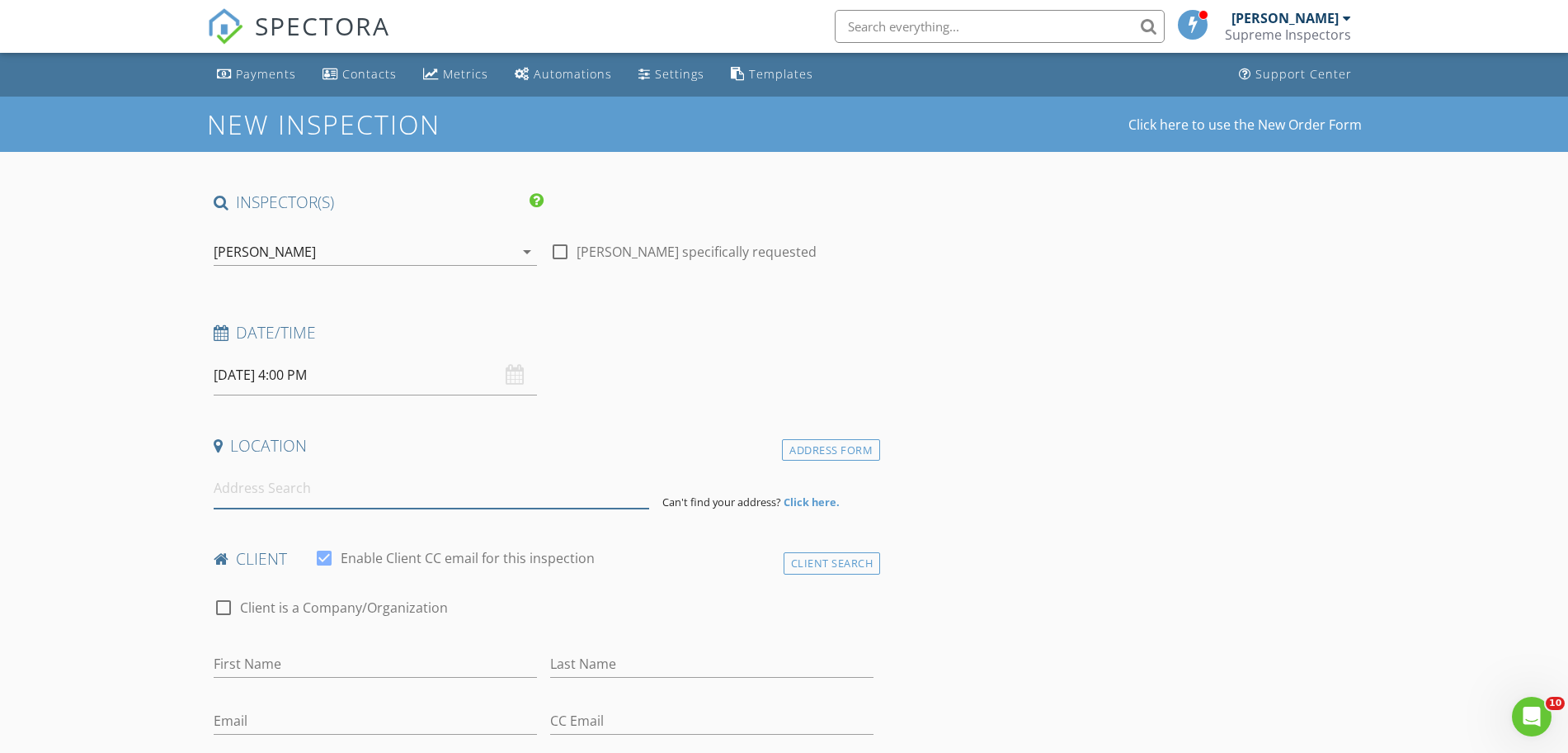
click at [554, 502] on input at bounding box center [431, 488] width 435 height 40
click at [378, 487] on input at bounding box center [431, 488] width 435 height 40
type input "2"
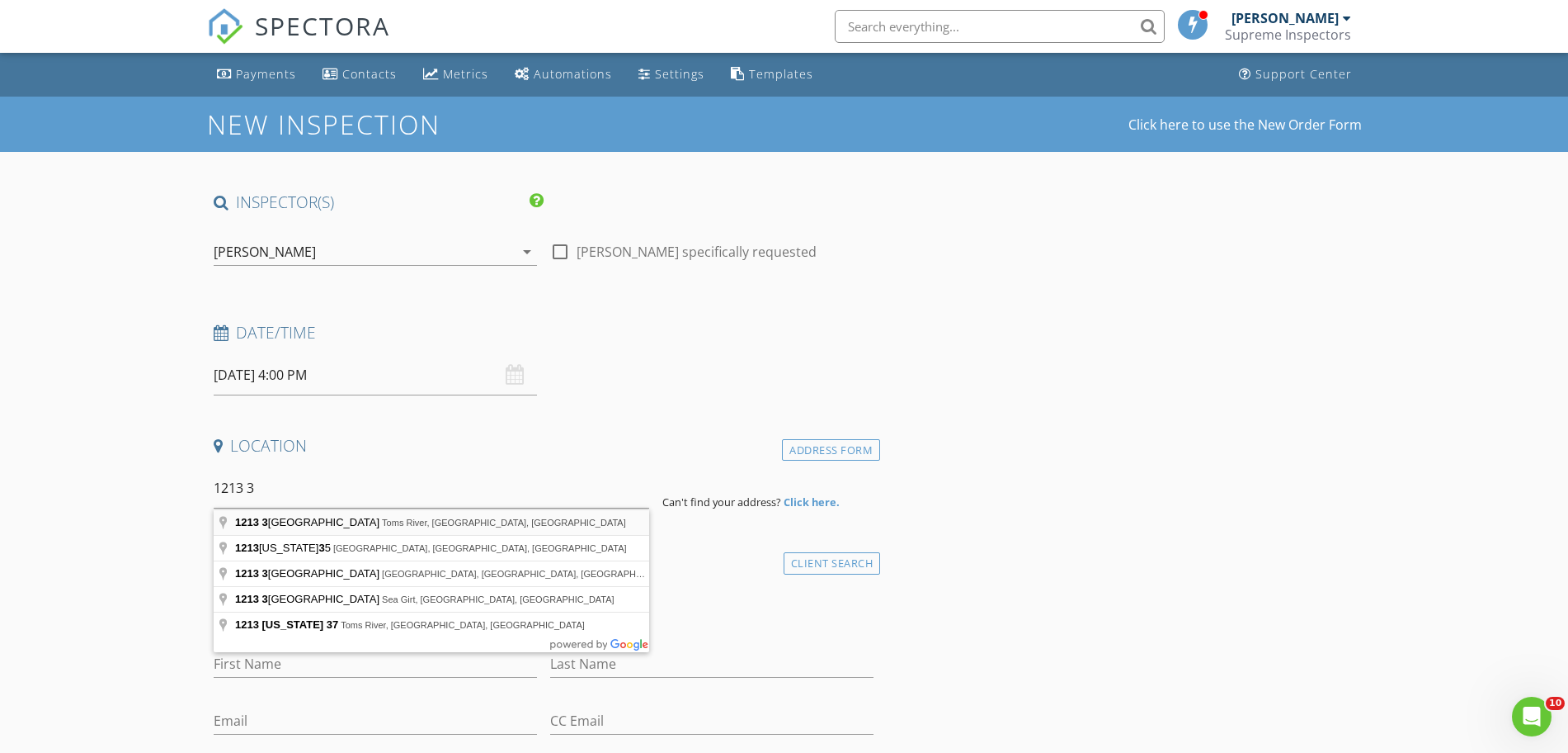
type input "1213 3rd Avenue, Toms River, NJ, USA"
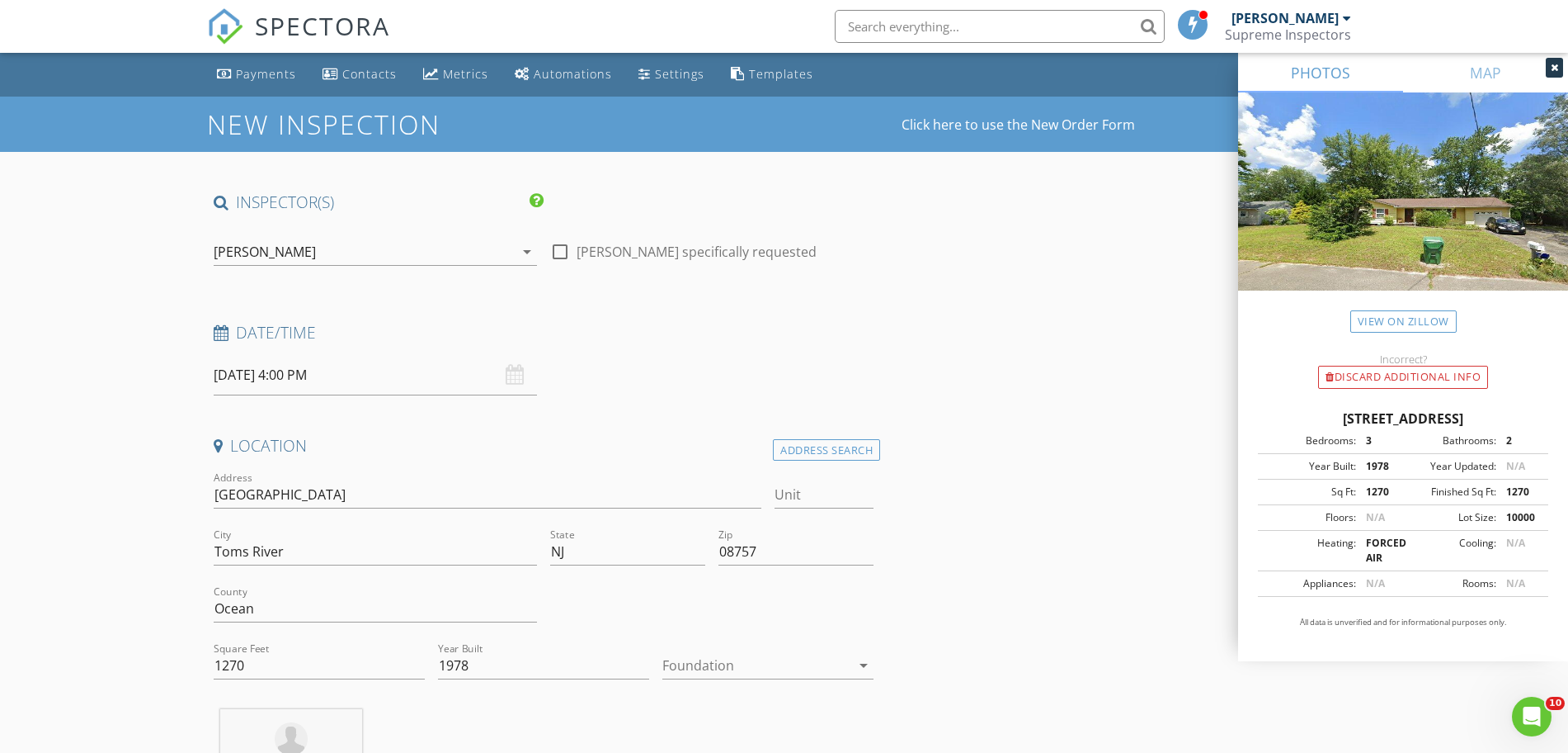
scroll to position [516, 0]
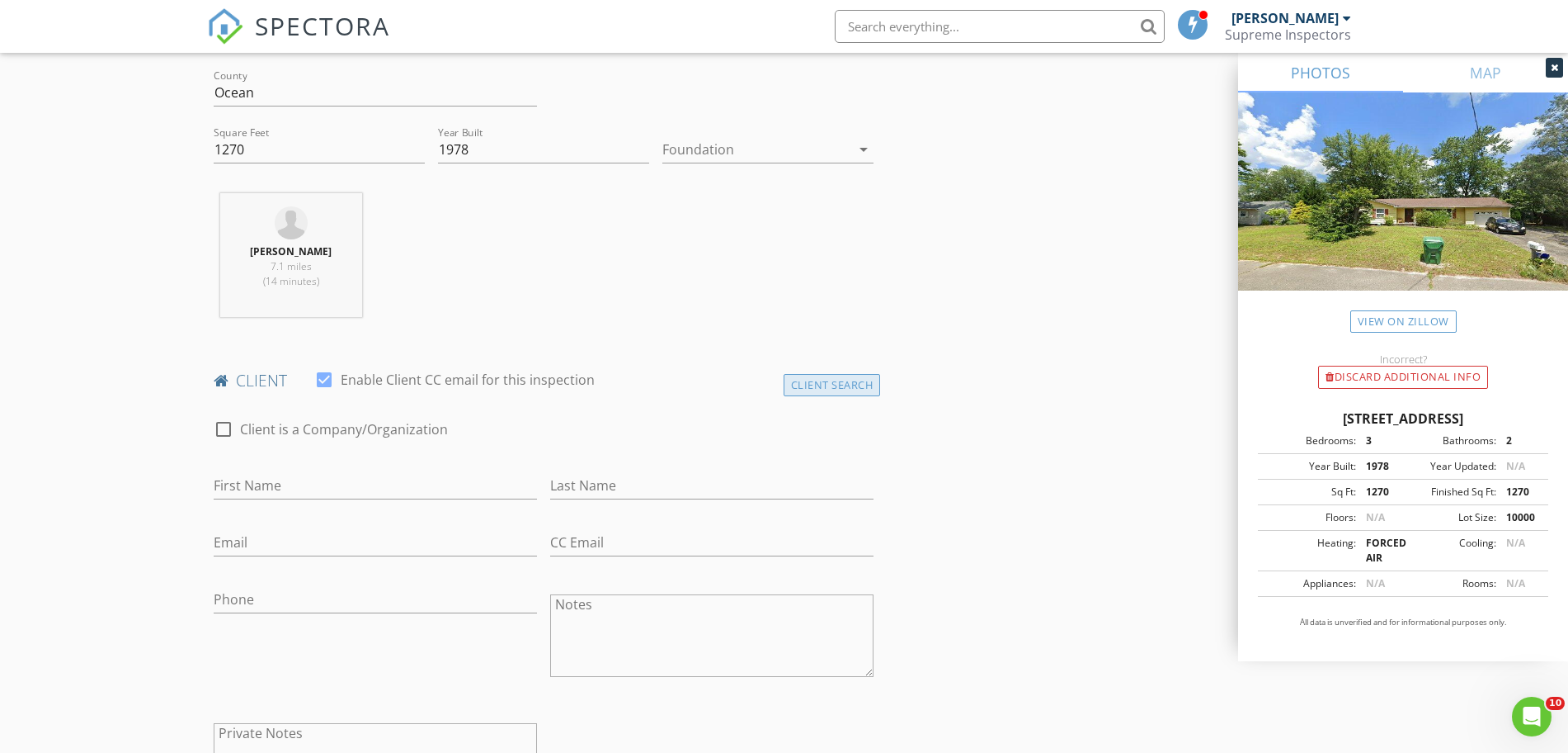
click at [796, 376] on div "Client Search" at bounding box center [832, 385] width 97 height 23
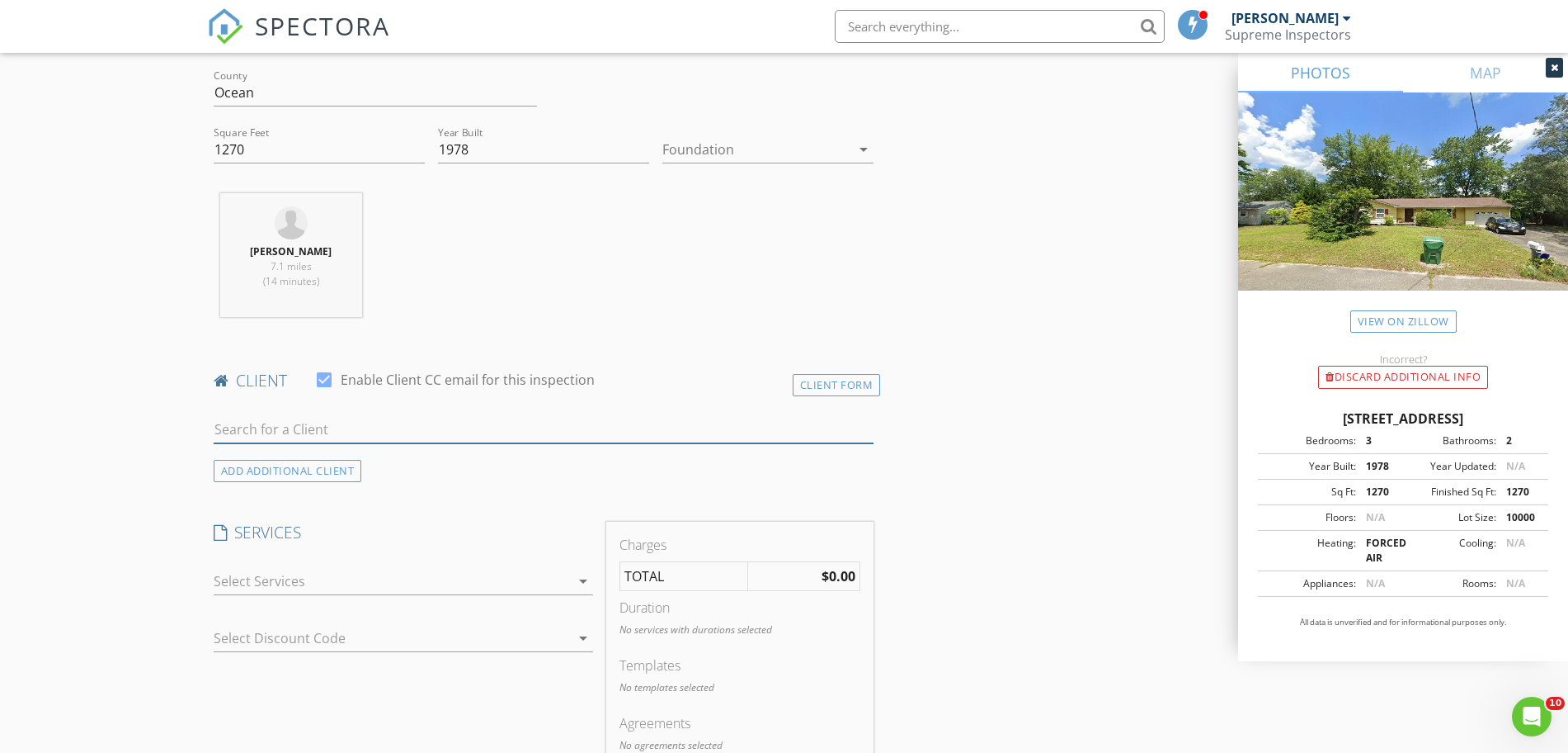
click at [517, 426] on input "text" at bounding box center [544, 429] width 661 height 27
type input "p"
type input "s"
click at [513, 433] on input "text" at bounding box center [544, 429] width 661 height 27
paste input "[PERSON_NAME]"
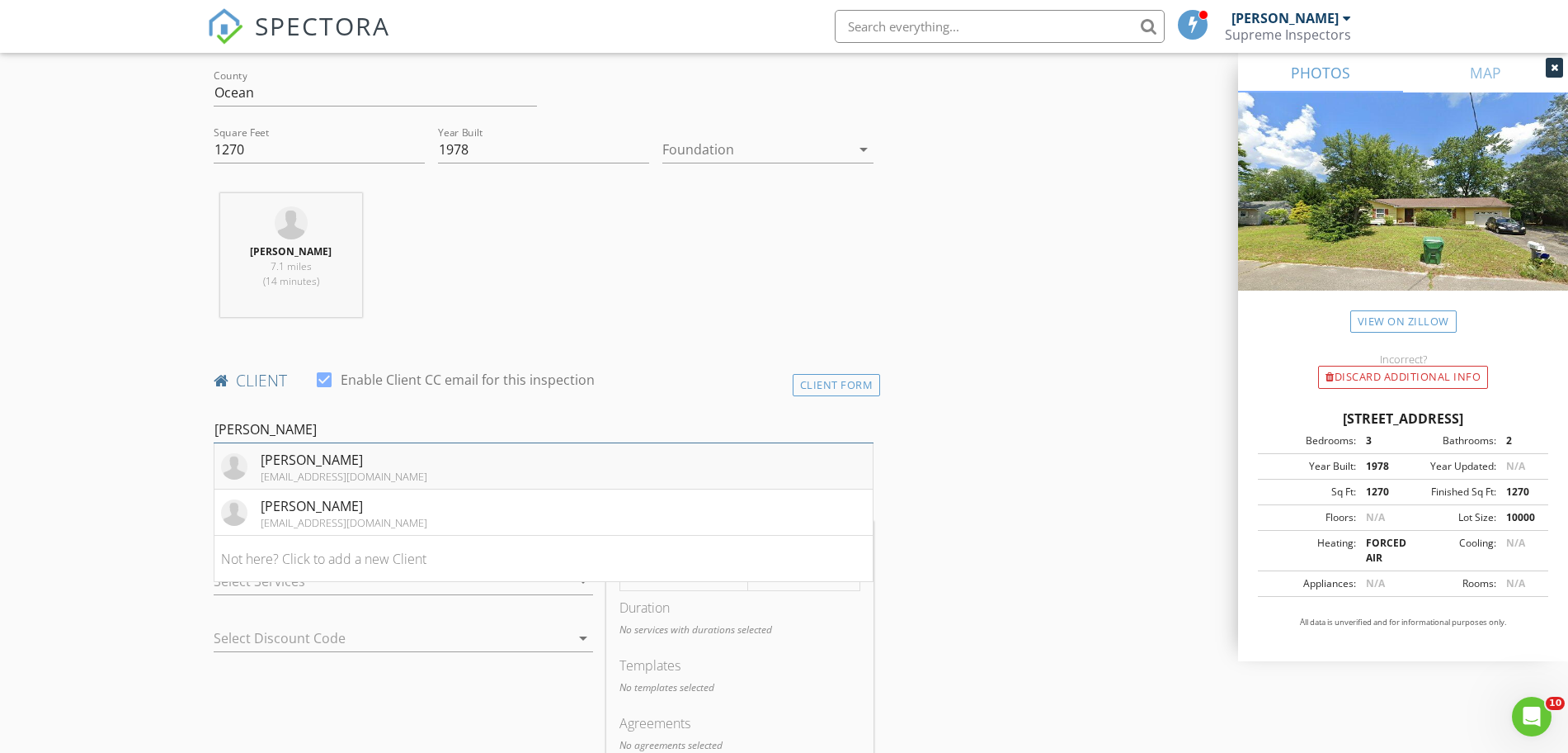
type input "[PERSON_NAME]"
click at [494, 460] on li "Shmuel Perl samuelperl123@gmail.com" at bounding box center [544, 466] width 659 height 46
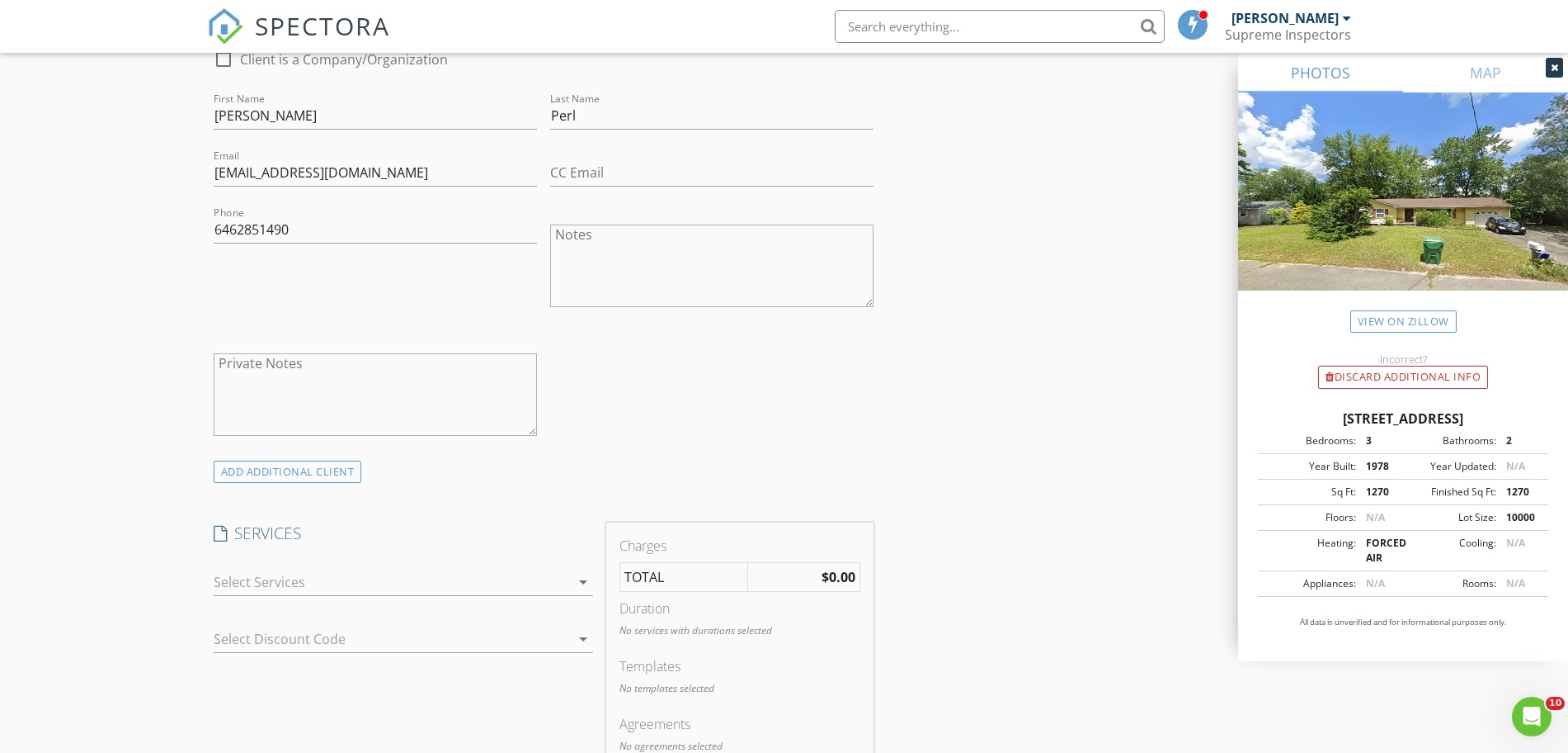
scroll to position [1031, 0]
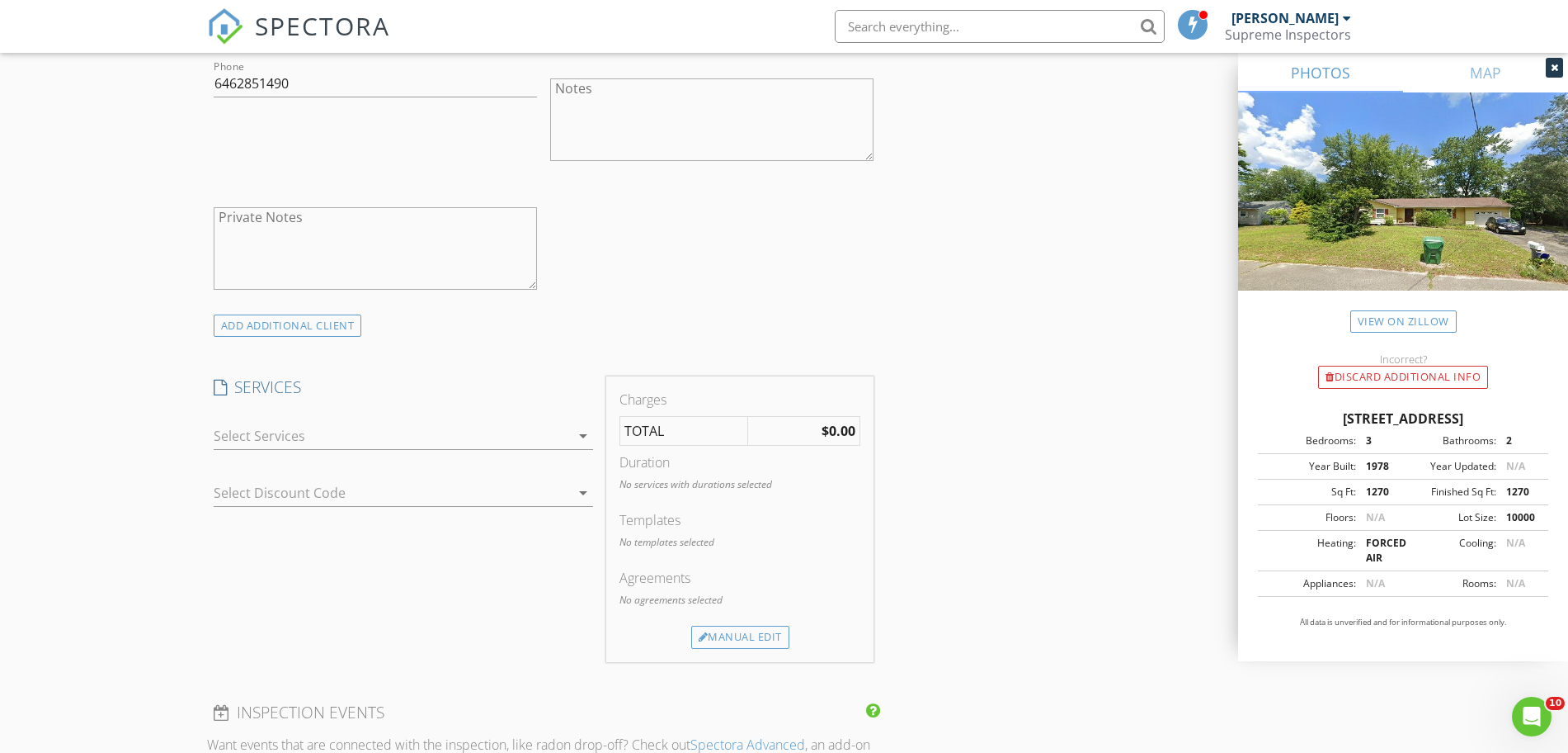
click at [494, 460] on div at bounding box center [403, 461] width 379 height 10
click at [494, 450] on div "arrow_drop_down" at bounding box center [403, 445] width 379 height 44
click at [499, 450] on div "arrow_drop_down" at bounding box center [403, 437] width 379 height 27
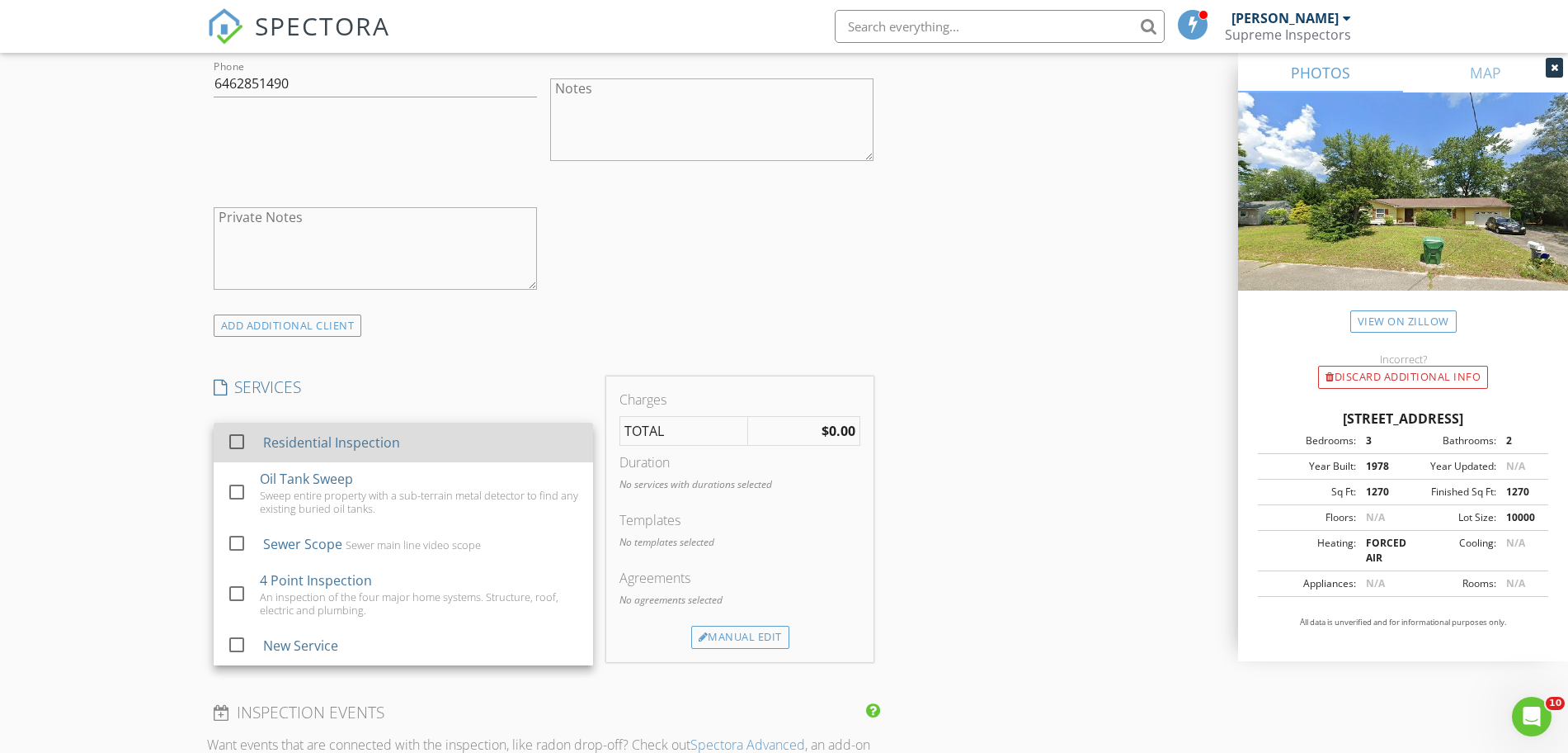
click at [499, 446] on div "Residential Inspection" at bounding box center [421, 442] width 316 height 33
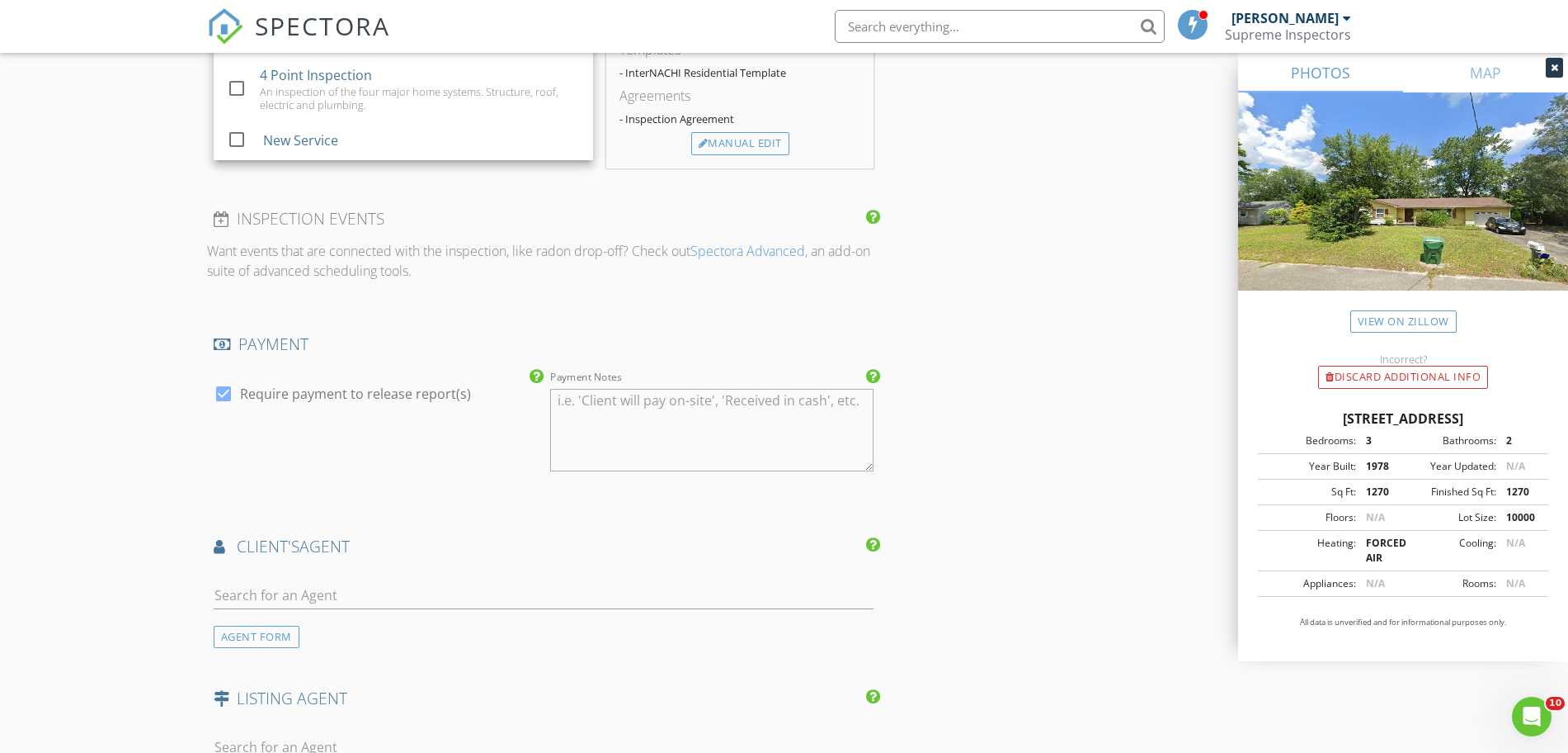
scroll to position [1719, 0]
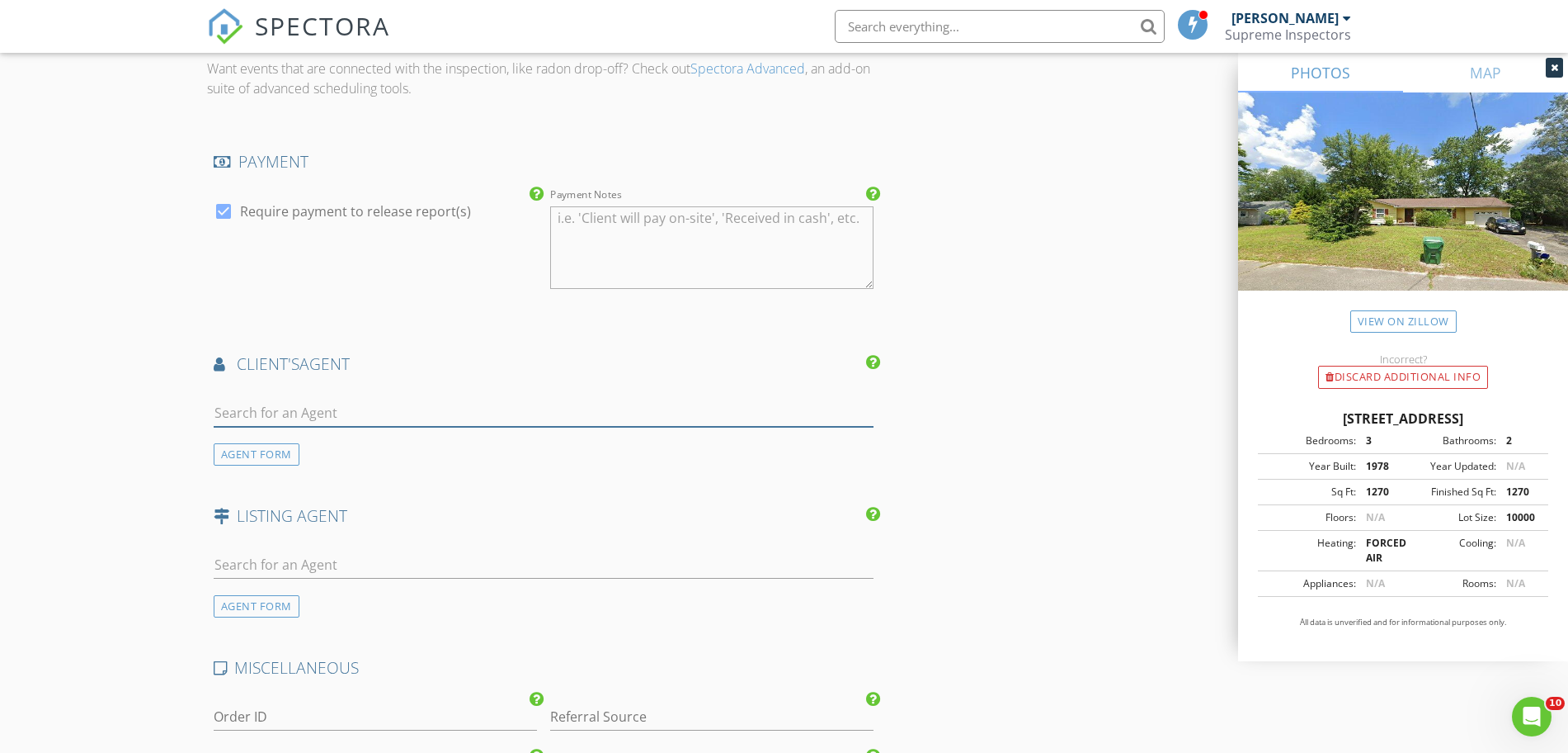
click at [481, 421] on input "text" at bounding box center [544, 413] width 661 height 27
click at [295, 446] on div "AGENT FORM" at bounding box center [256, 454] width 85 height 23
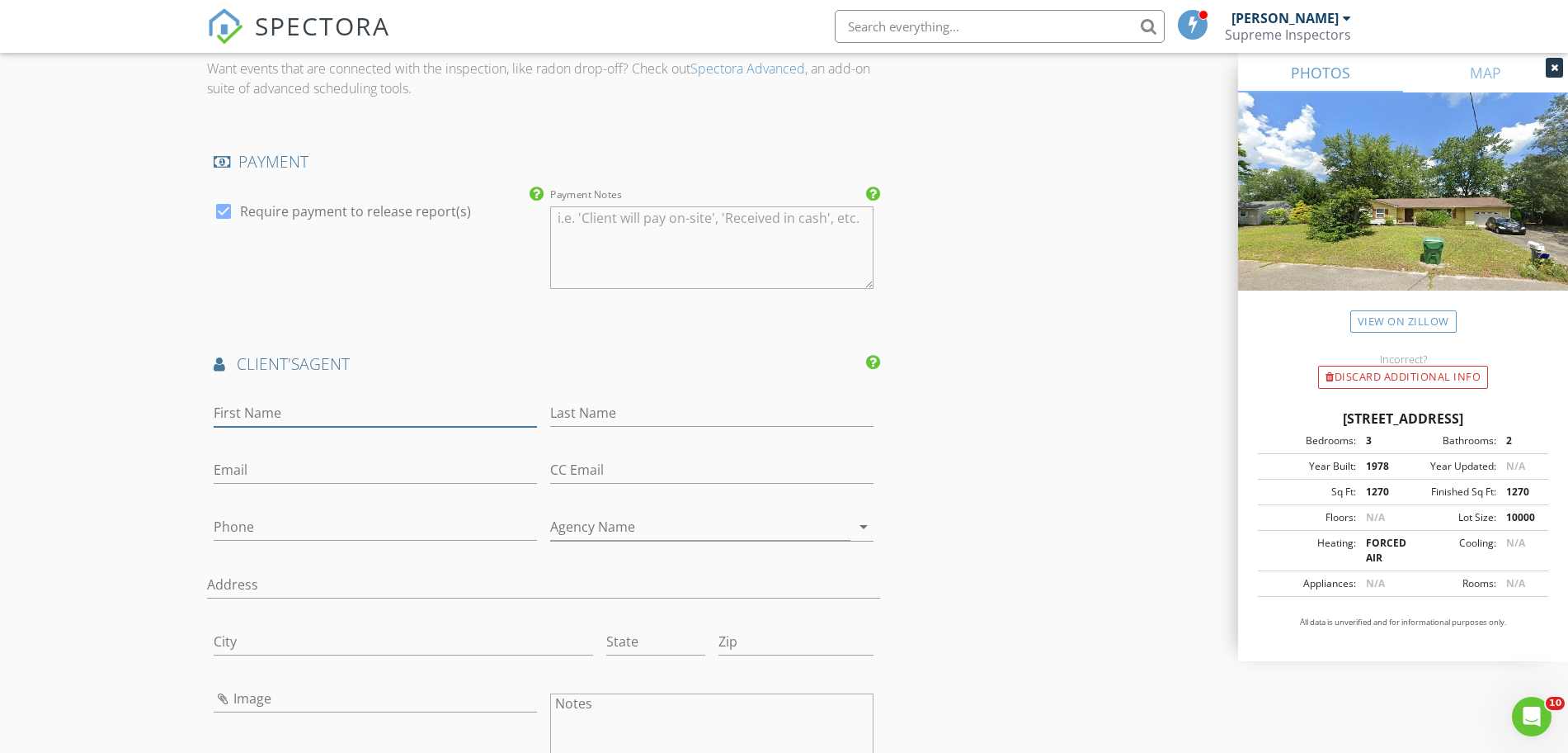
click at [440, 416] on input "First Name" at bounding box center [375, 413] width 324 height 27
paste input "Damarys Cover"
type input "Damarys Cover"
click at [577, 414] on input "Last Name" at bounding box center [712, 413] width 324 height 27
paste input "Damarys Cover"
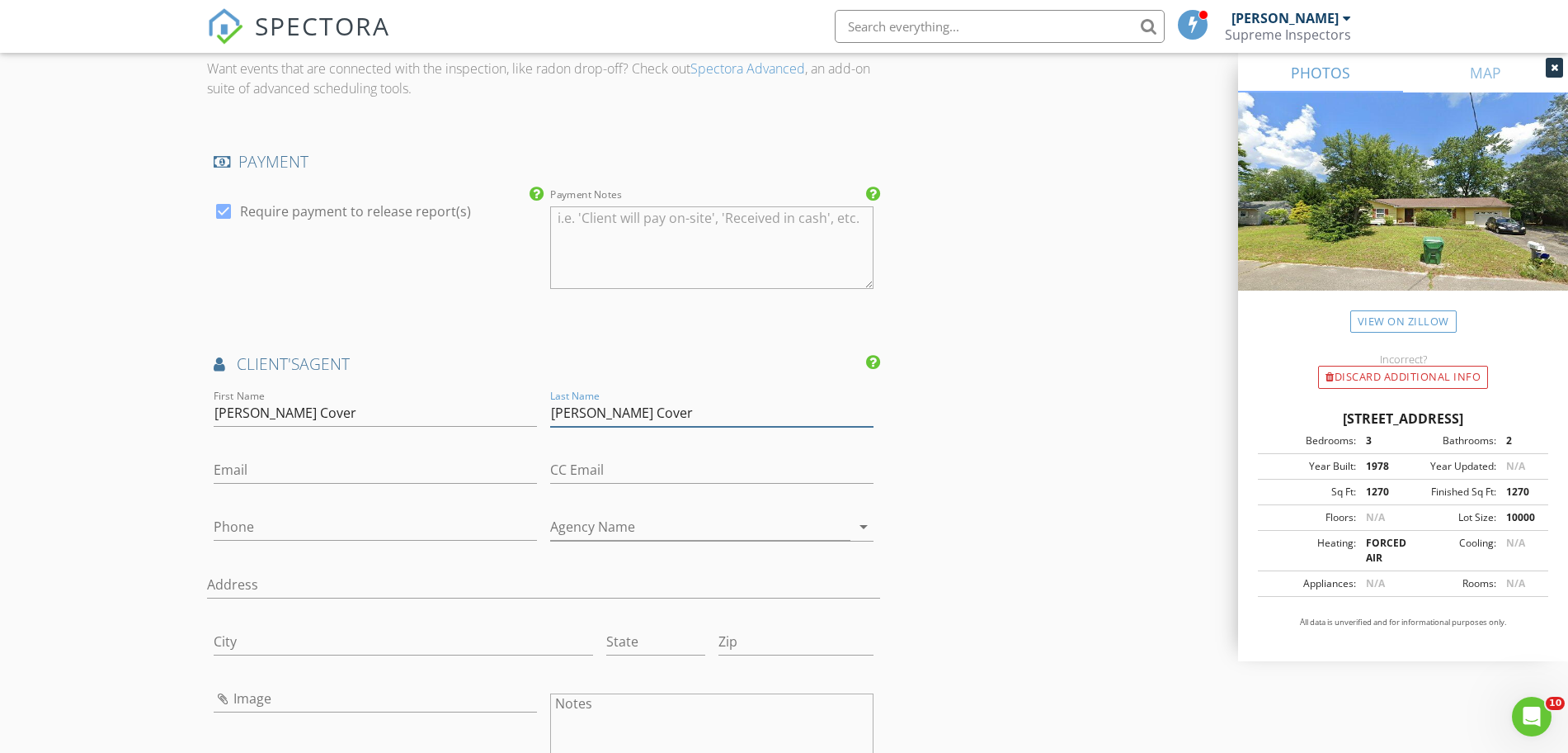
drag, startPoint x: 613, startPoint y: 414, endPoint x: 524, endPoint y: 406, distance: 89.4
click at [524, 406] on div "First Name Damarys Cover Last Name Damarys Cover Email CC Email Phone Agency Na…" at bounding box center [544, 658] width 674 height 543
type input "Cover"
drag, startPoint x: 425, startPoint y: 401, endPoint x: 273, endPoint y: 429, distance: 154.6
click at [273, 429] on div "First Name Damarys Cover" at bounding box center [375, 421] width 324 height 44
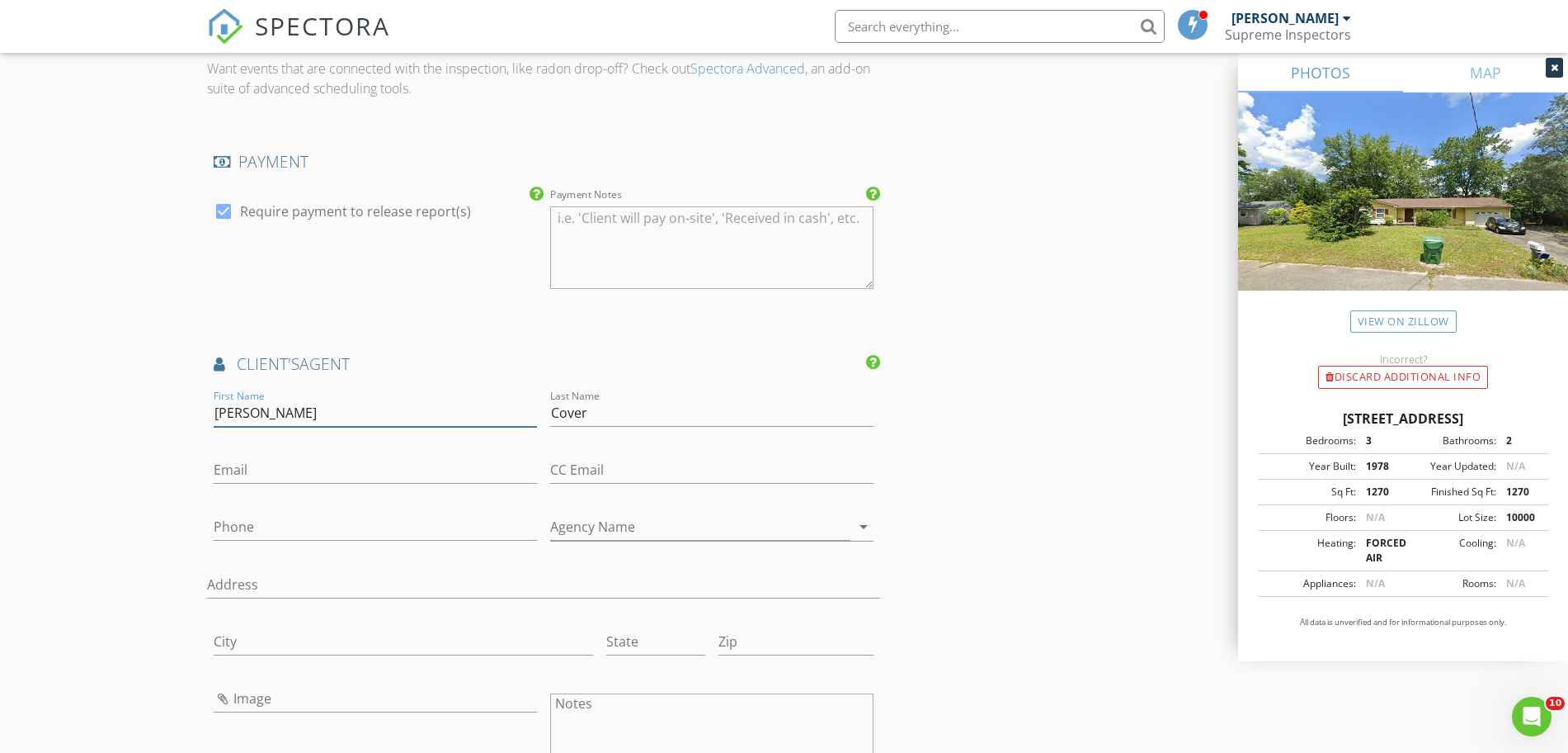
type input "Damarys"
click at [321, 467] on input "Email" at bounding box center [375, 470] width 324 height 27
click at [270, 523] on input "Phone" at bounding box center [375, 527] width 324 height 27
paste input "848-266-0038"
type input "848-266-0038"
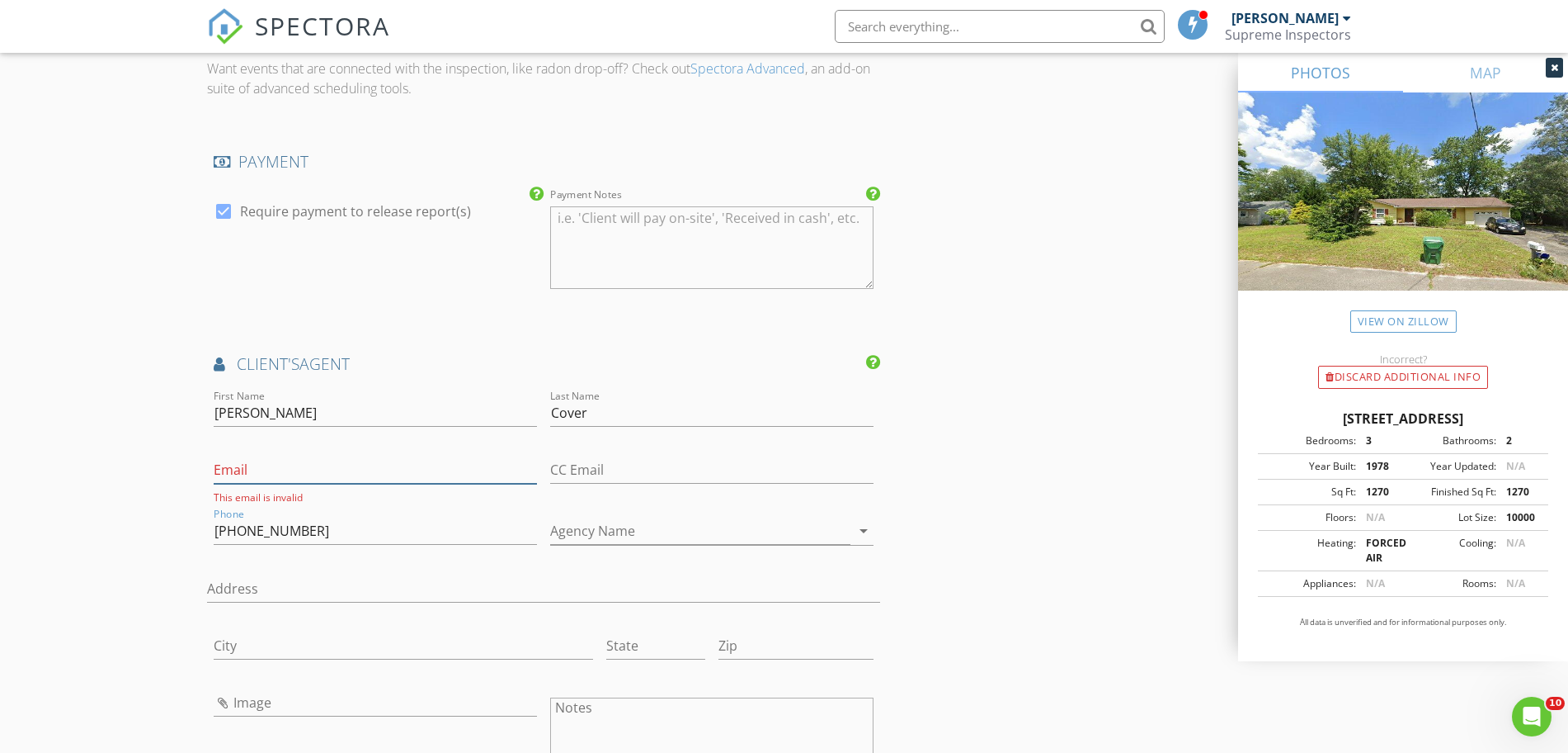
click at [307, 477] on input "Email" at bounding box center [375, 470] width 324 height 27
paste input "damarys@damarysco.com"
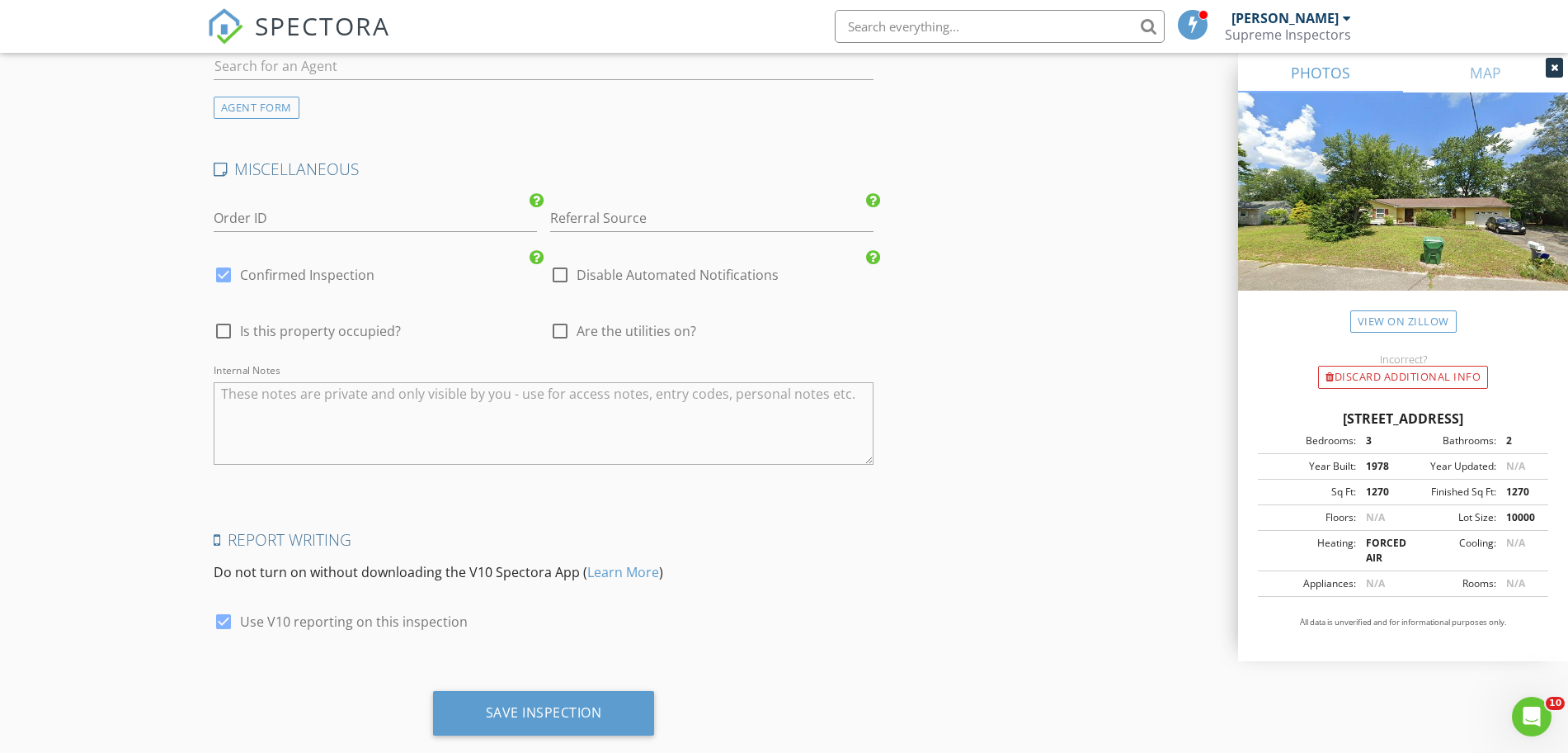
scroll to position [2739, 0]
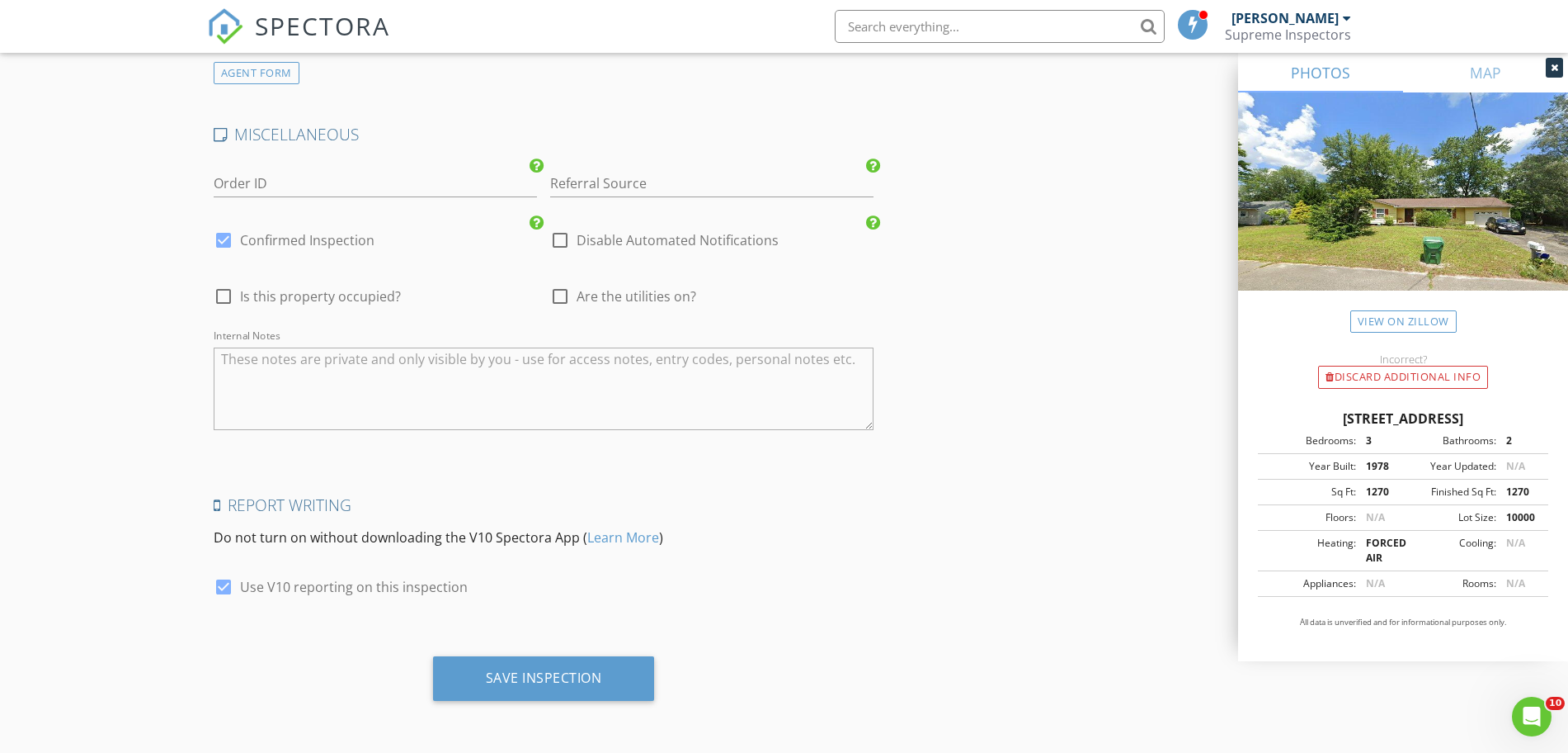
type input "damarys@damarysco.com"
click at [506, 664] on div "Save Inspection" at bounding box center [544, 678] width 222 height 45
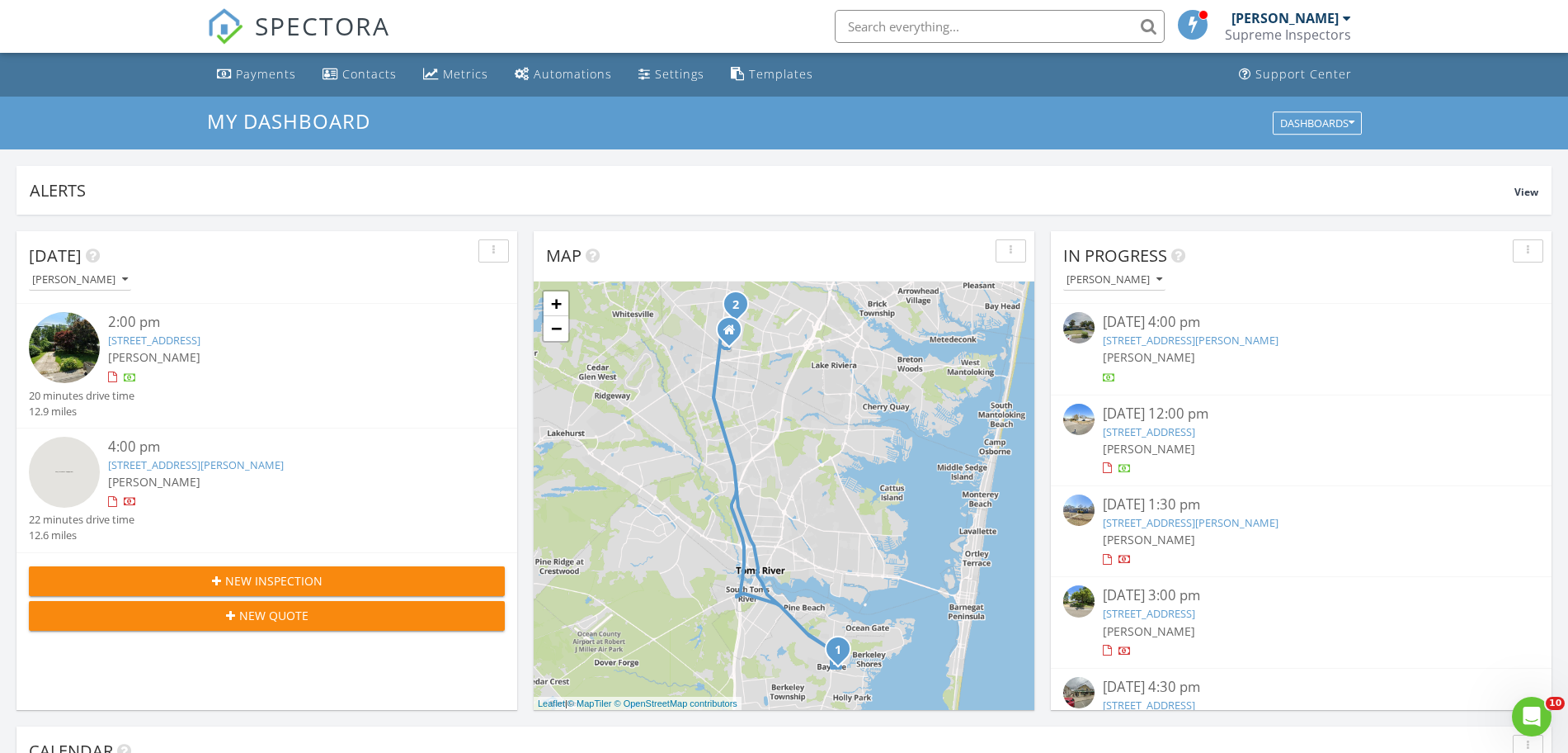
click at [1014, 43] on li at bounding box center [994, 26] width 353 height 53
click at [1010, 33] on input "text" at bounding box center [999, 26] width 330 height 33
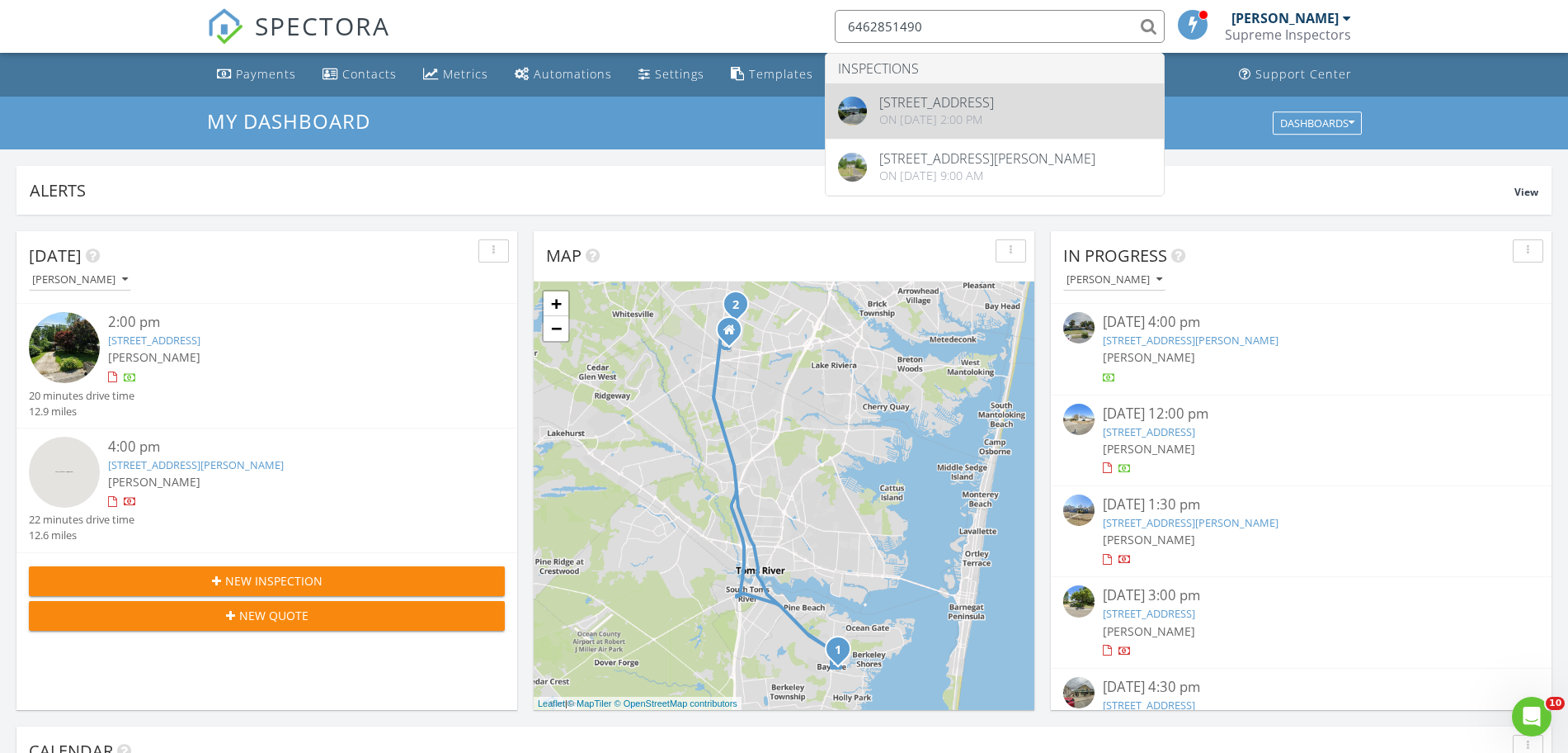
type input "6462851490"
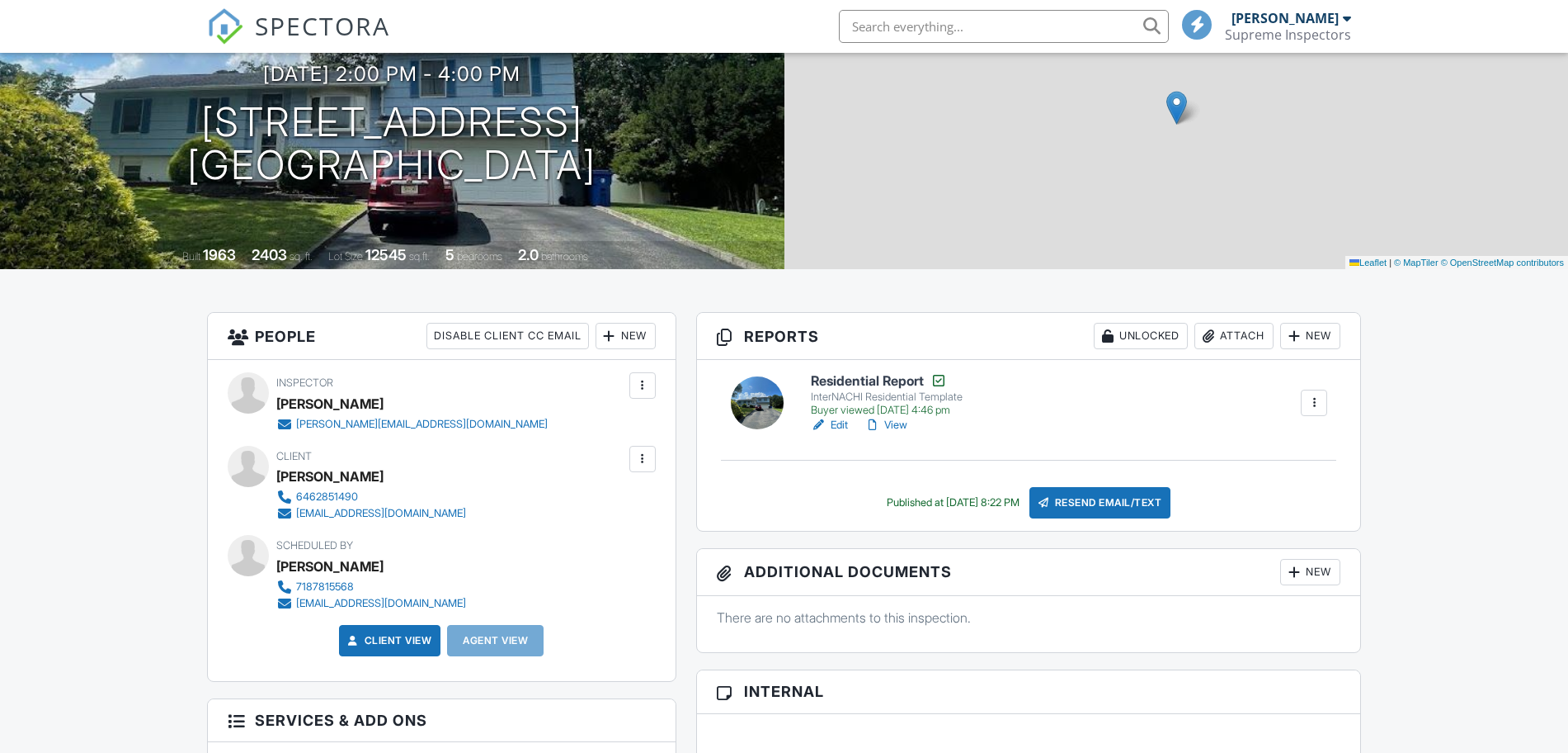
scroll to position [172, 0]
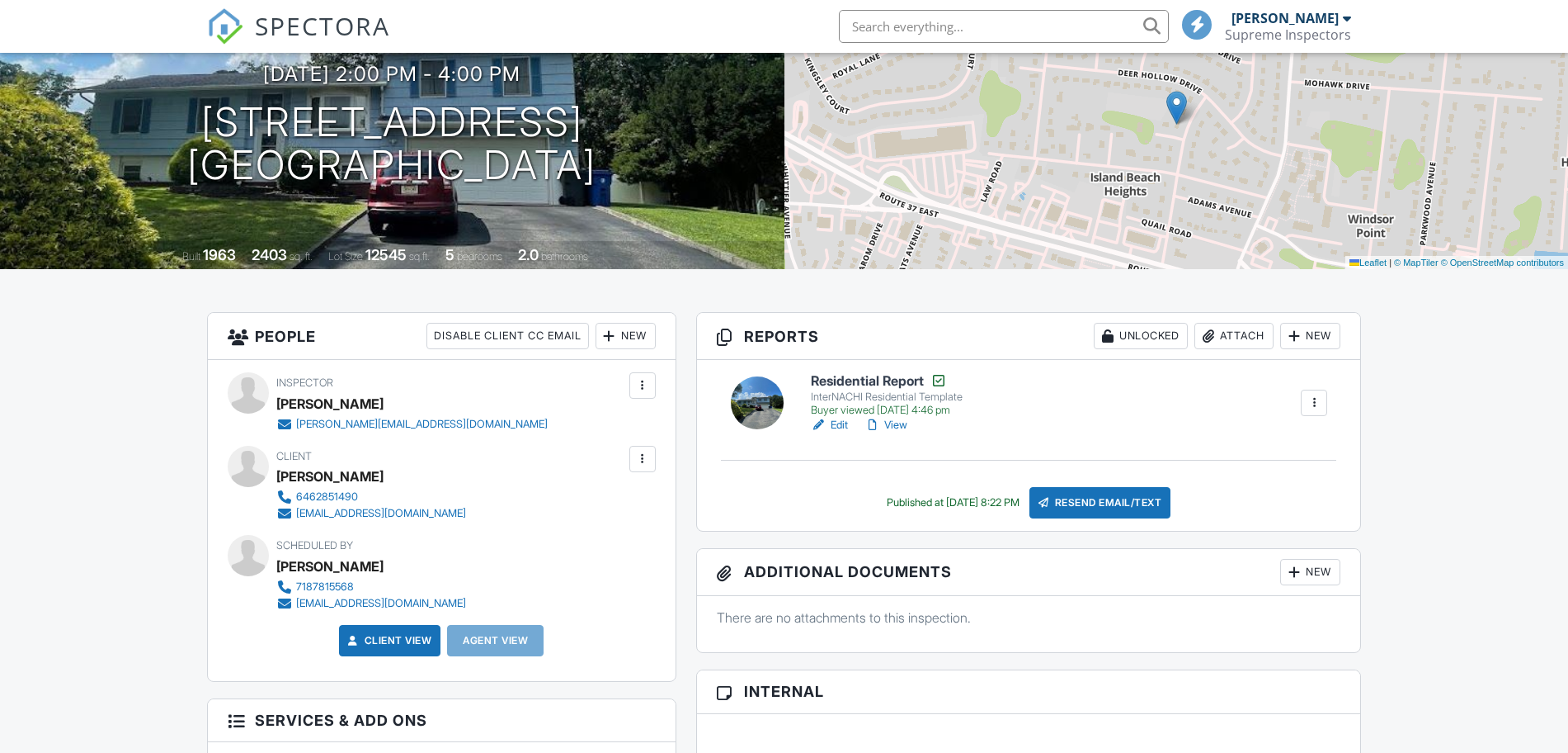
drag, startPoint x: 261, startPoint y: 475, endPoint x: 365, endPoint y: 485, distance: 104.5
click at [328, 486] on div "Client [PERSON_NAME] 6462851490 [EMAIL_ADDRESS][DOMAIN_NAME]" at bounding box center [441, 483] width 428 height 75
drag, startPoint x: 373, startPoint y: 474, endPoint x: 364, endPoint y: 468, distance: 10.8
click at [369, 472] on div "[PERSON_NAME]" at bounding box center [377, 476] width 203 height 25
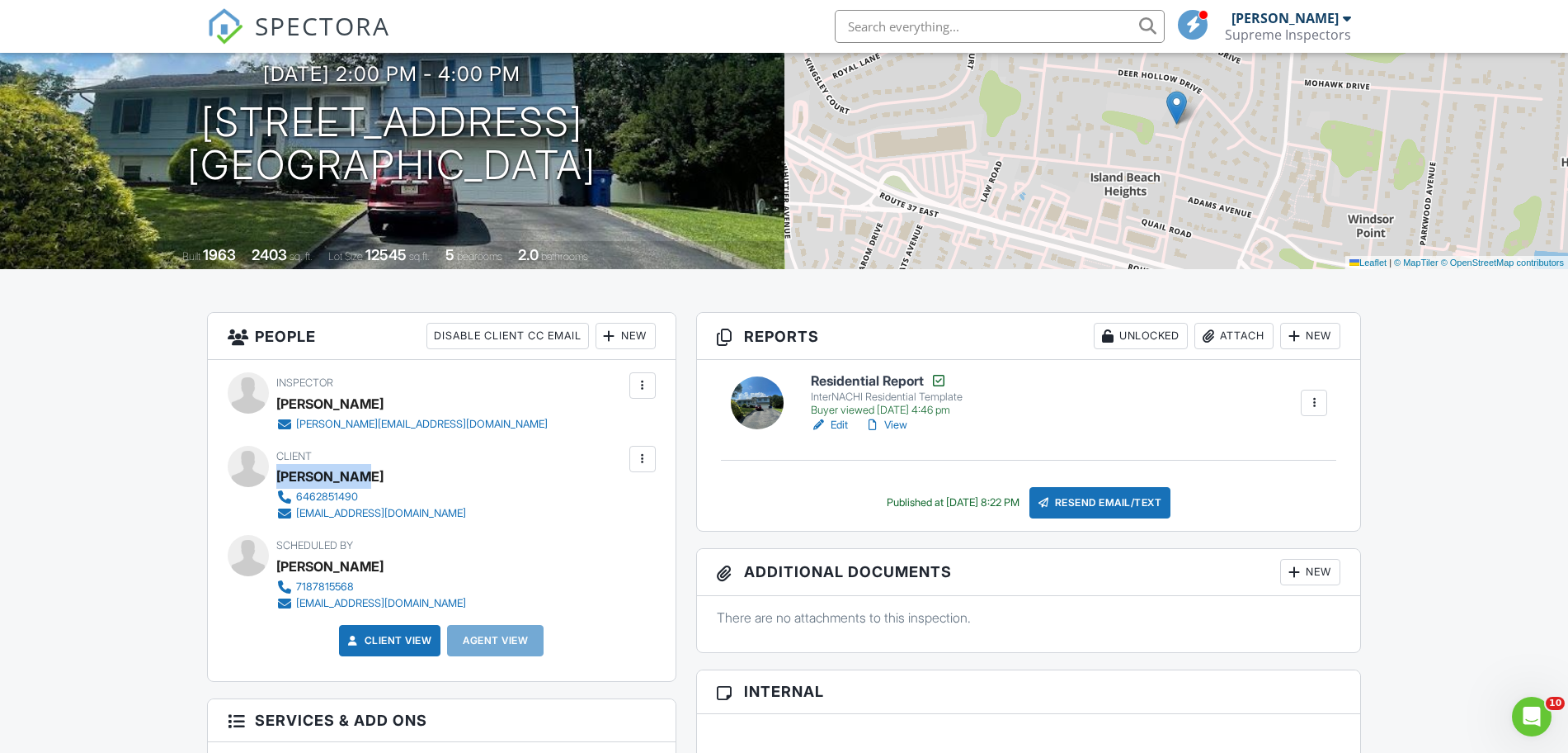
drag, startPoint x: 364, startPoint y: 468, endPoint x: 281, endPoint y: 477, distance: 83.5
click at [281, 477] on div "[PERSON_NAME]" at bounding box center [377, 476] width 203 height 25
copy div "[PERSON_NAME]"
click at [966, 33] on input "text" at bounding box center [999, 26] width 330 height 33
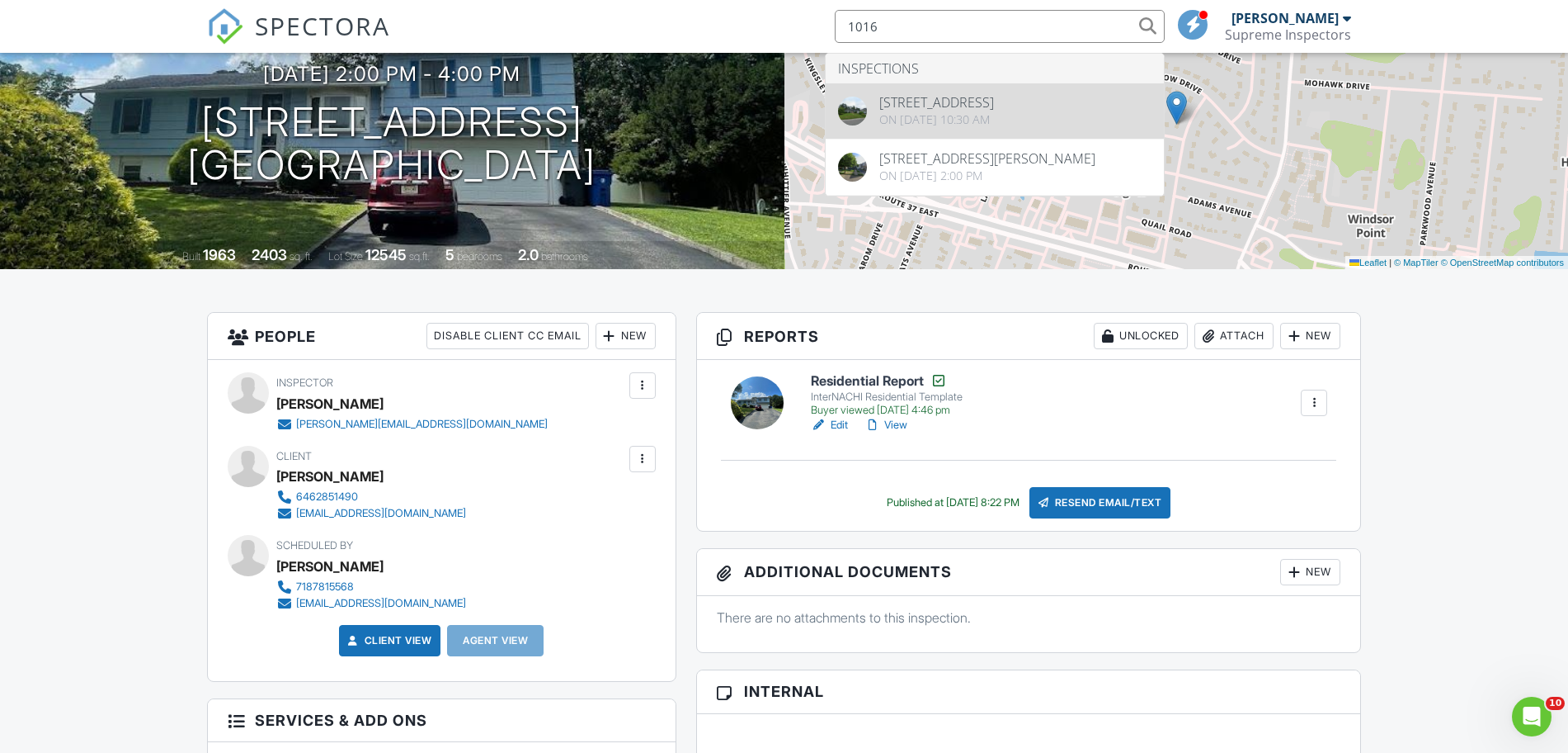
type input "1016"
